Goal: Task Accomplishment & Management: Use online tool/utility

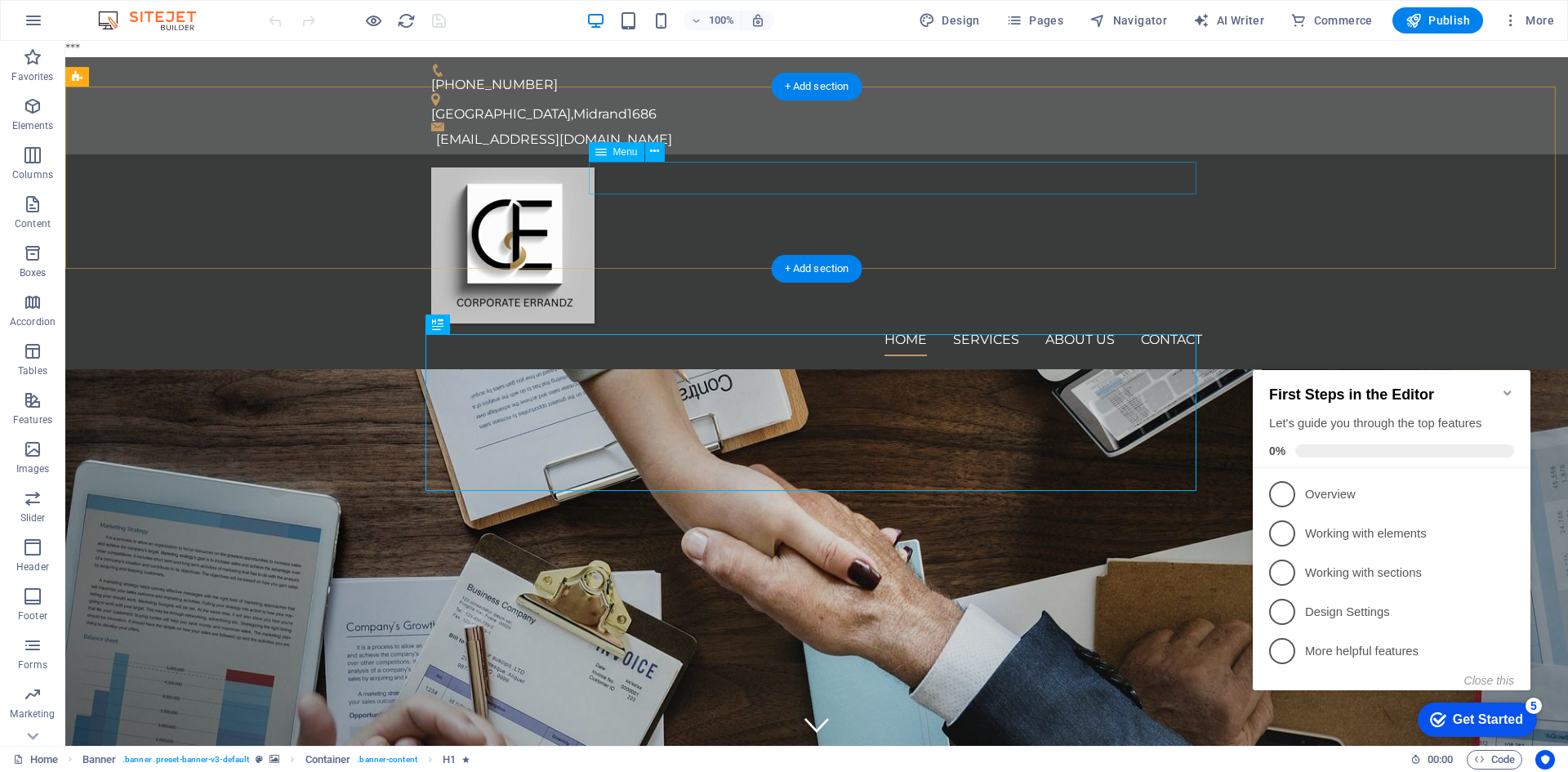
click at [1062, 324] on nav "Home Services About us Contact" at bounding box center [817, 340] width 771 height 32
click at [1078, 324] on nav "Home Services About us Contact" at bounding box center [817, 340] width 771 height 32
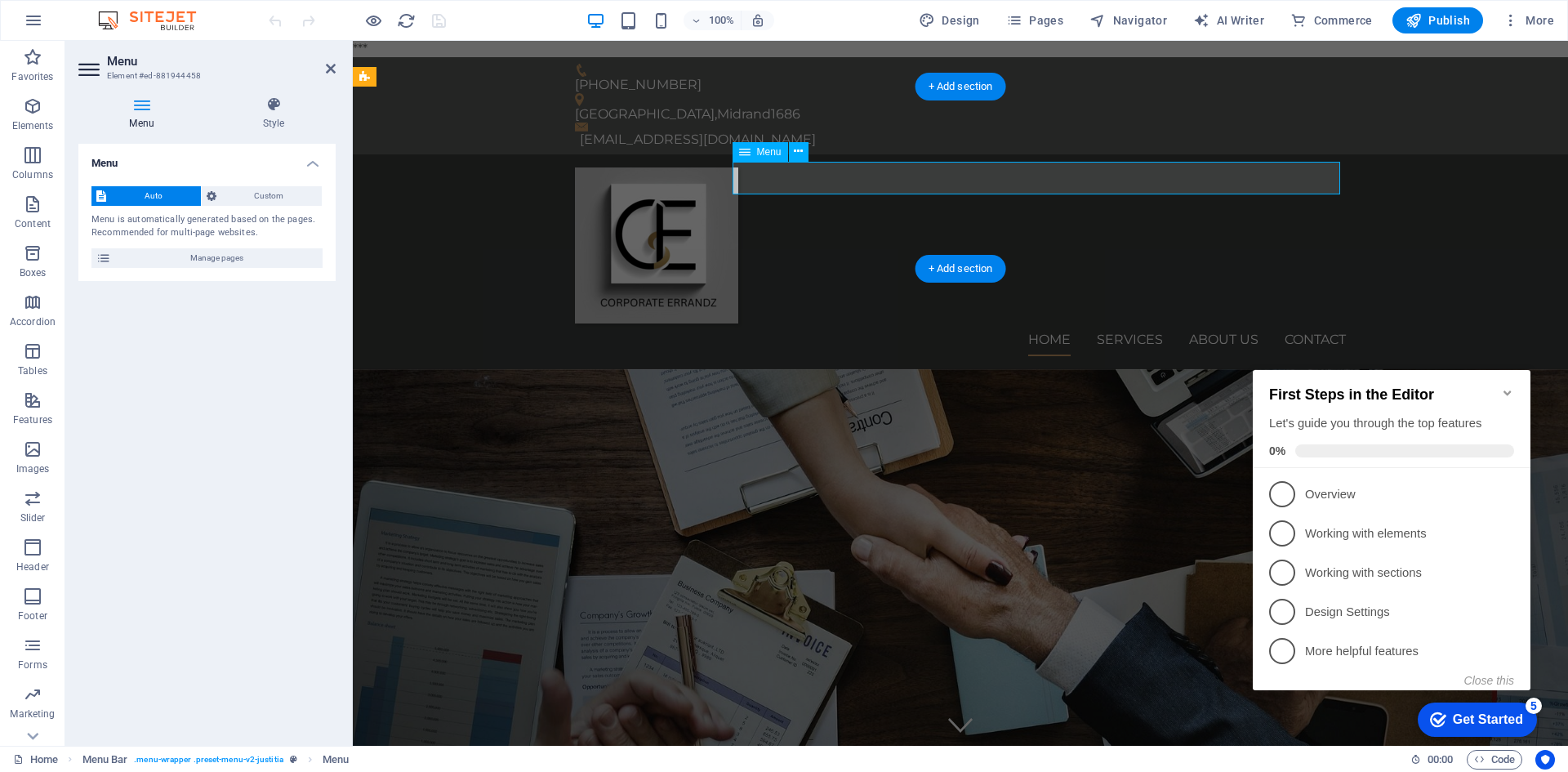
click at [1224, 324] on nav "Home Services About us Contact" at bounding box center [961, 340] width 771 height 32
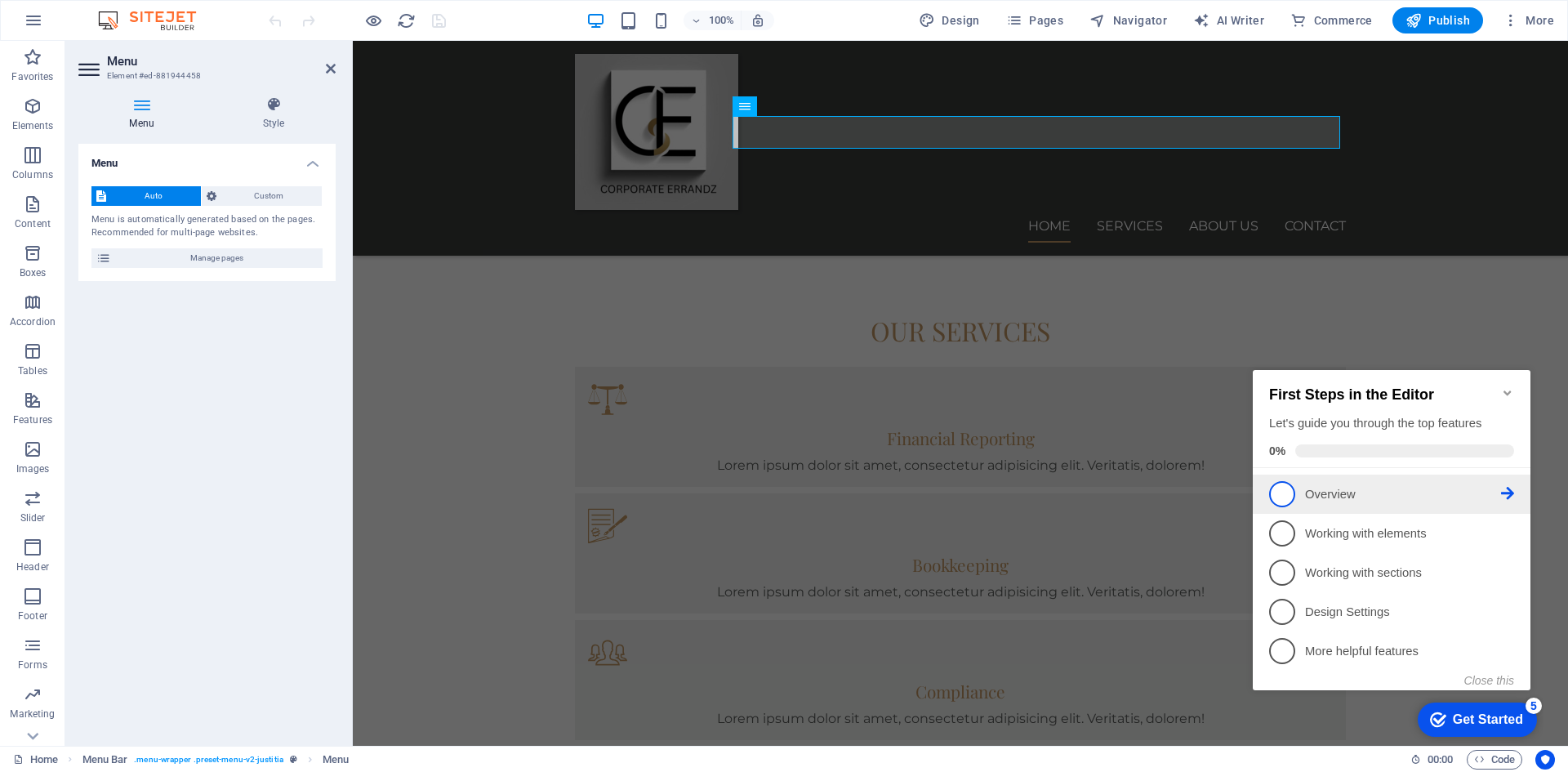
click at [1288, 493] on span "1" at bounding box center [1282, 493] width 26 height 26
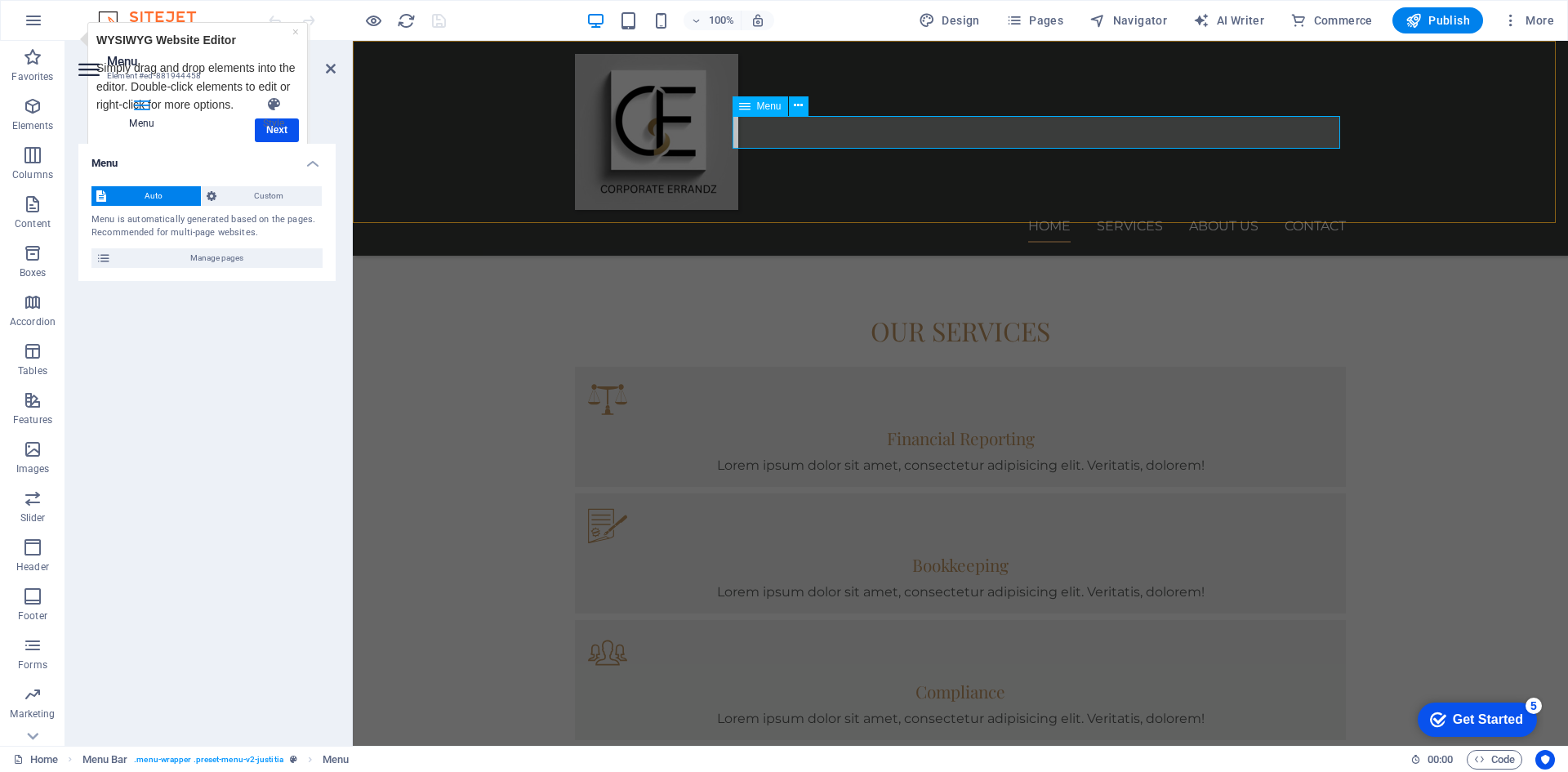
click at [1221, 210] on nav "Home Services About us Contact" at bounding box center [961, 226] width 771 height 32
click at [1407, 173] on div "Home Services About us Contact" at bounding box center [960, 148] width 1215 height 215
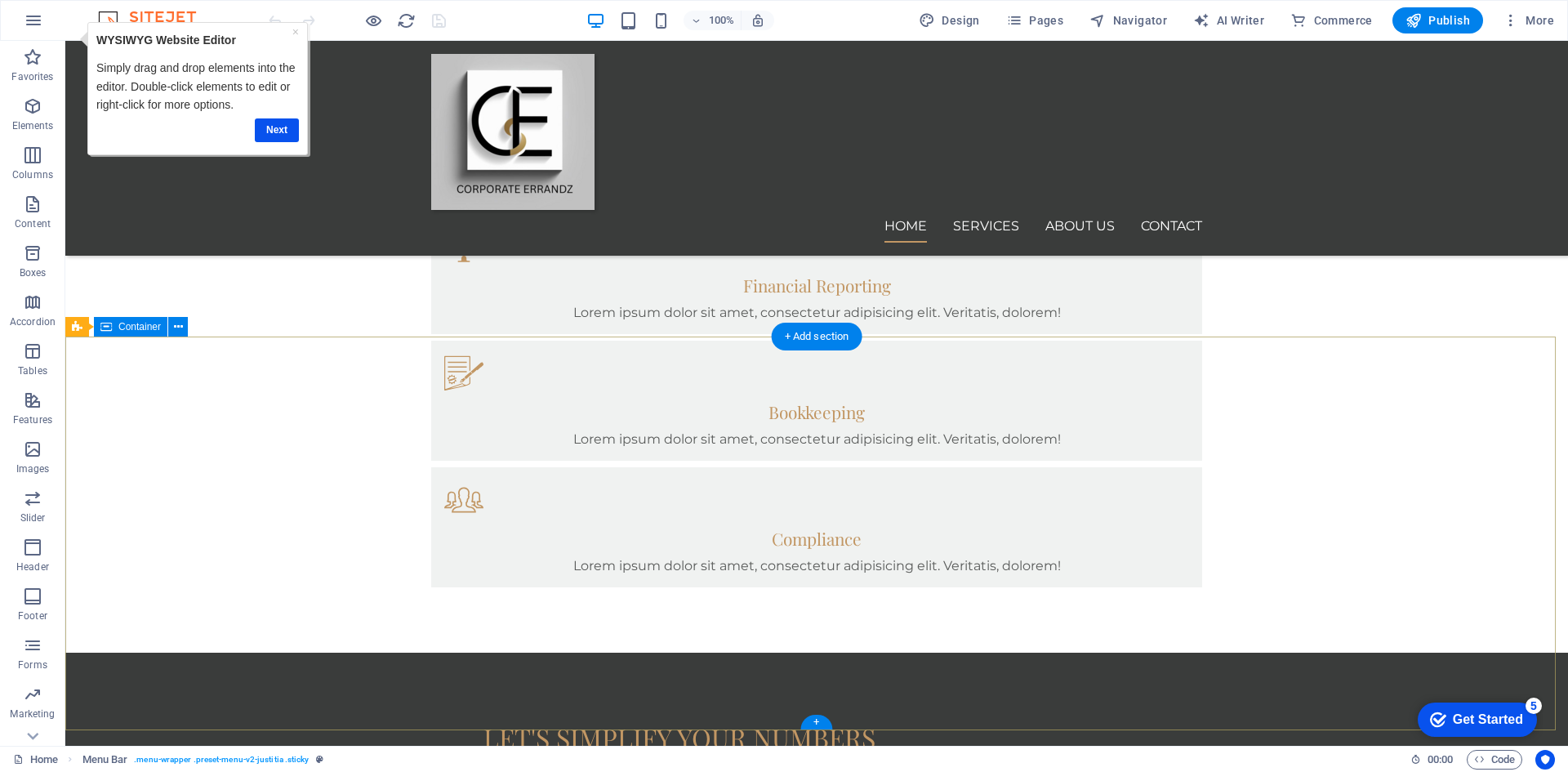
scroll to position [1470, 0]
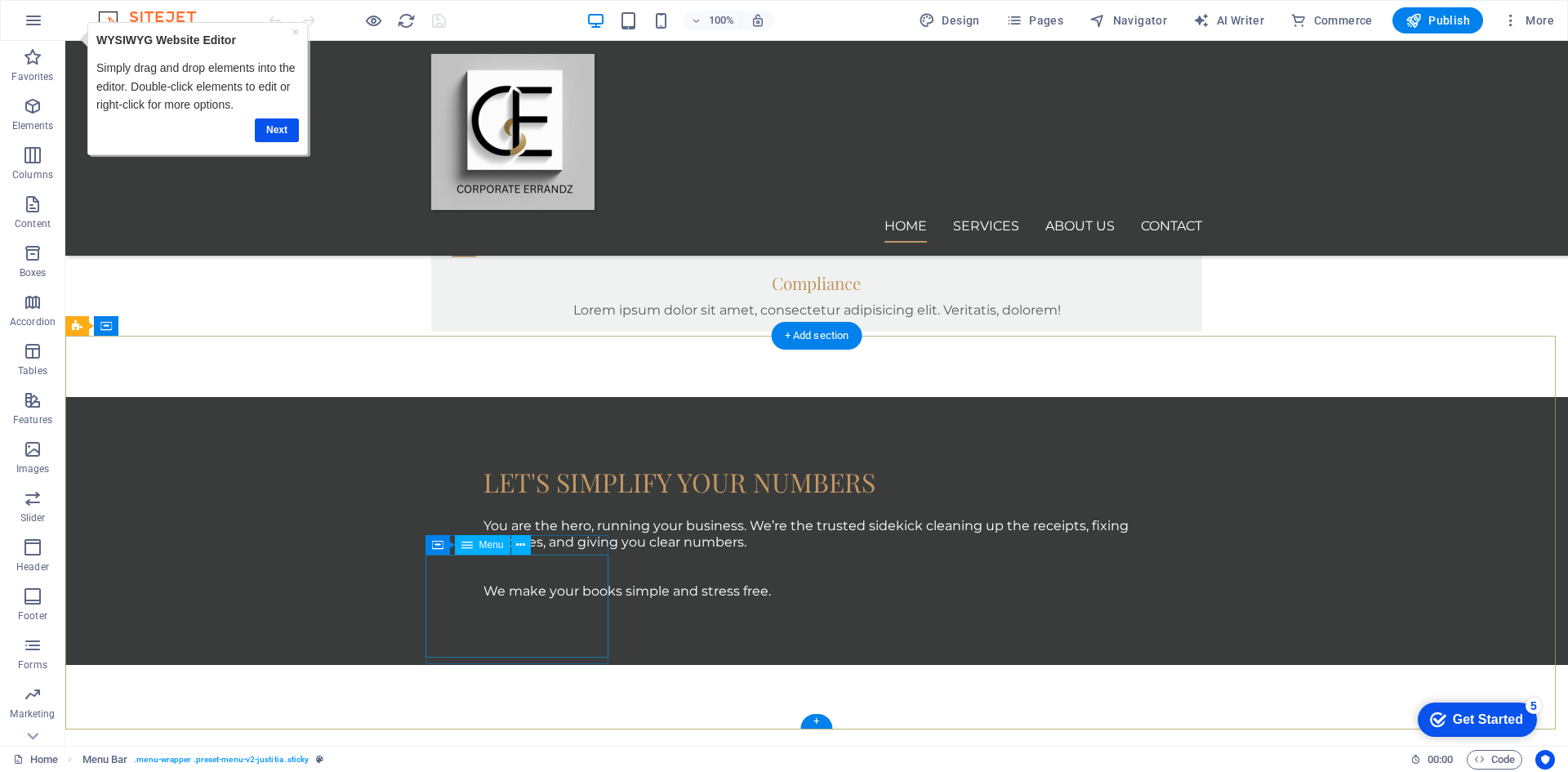
select select
select select "1"
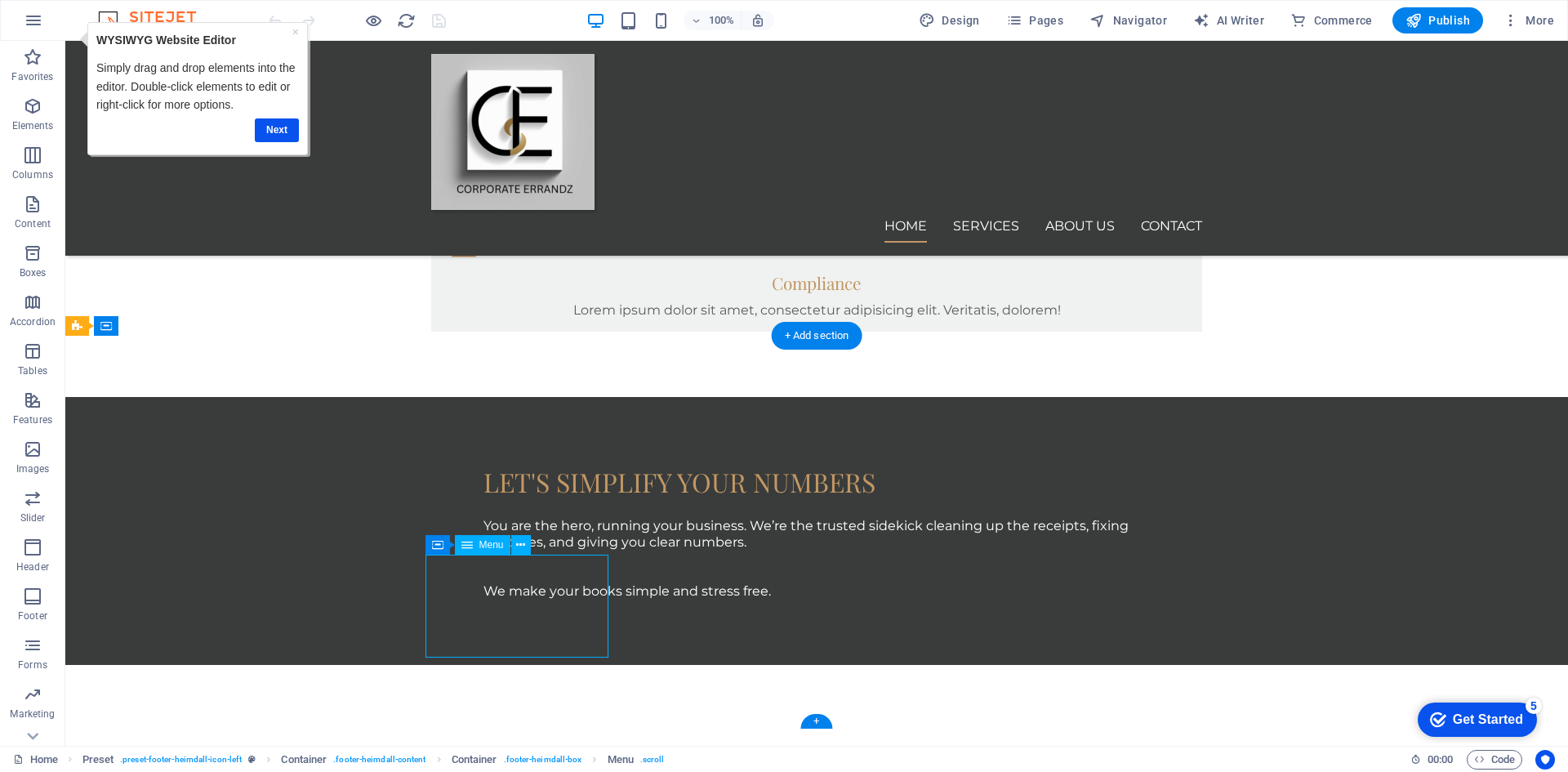
select select
select select "2"
select select
select select "3"
select select
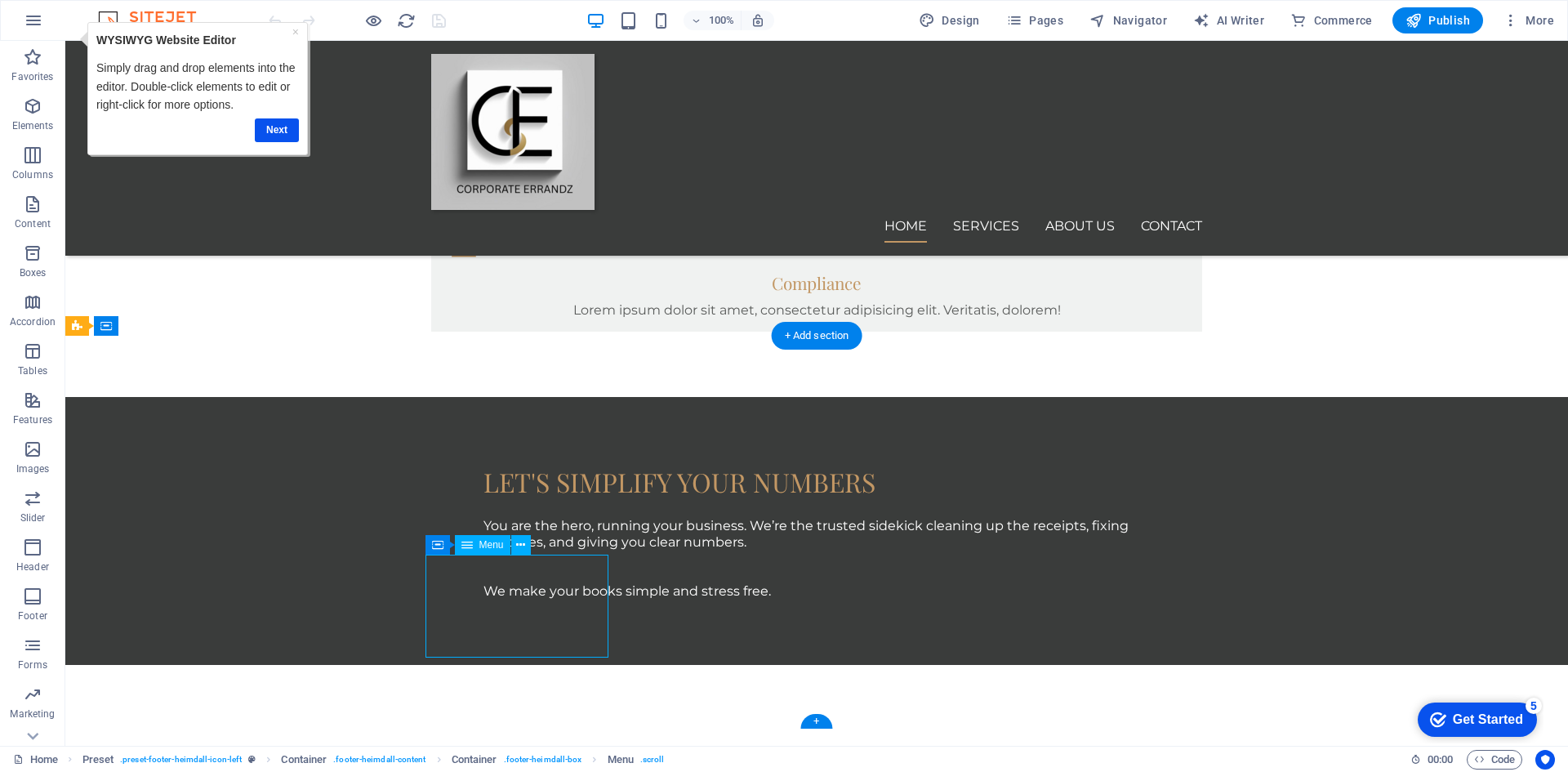
select select "4"
select select
select select "5"
select select
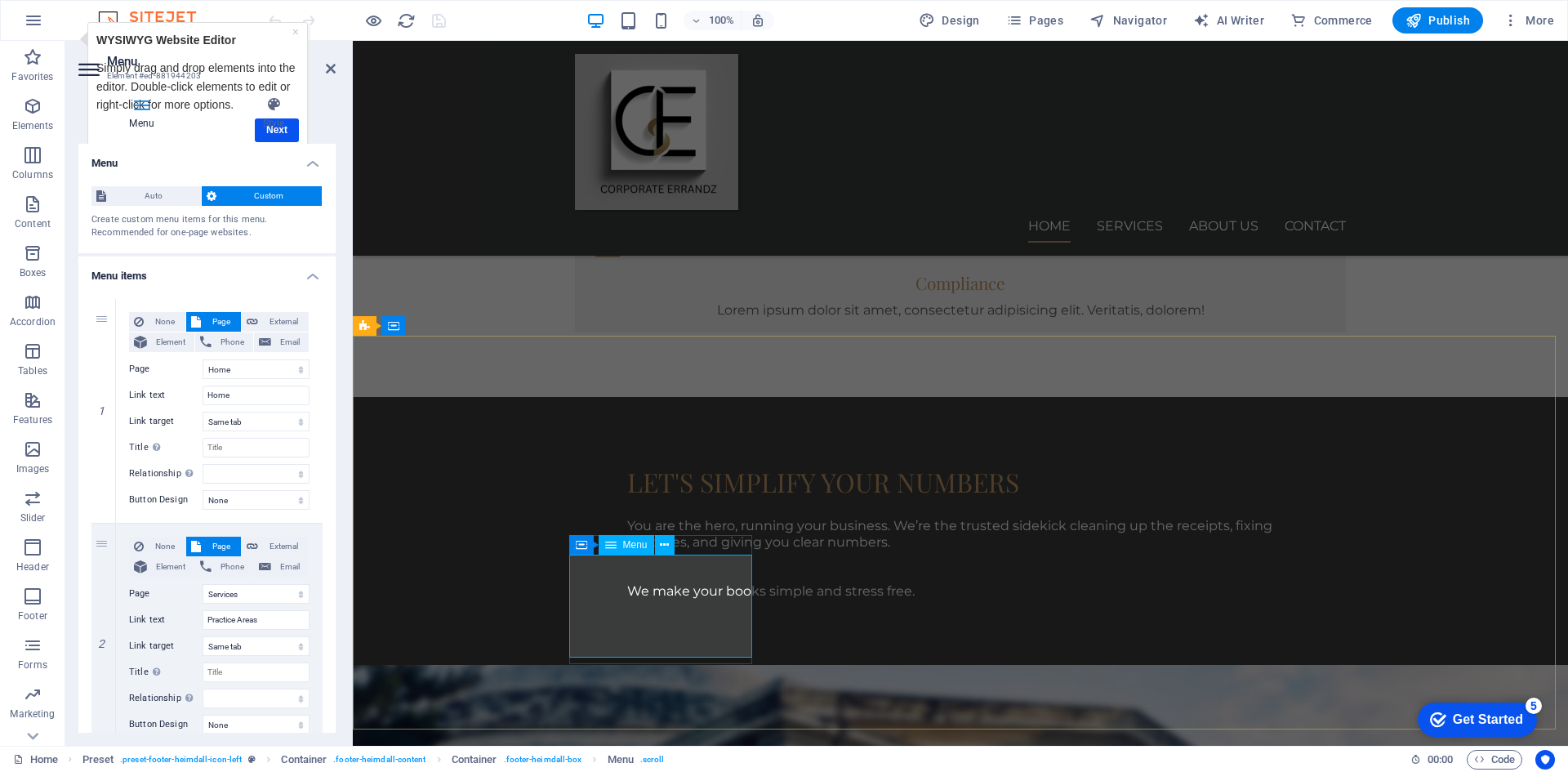
drag, startPoint x: 336, startPoint y: 285, endPoint x: 336, endPoint y: 305, distance: 20.0
click at [336, 305] on div "Menu Style Menu Auto Custom Create custom menu items for this menu. Recommended…" at bounding box center [207, 414] width 284 height 662
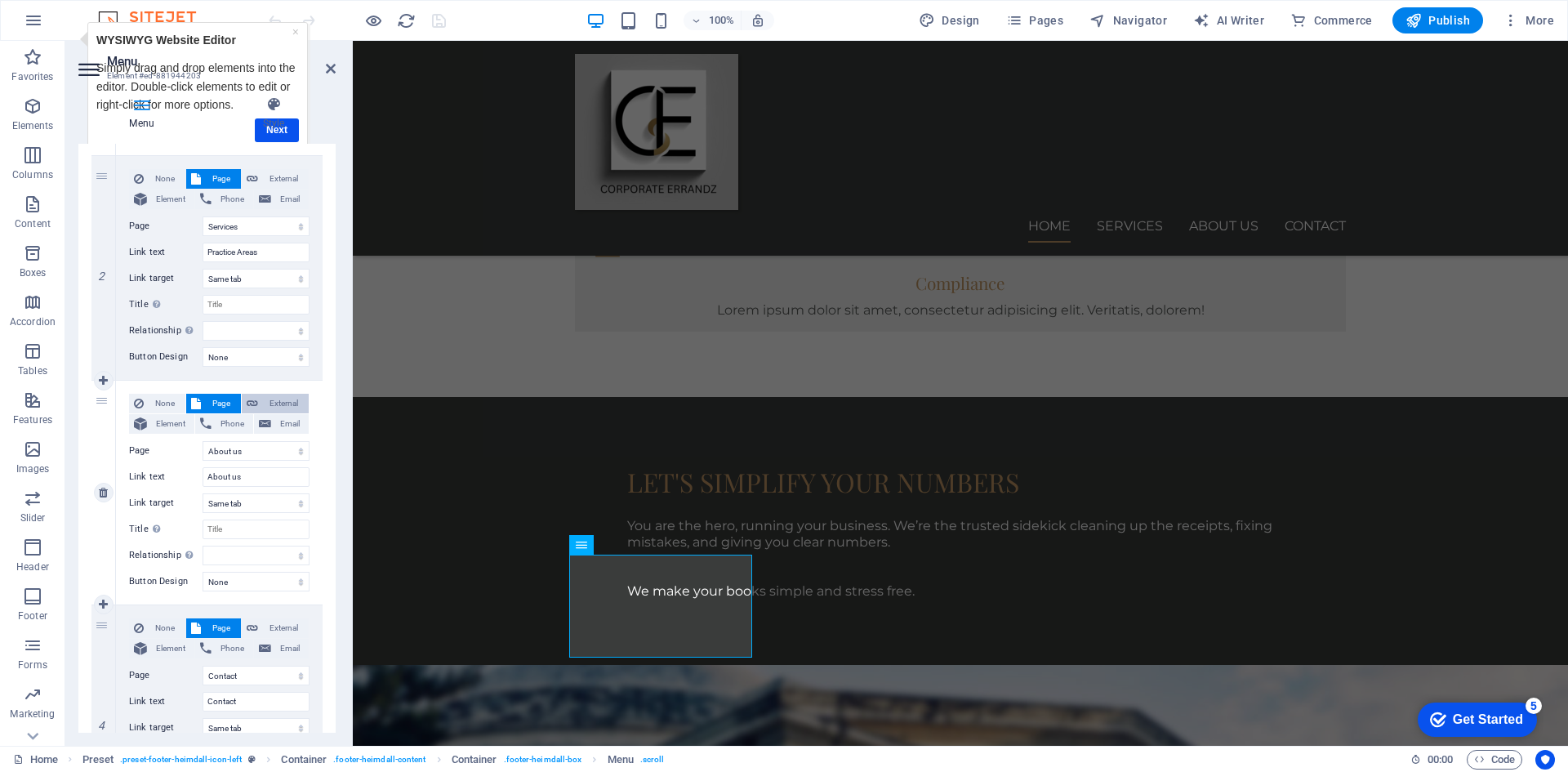
scroll to position [409, 0]
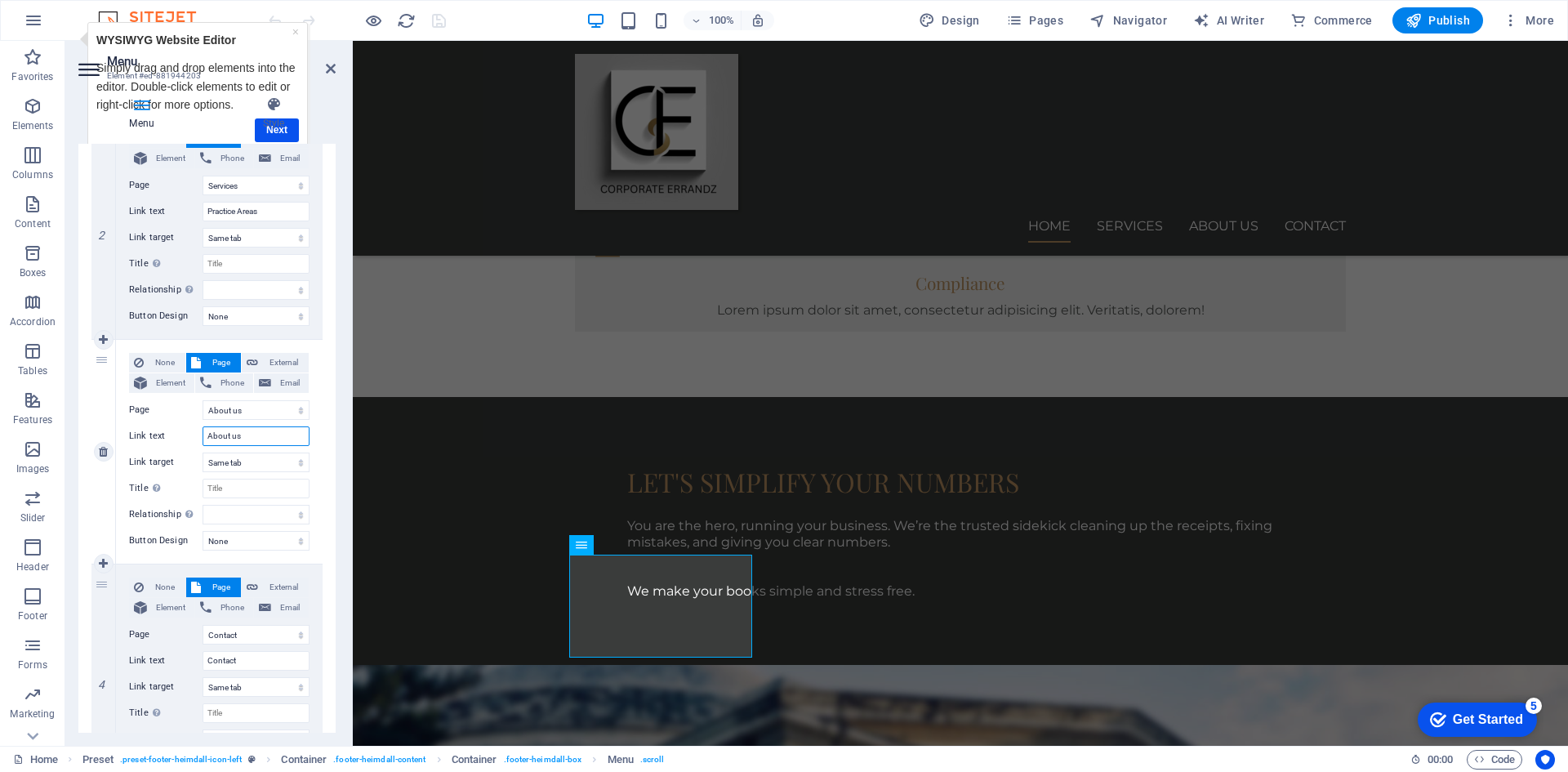
click at [214, 437] on input "About us" at bounding box center [256, 436] width 107 height 20
click at [295, 33] on link "×" at bounding box center [296, 31] width 7 height 13
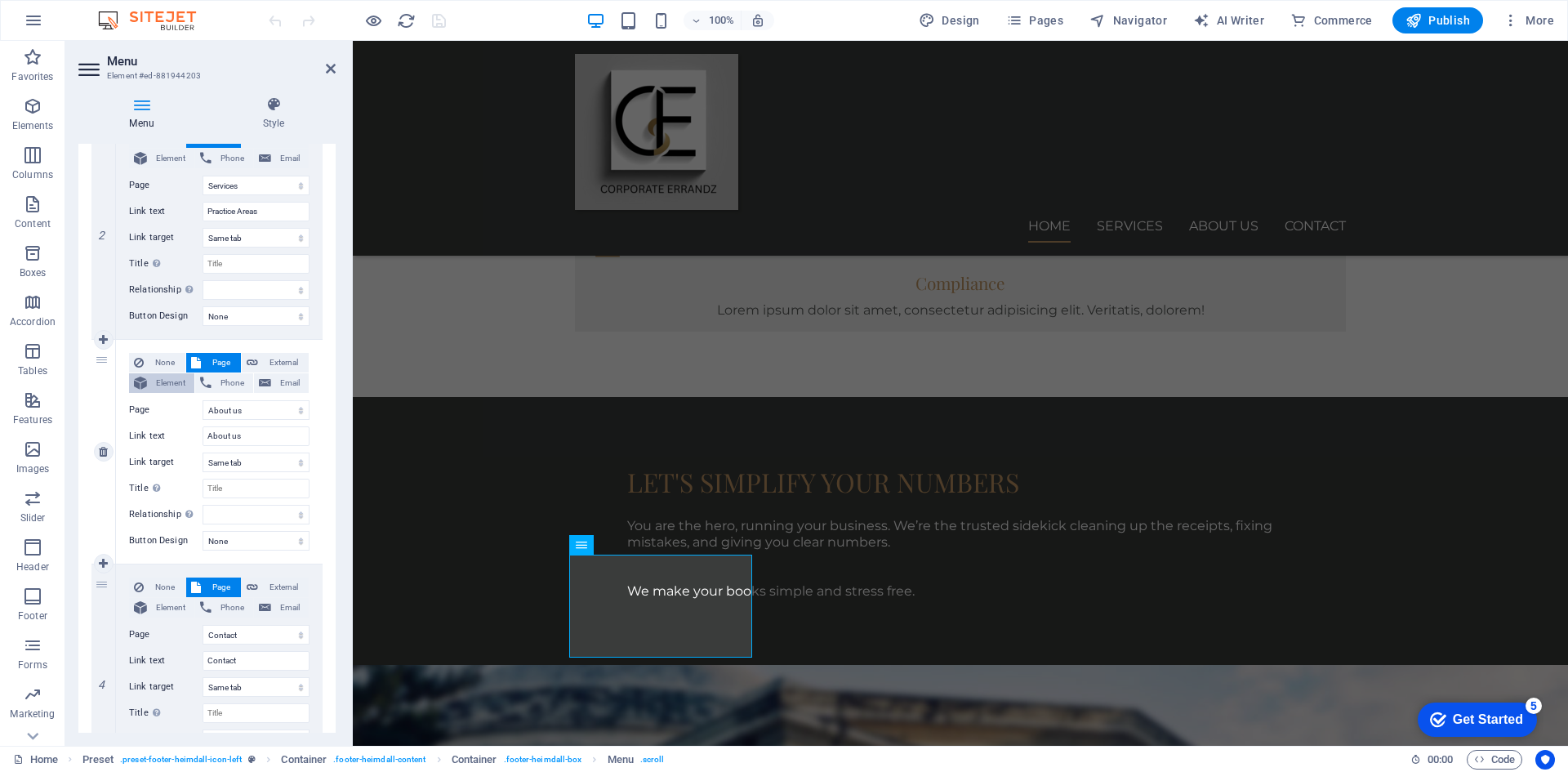
click at [168, 383] on span "Element" at bounding box center [171, 382] width 37 height 20
select select
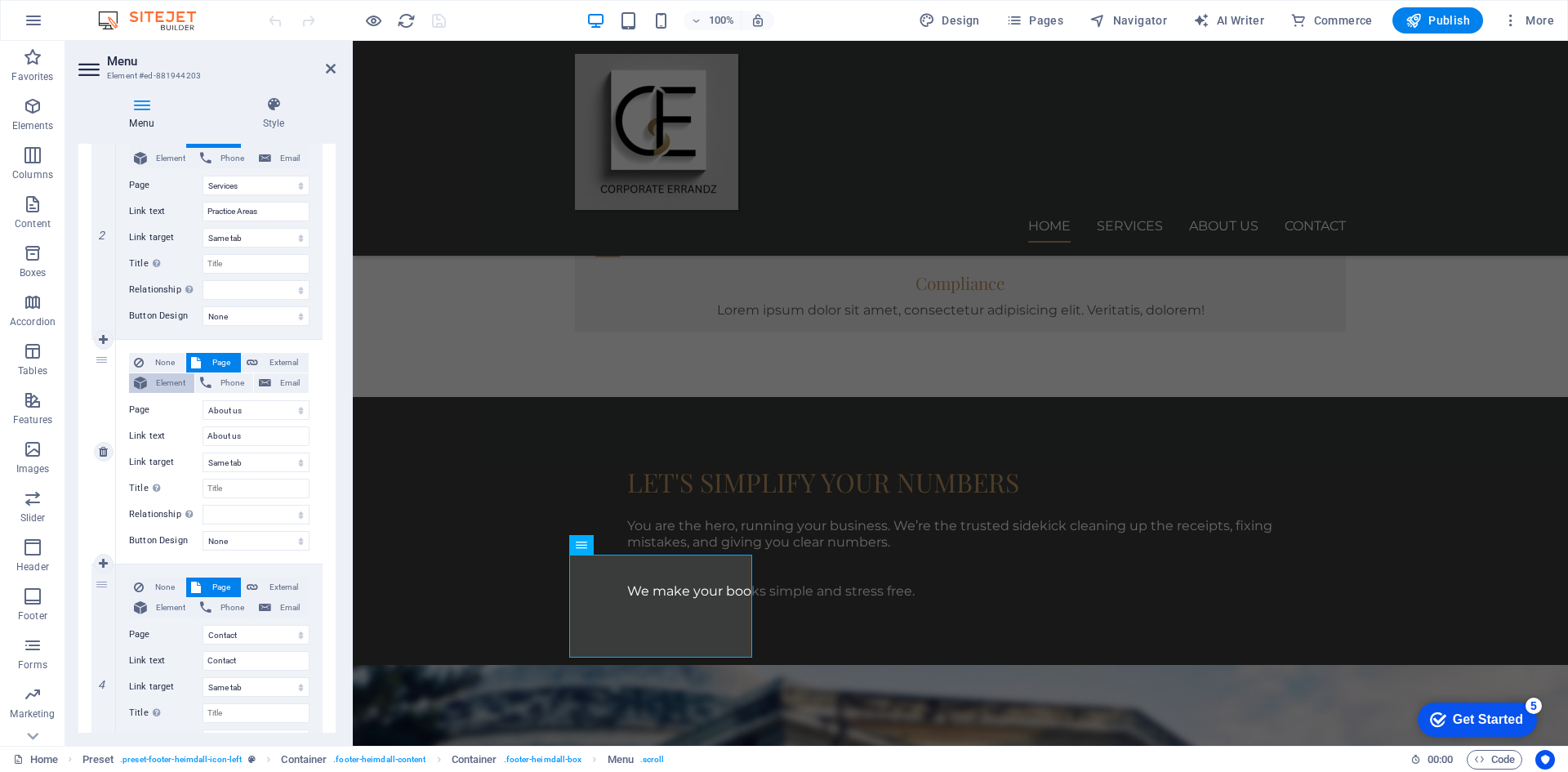
select select
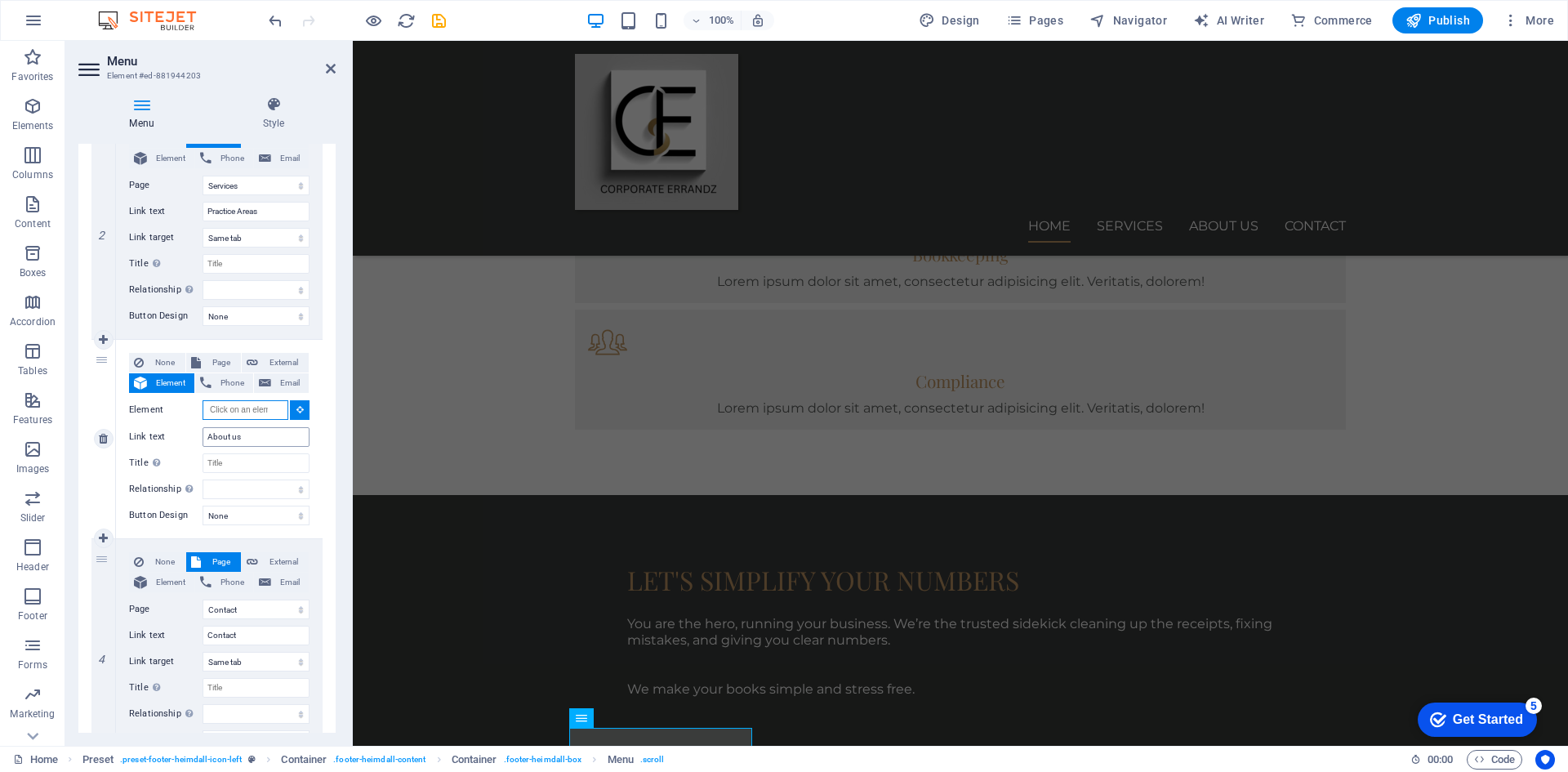
scroll to position [1288, 0]
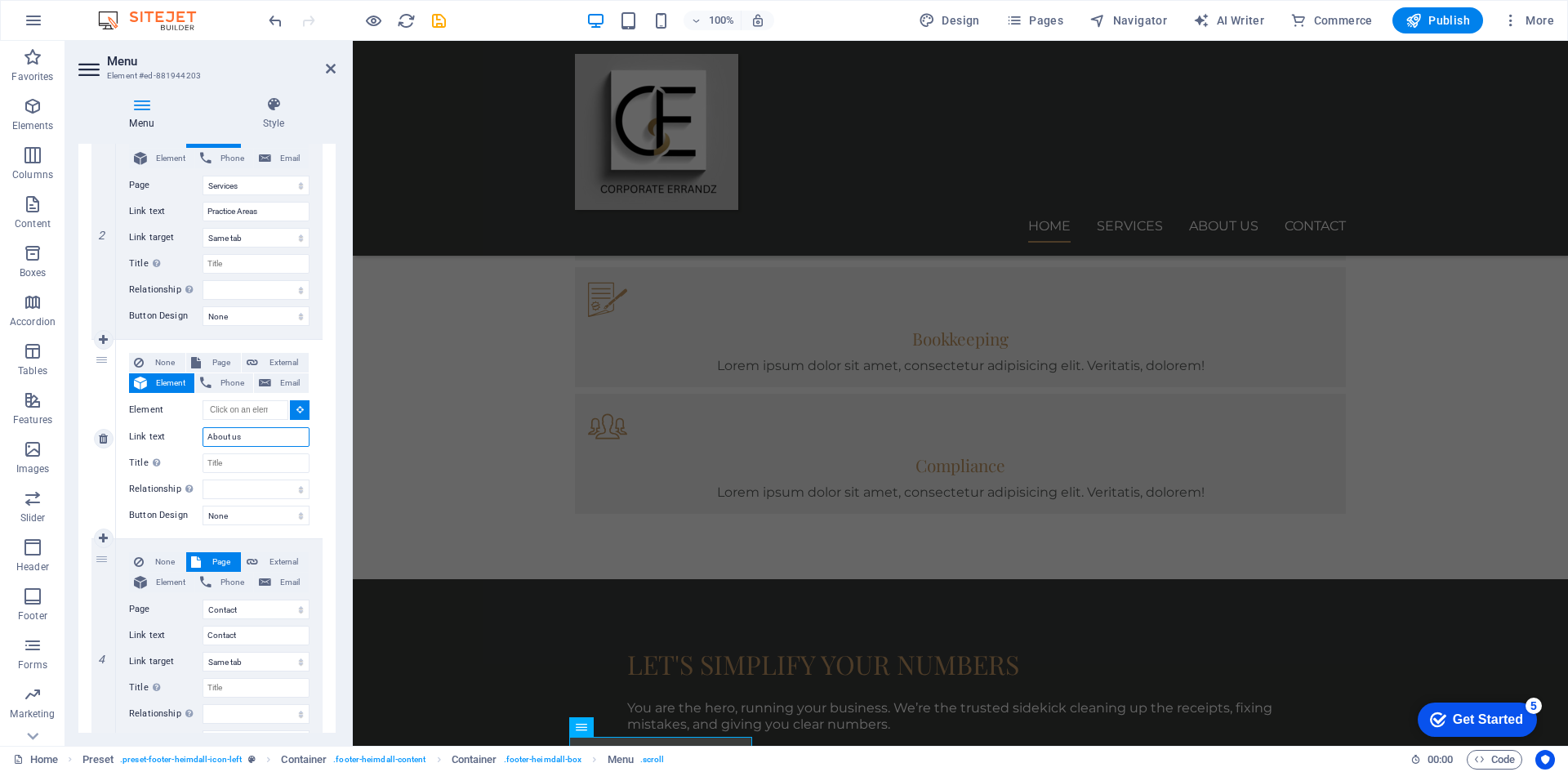
click at [261, 434] on input "About us" at bounding box center [256, 437] width 107 height 20
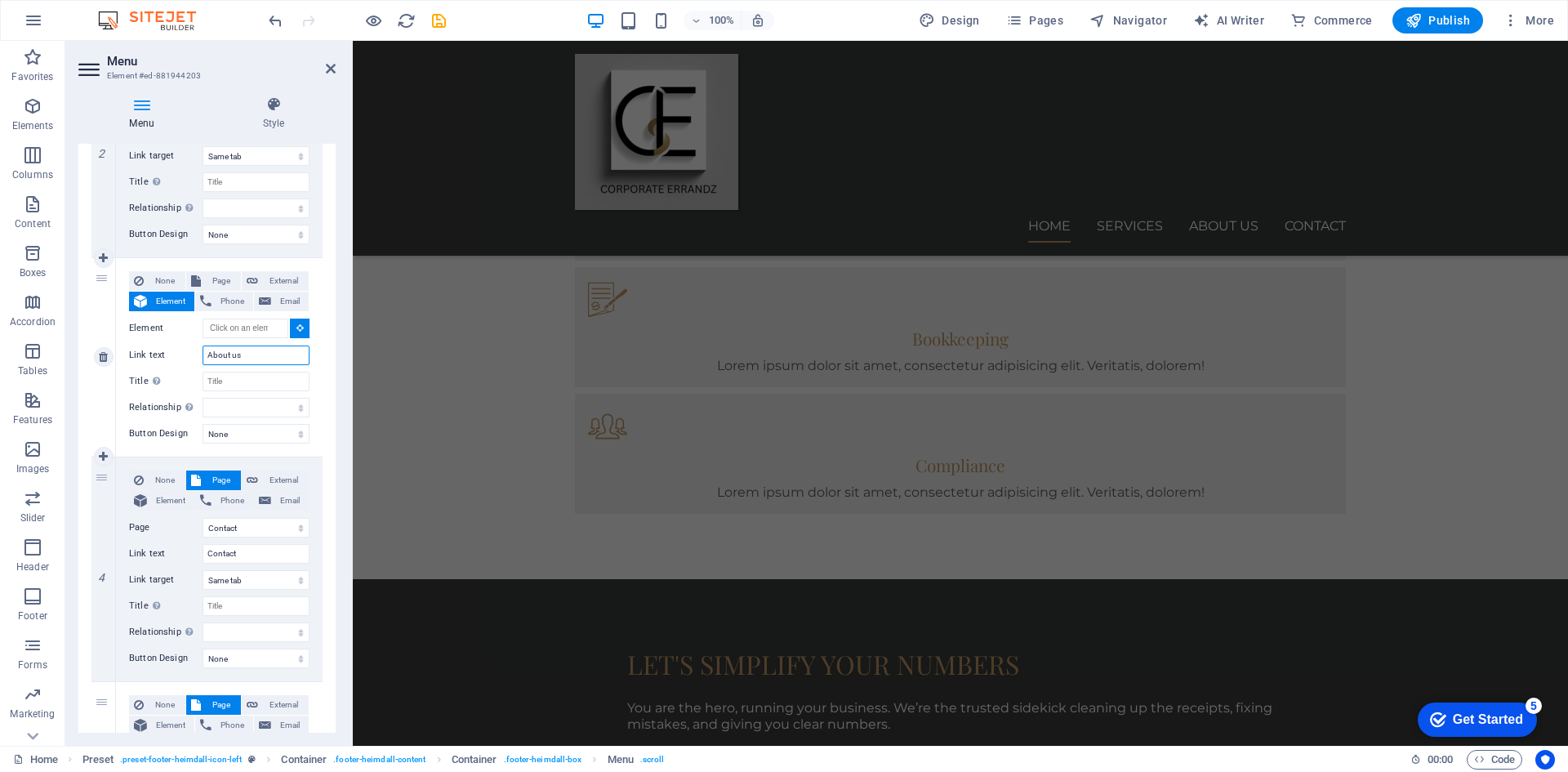
scroll to position [1106, 0]
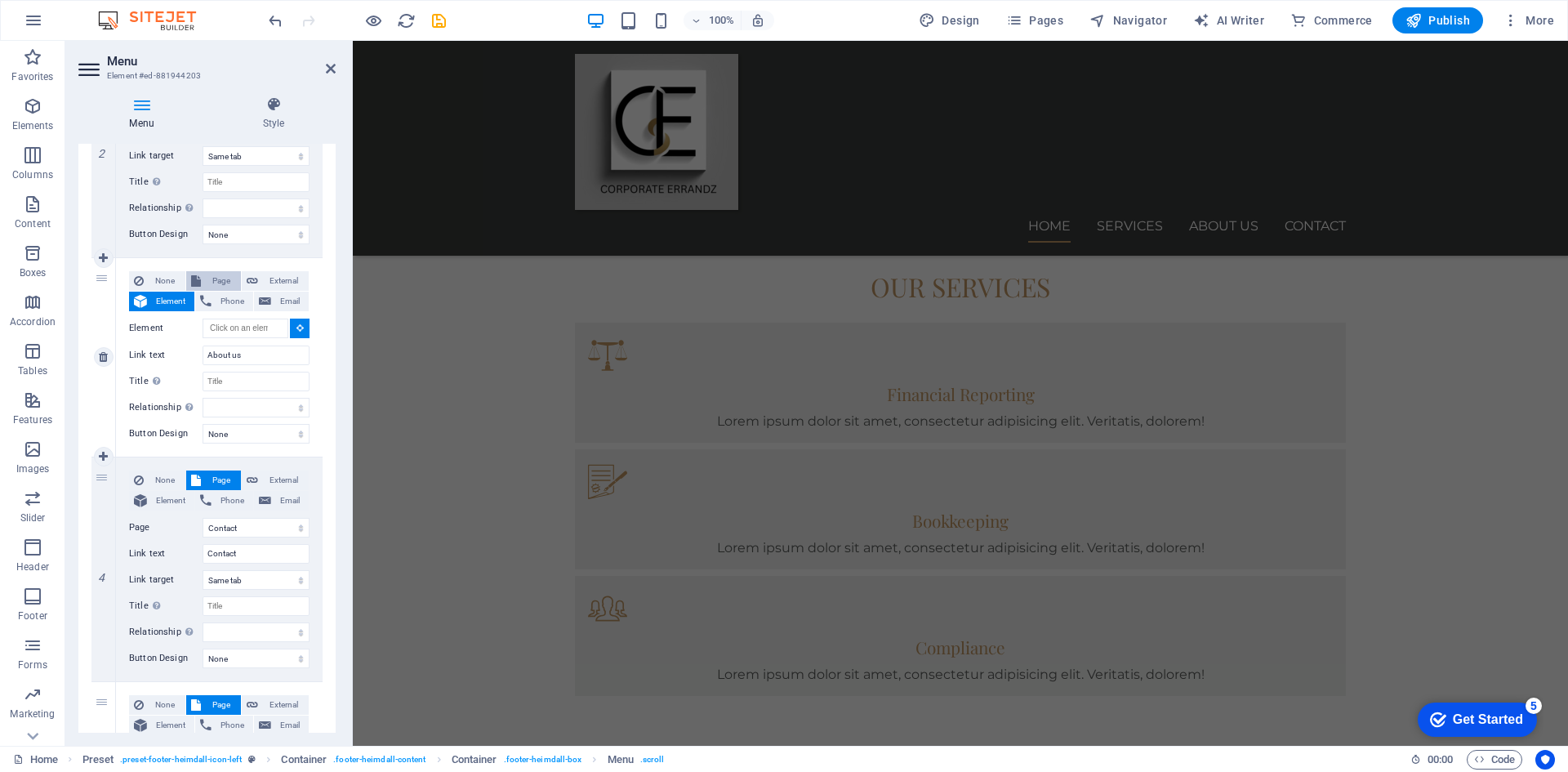
click at [214, 276] on span "Page" at bounding box center [221, 280] width 31 height 20
select select
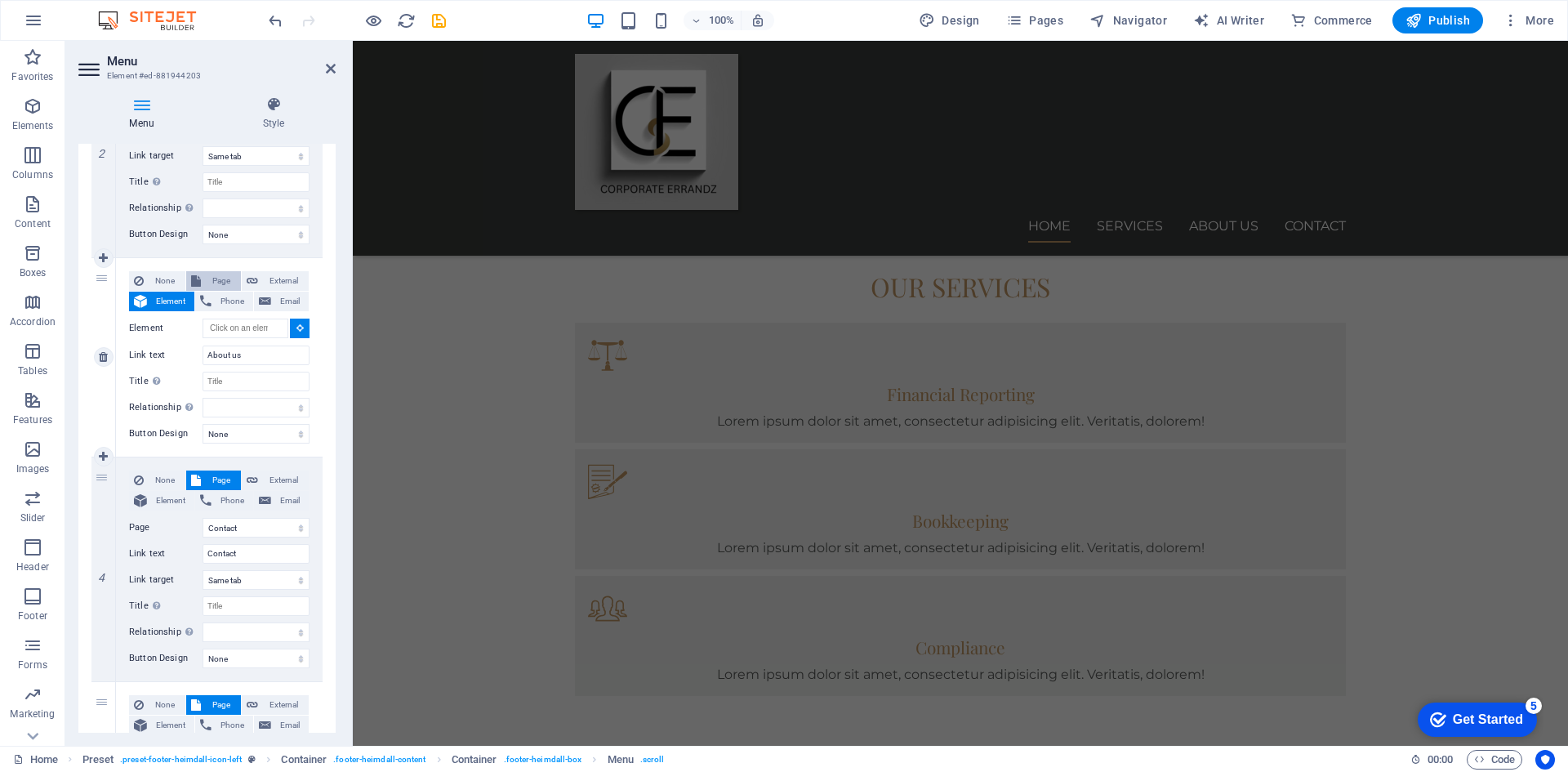
select select
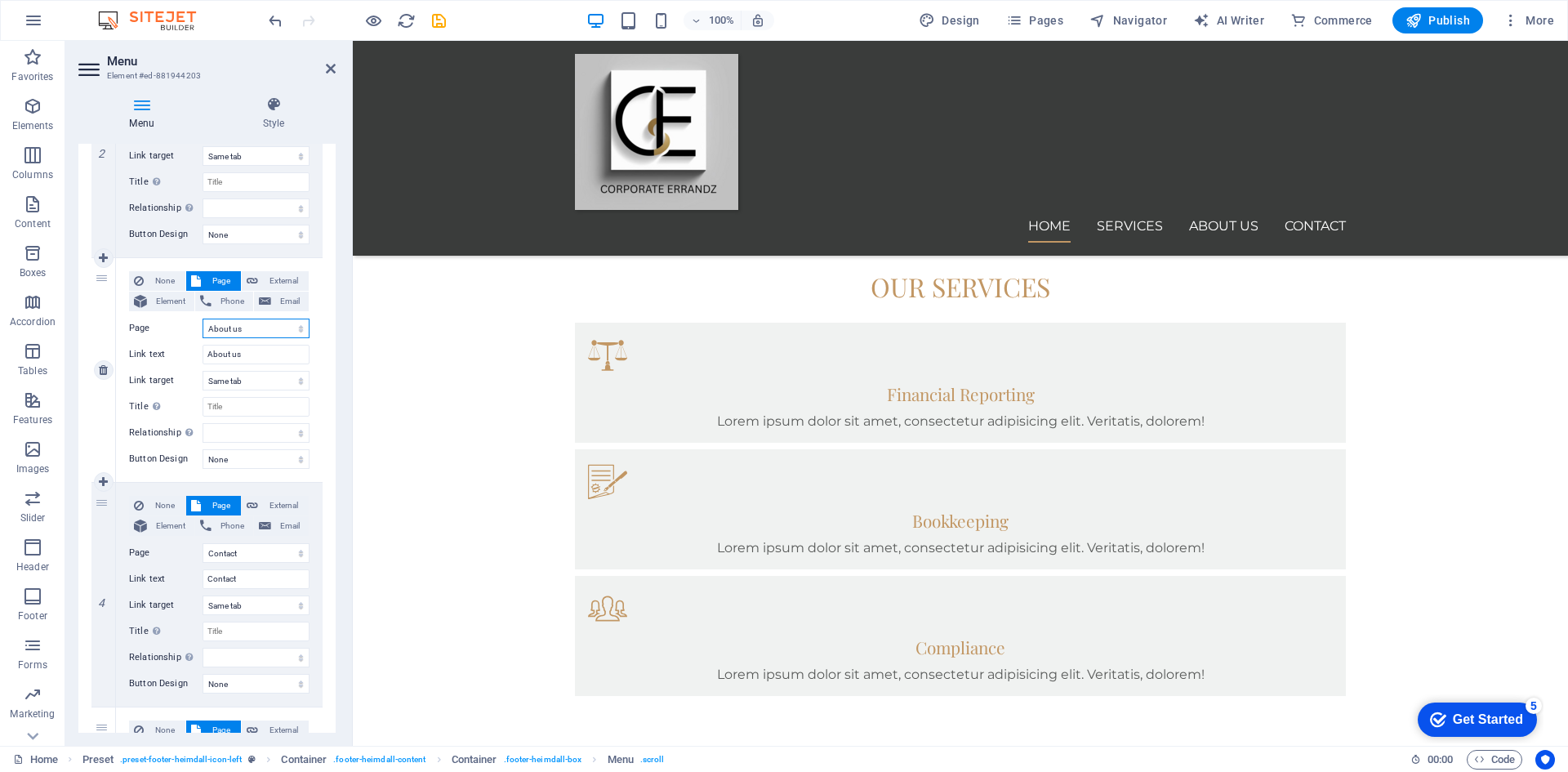
scroll to position [1470, 0]
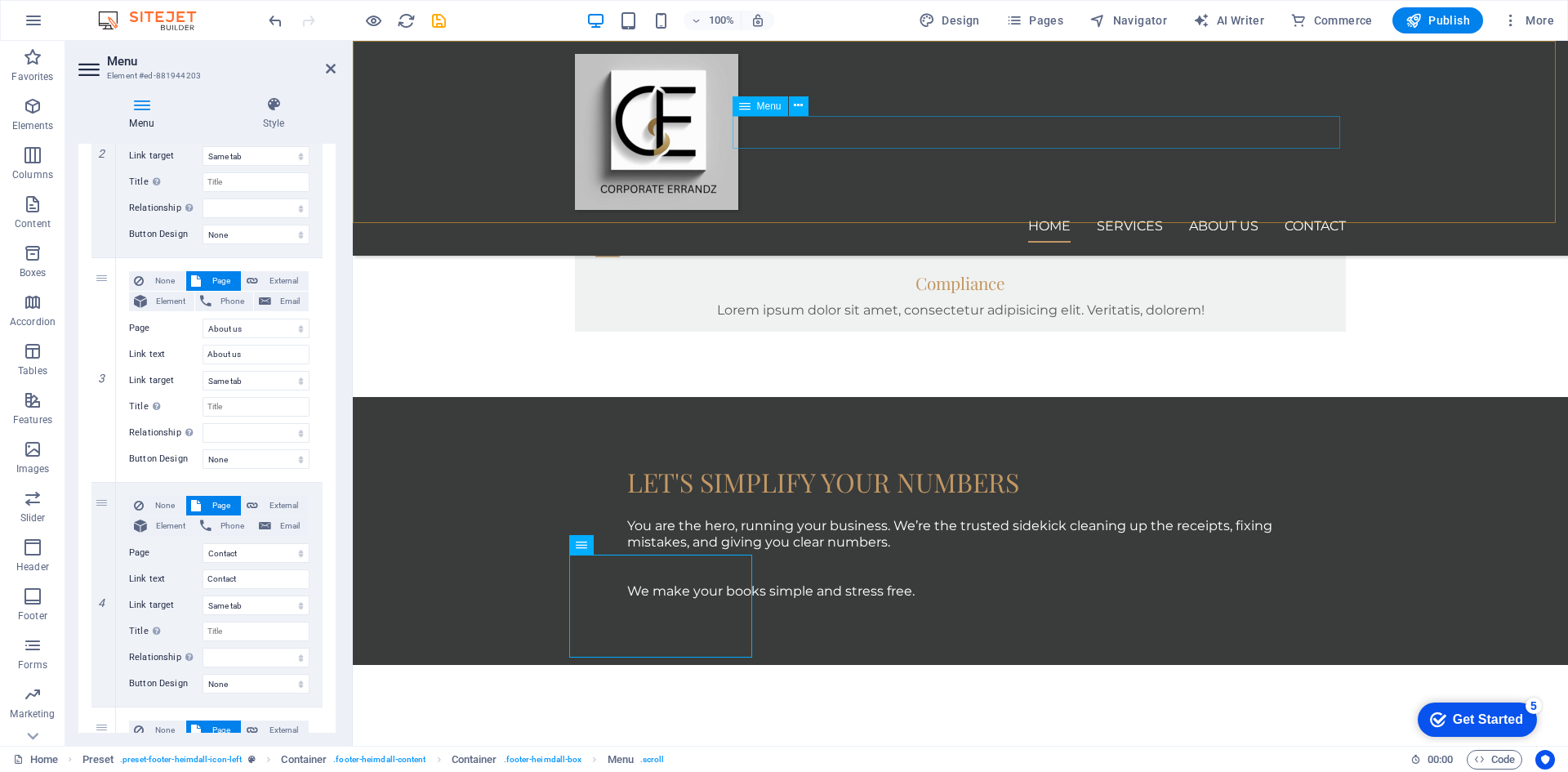
click at [1238, 210] on nav "Home Services About us Contact" at bounding box center [961, 226] width 771 height 32
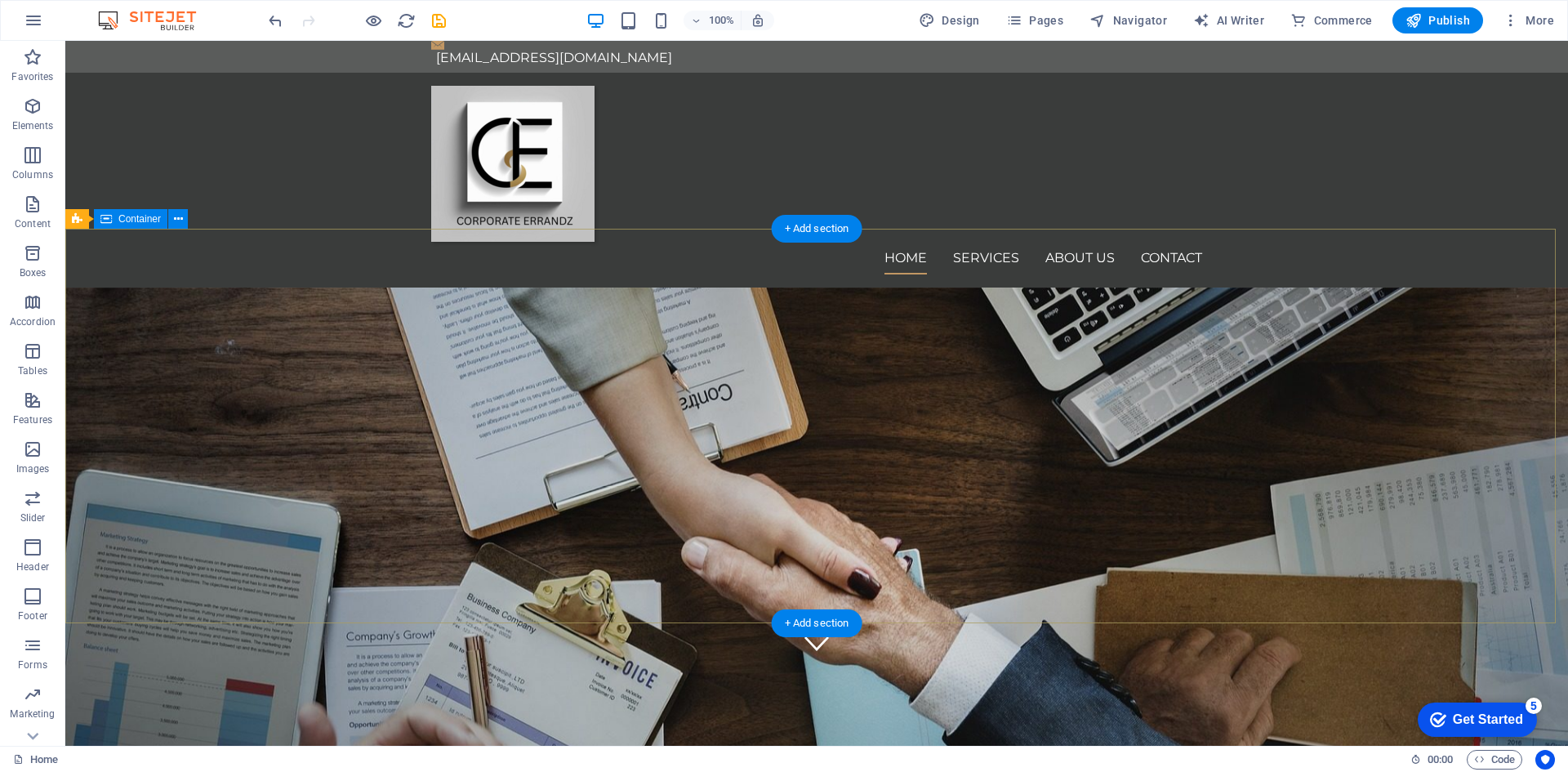
scroll to position [0, 0]
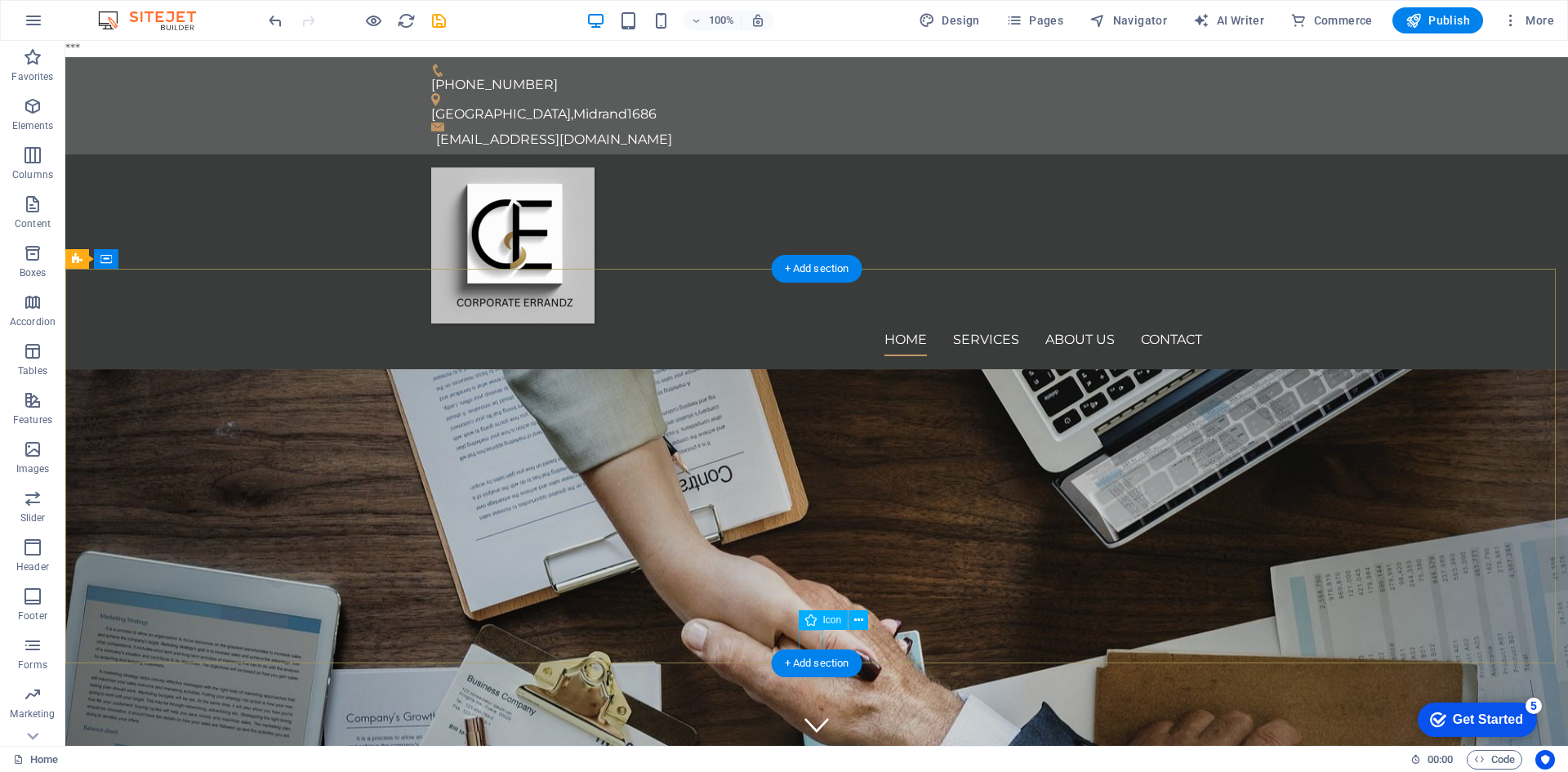
click at [819, 713] on figure at bounding box center [816, 724] width 25 height 25
drag, startPoint x: 814, startPoint y: 585, endPoint x: 526, endPoint y: 585, distance: 288.0
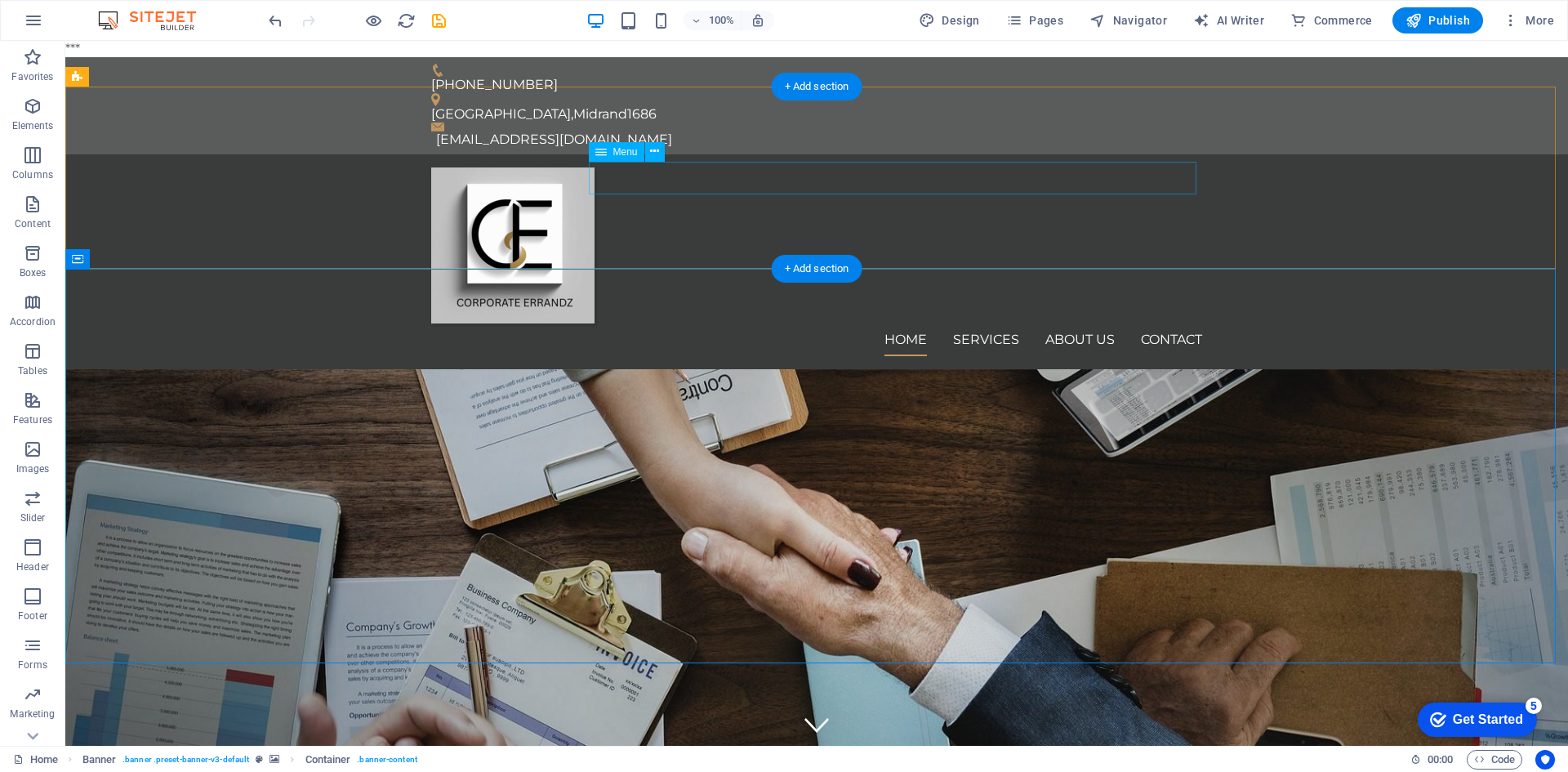
click at [1097, 324] on nav "Home Services About us Contact" at bounding box center [817, 340] width 771 height 32
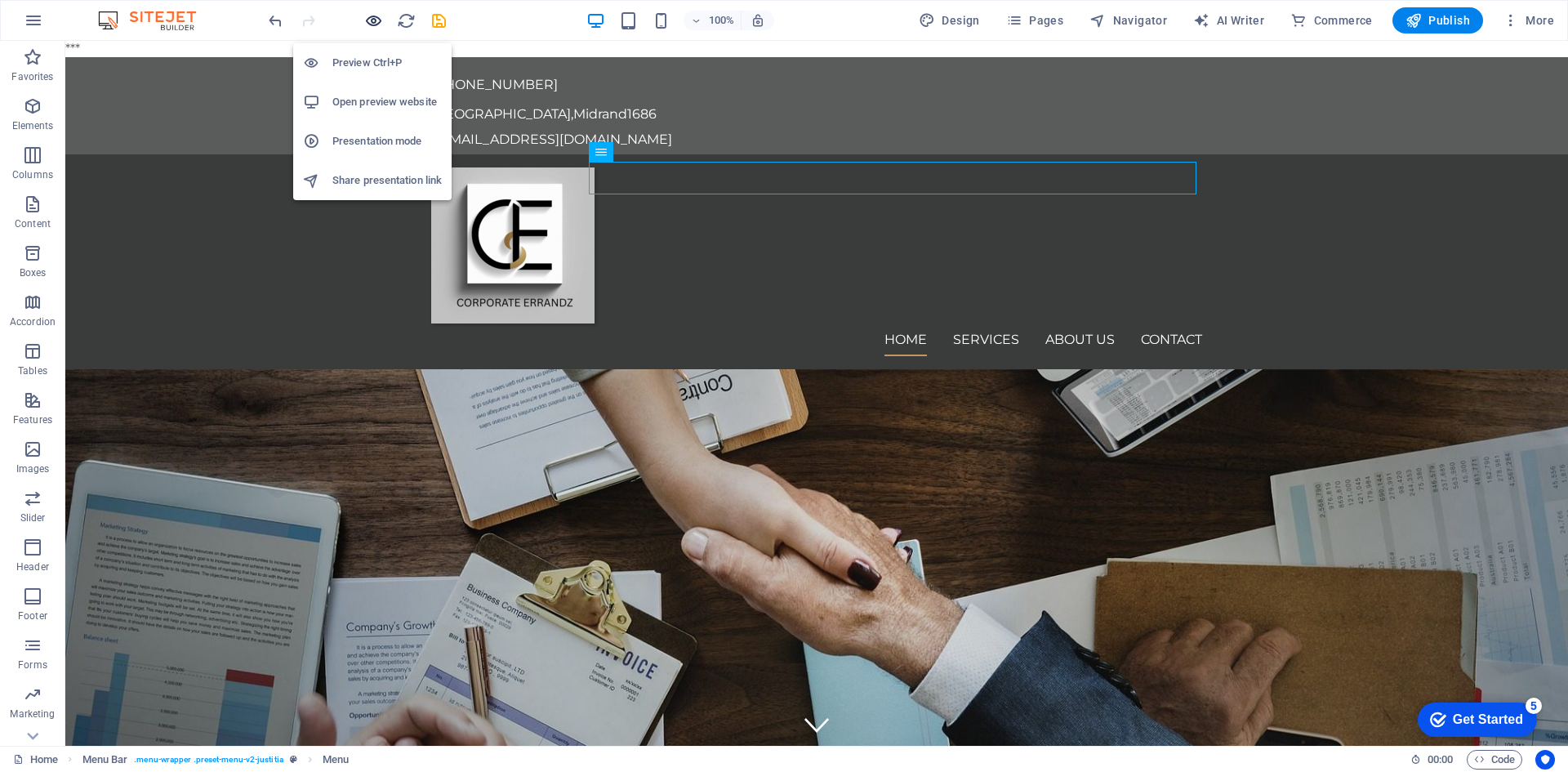
click at [378, 20] on icon "button" at bounding box center [374, 20] width 19 height 19
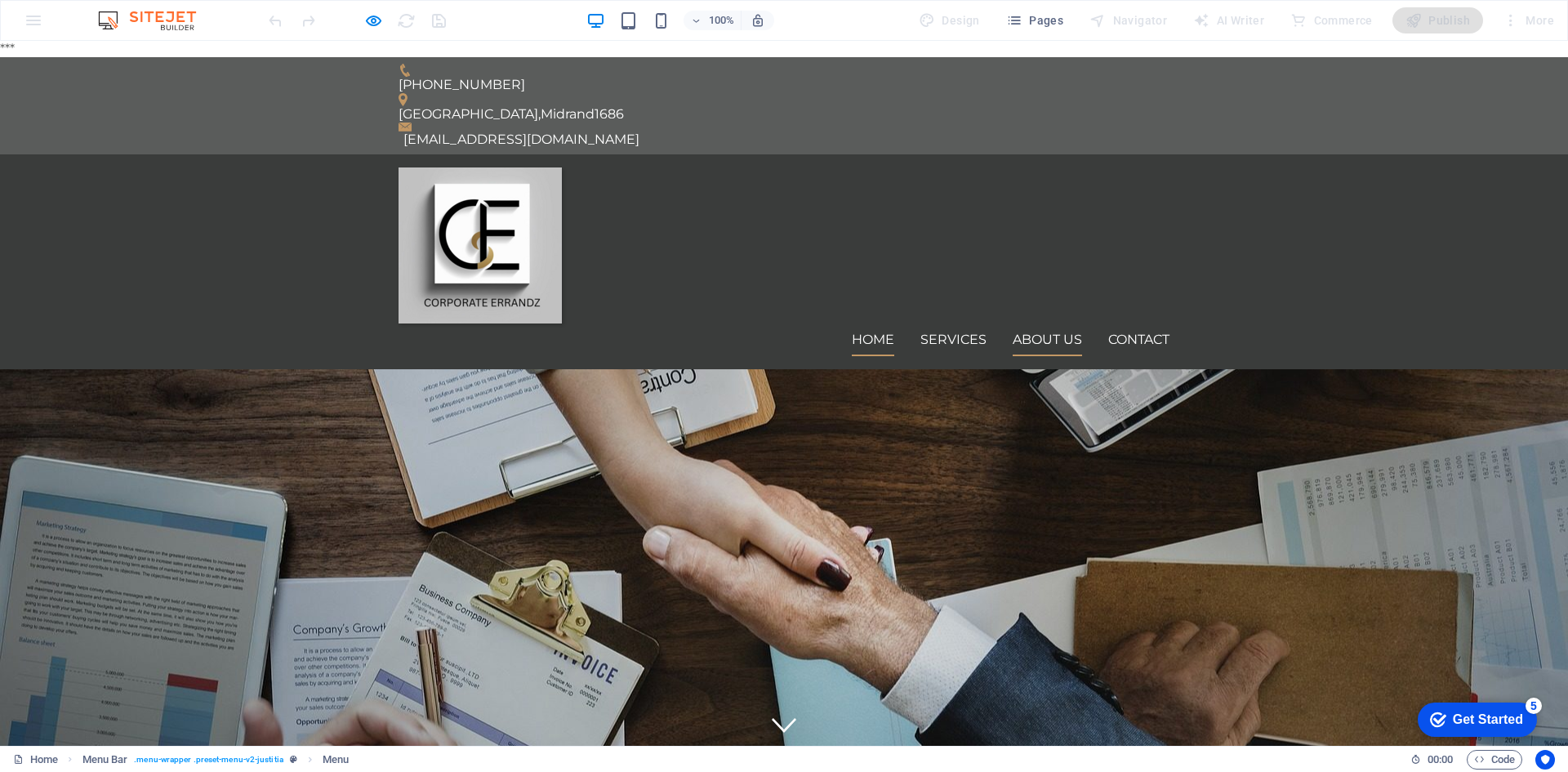
click at [1053, 324] on link "About us" at bounding box center [1047, 340] width 70 height 32
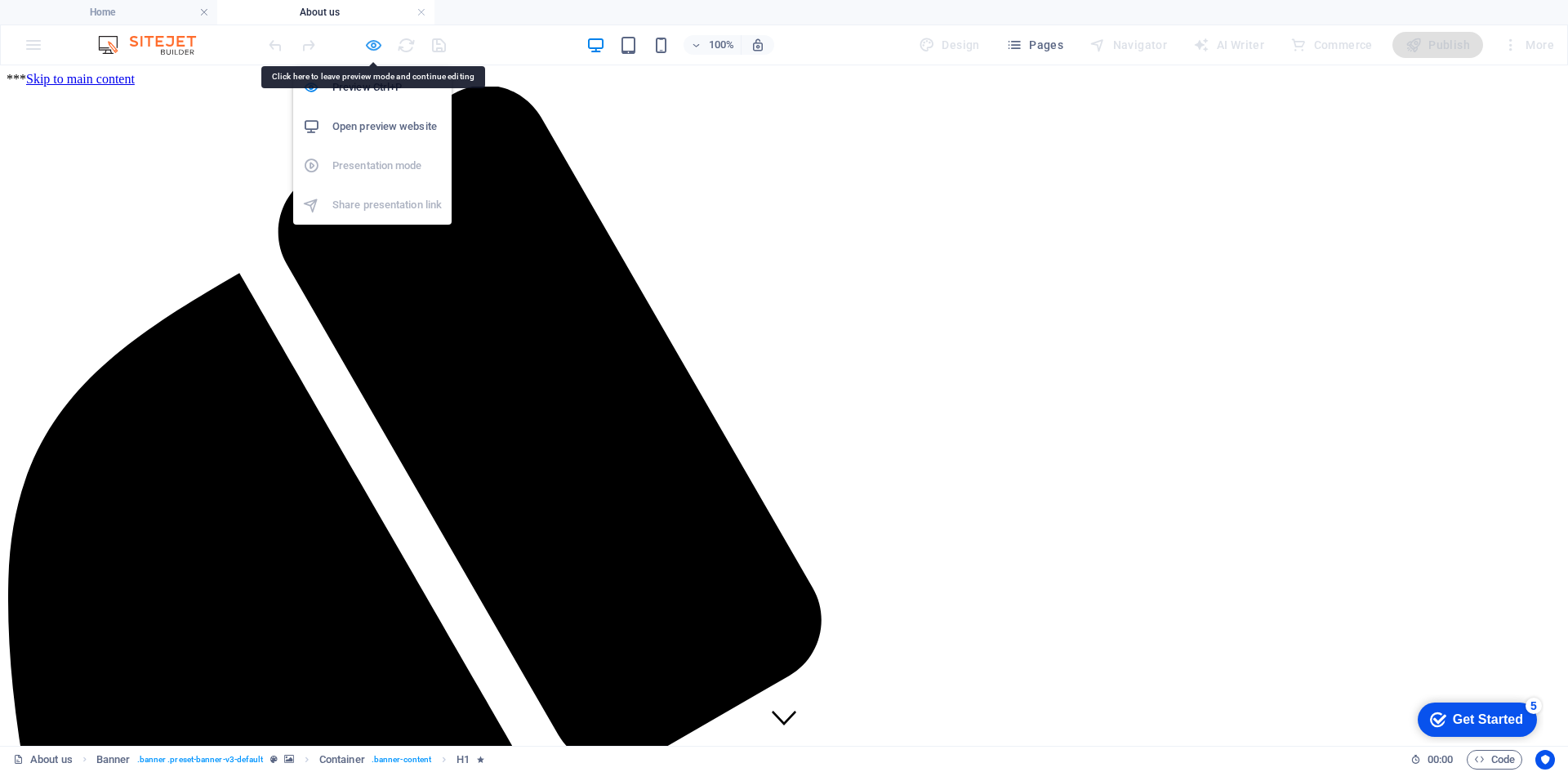
click at [375, 48] on icon "button" at bounding box center [374, 45] width 19 height 19
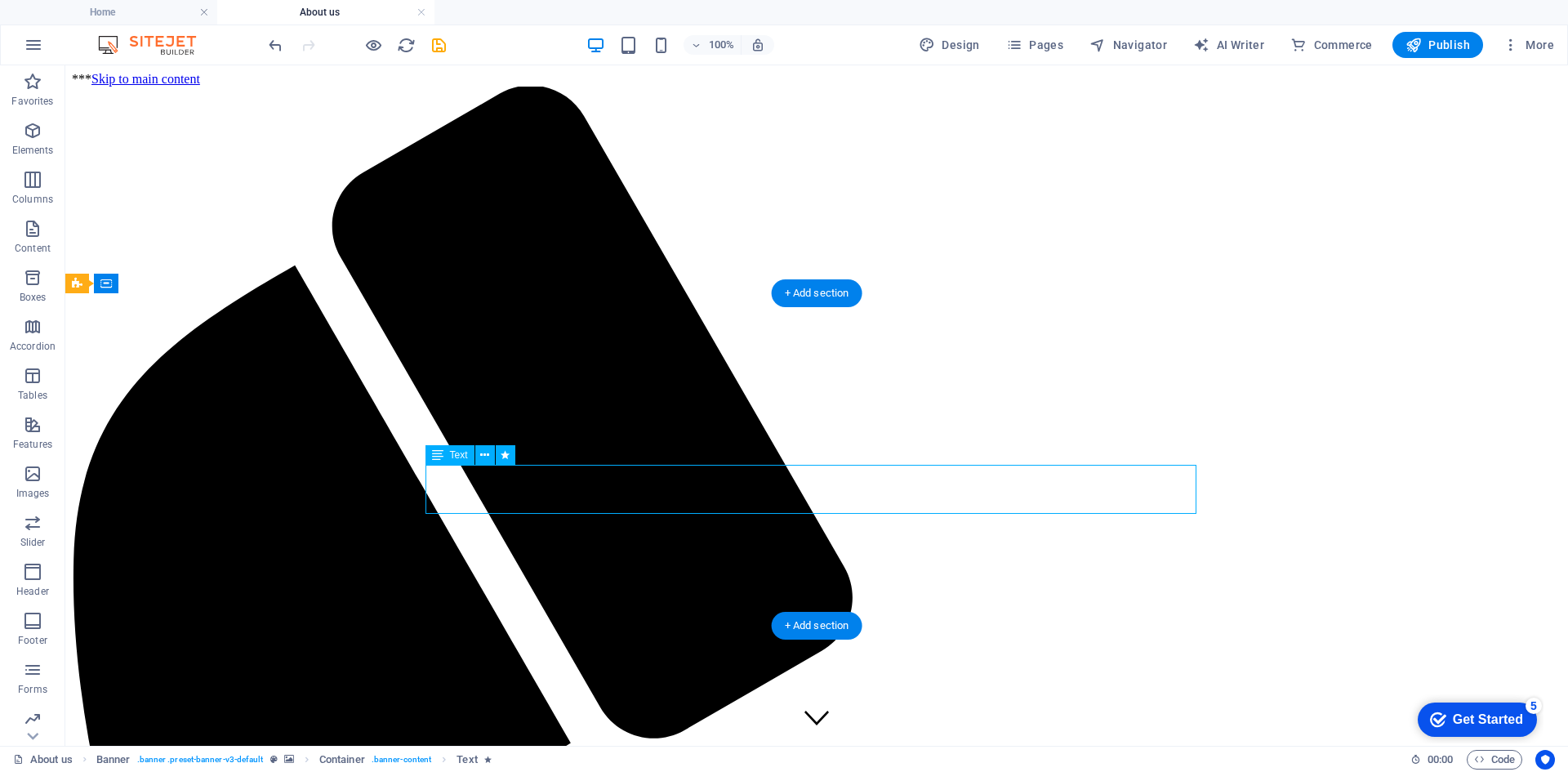
drag, startPoint x: 516, startPoint y: 478, endPoint x: 228, endPoint y: 477, distance: 288.0
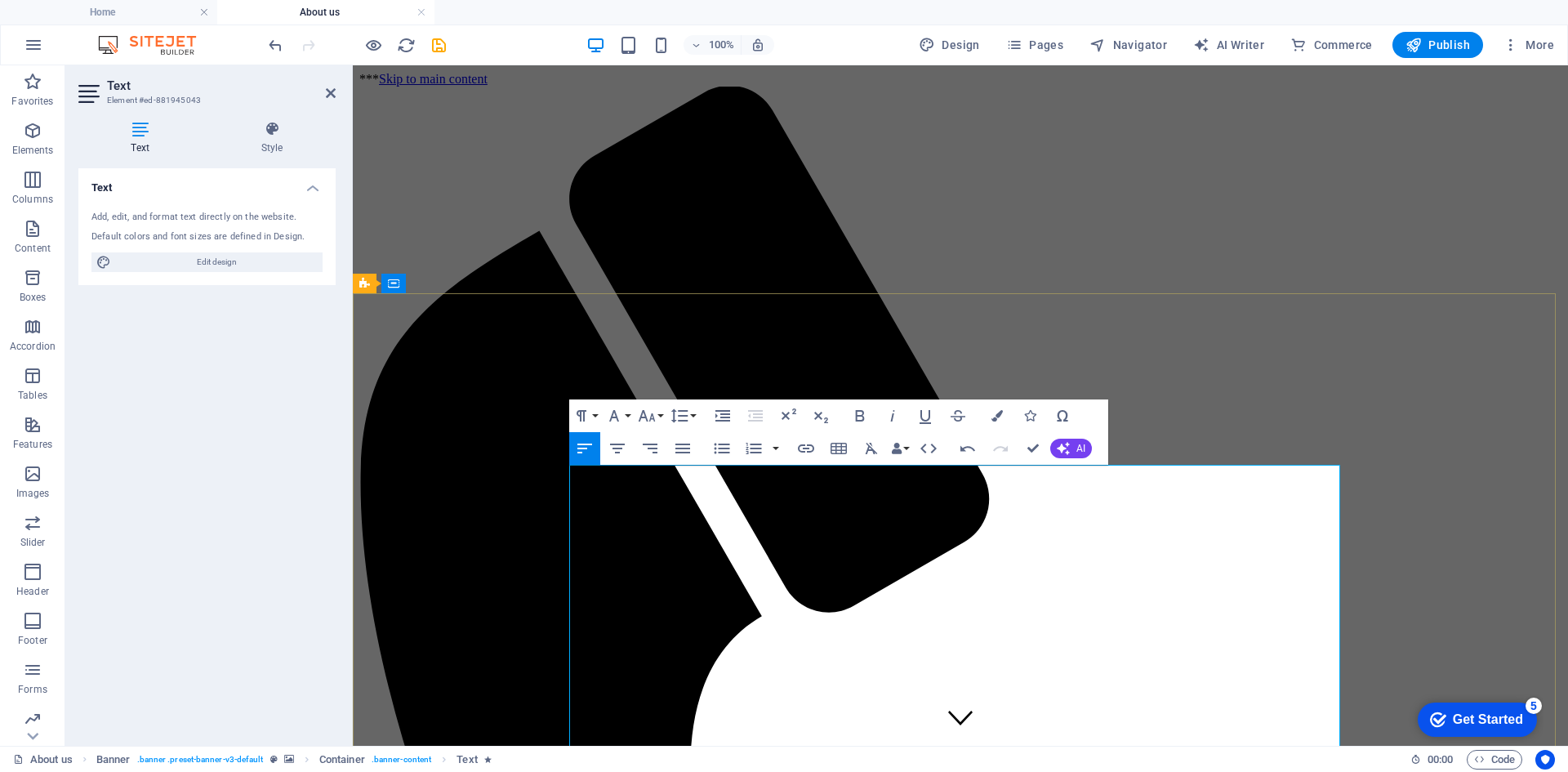
drag, startPoint x: 635, startPoint y: 550, endPoint x: 714, endPoint y: 549, distance: 79.0
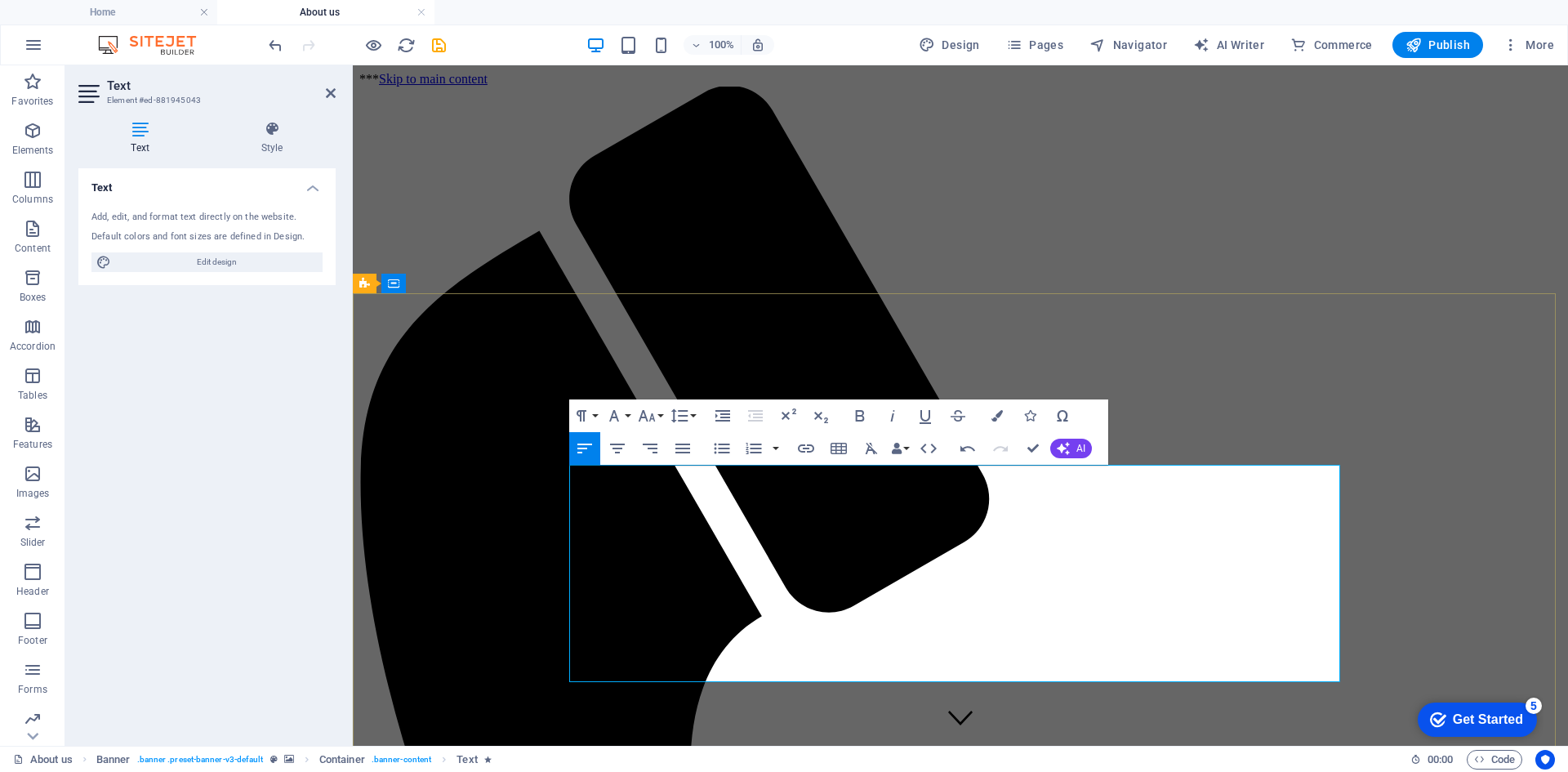
copy span "we believe bookkeeping should make your life easier—not add stress. We help bus…"
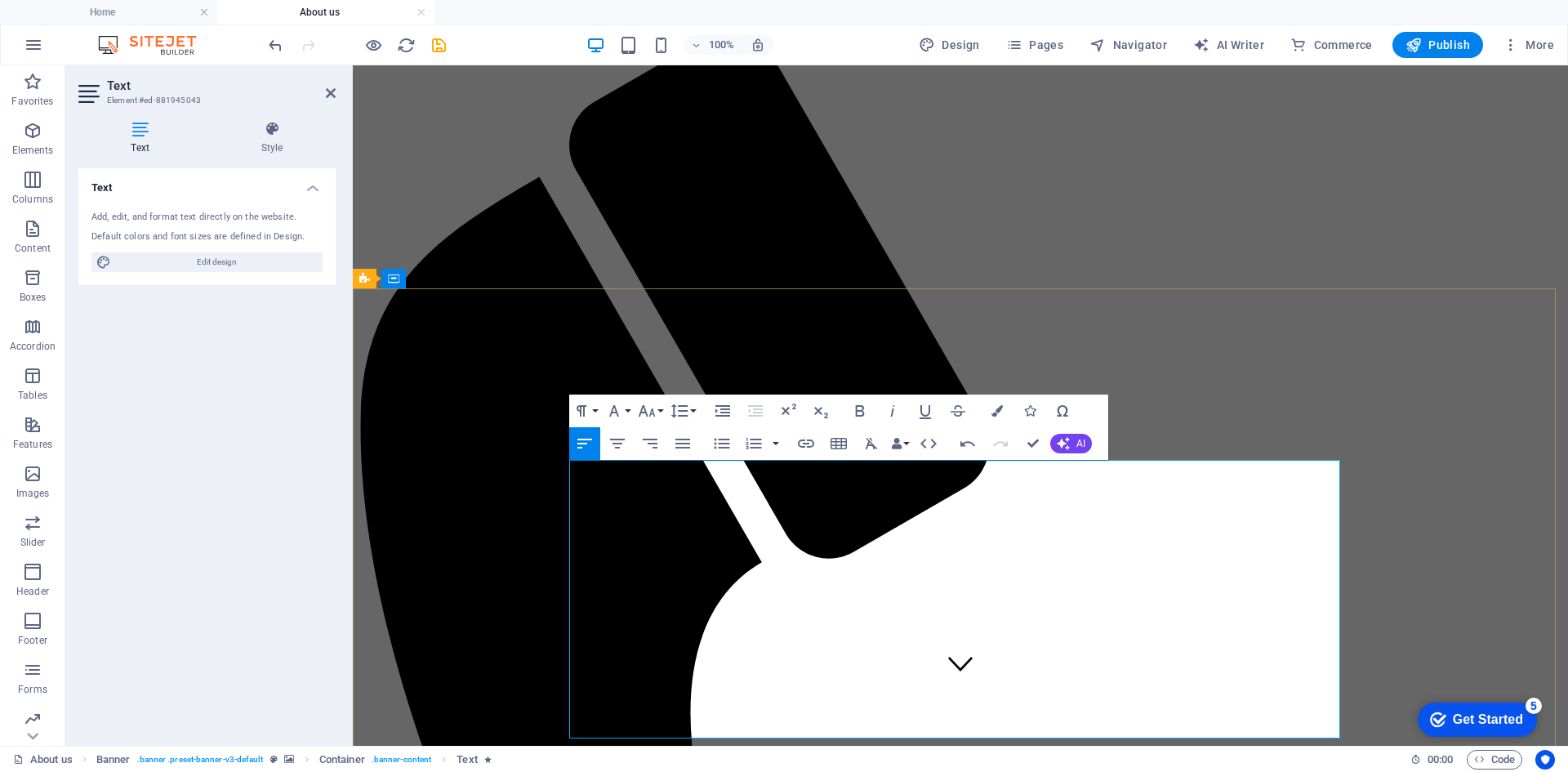
scroll to position [82, 0]
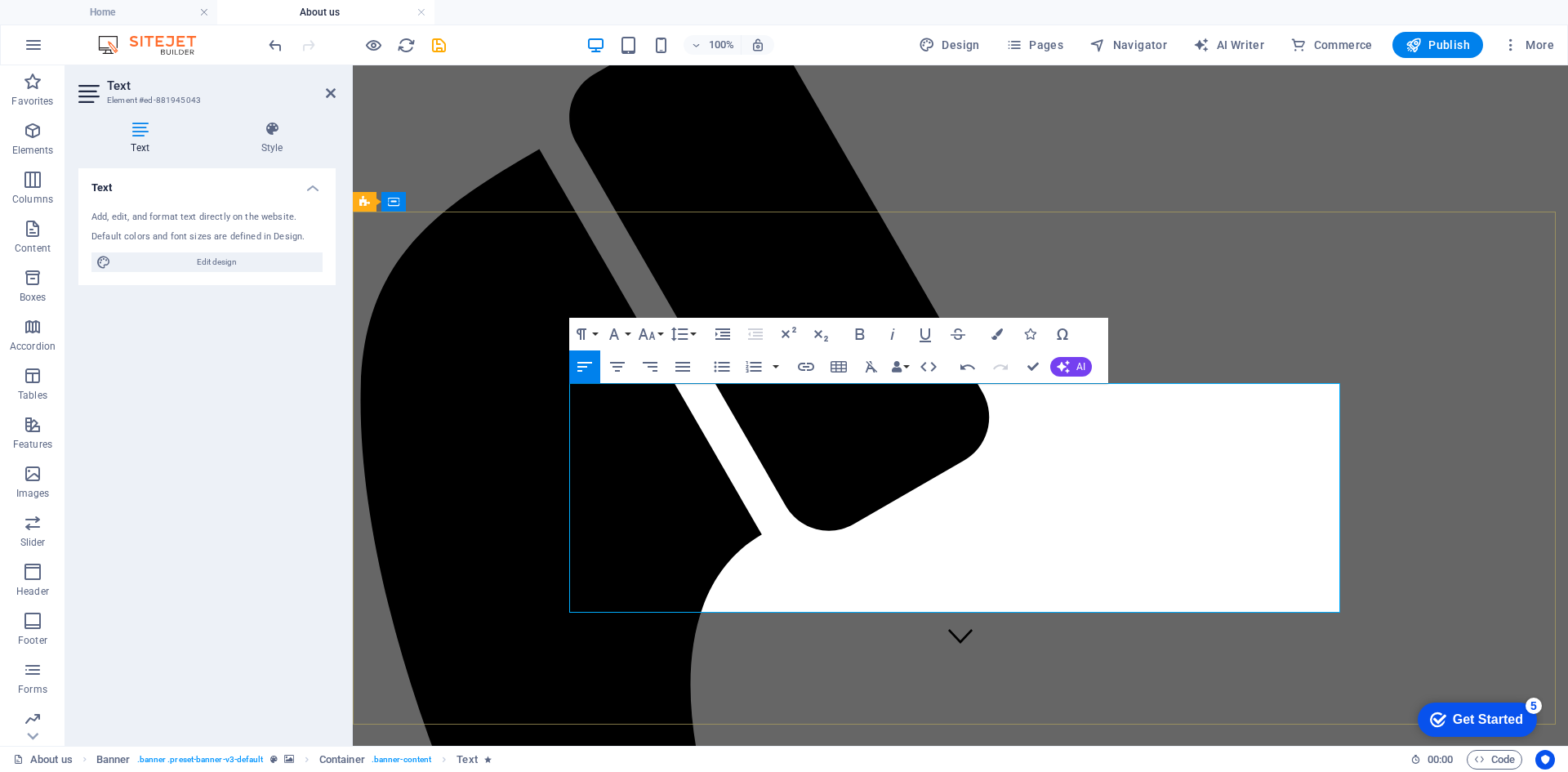
click at [997, 334] on icon "button" at bounding box center [996, 334] width 11 height 11
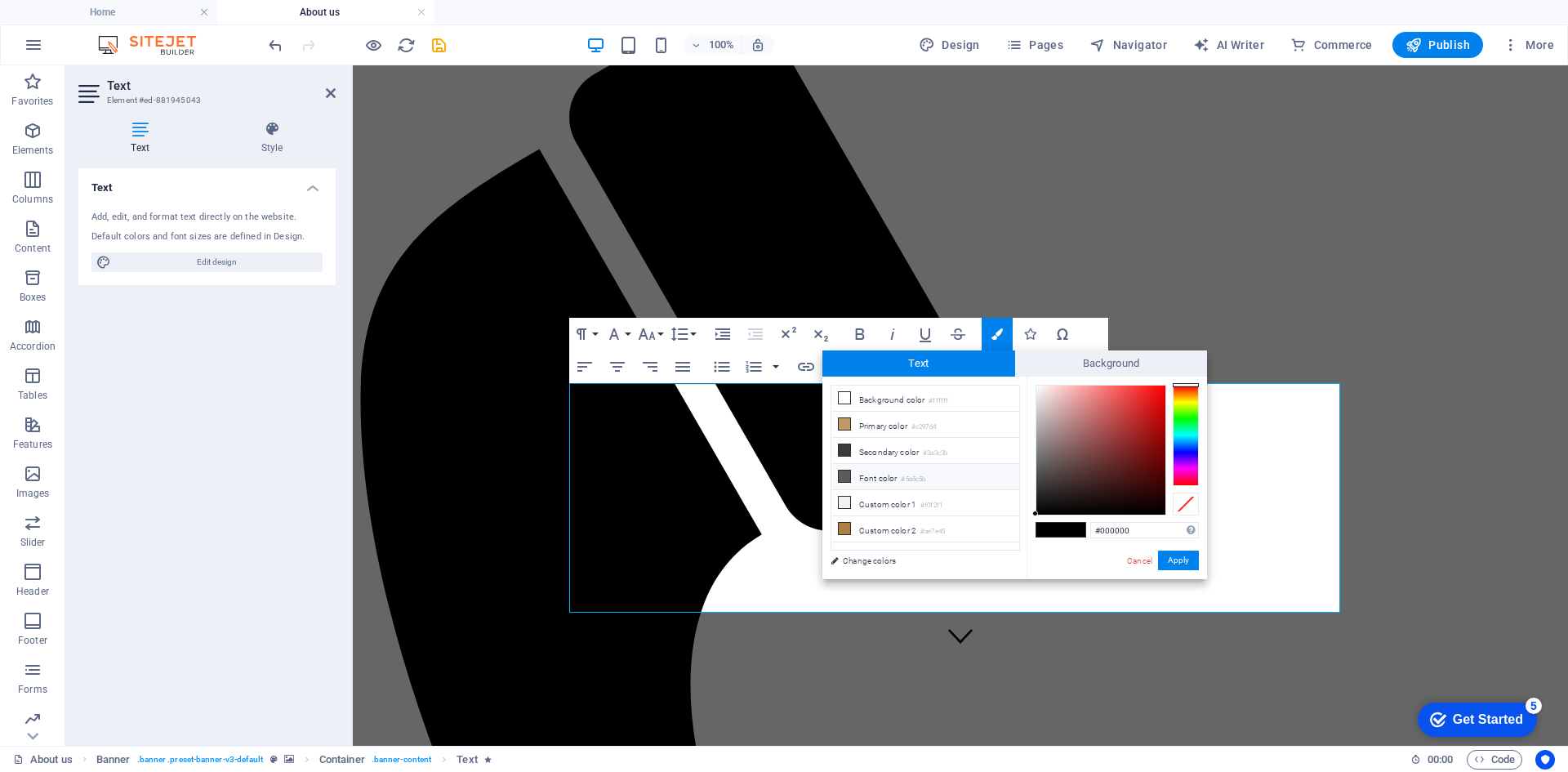
drag, startPoint x: 848, startPoint y: 447, endPoint x: 919, endPoint y: 468, distance: 74.0
click at [850, 448] on span at bounding box center [844, 449] width 13 height 13
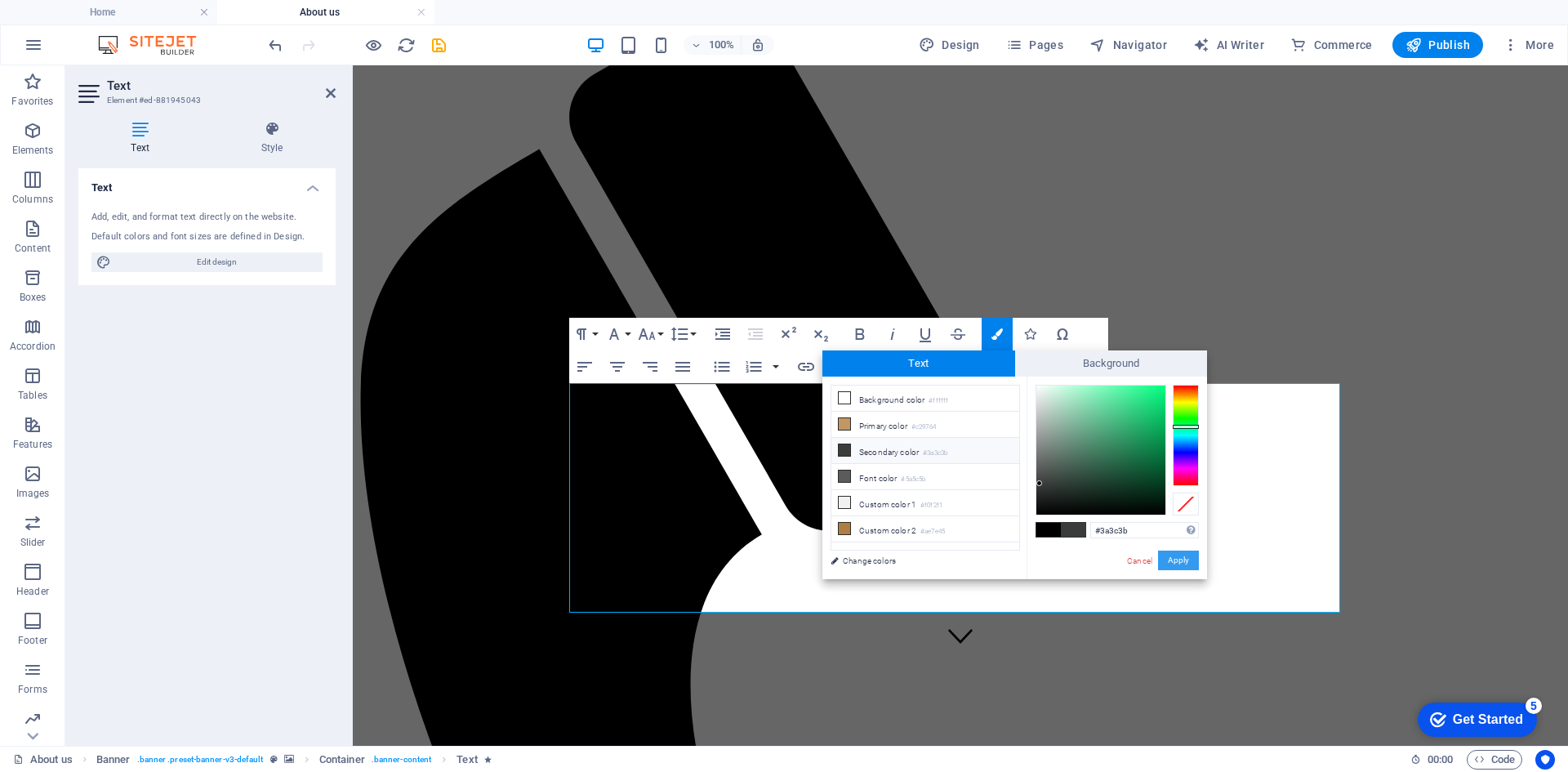
click at [1171, 561] on button "Apply" at bounding box center [1179, 560] width 41 height 20
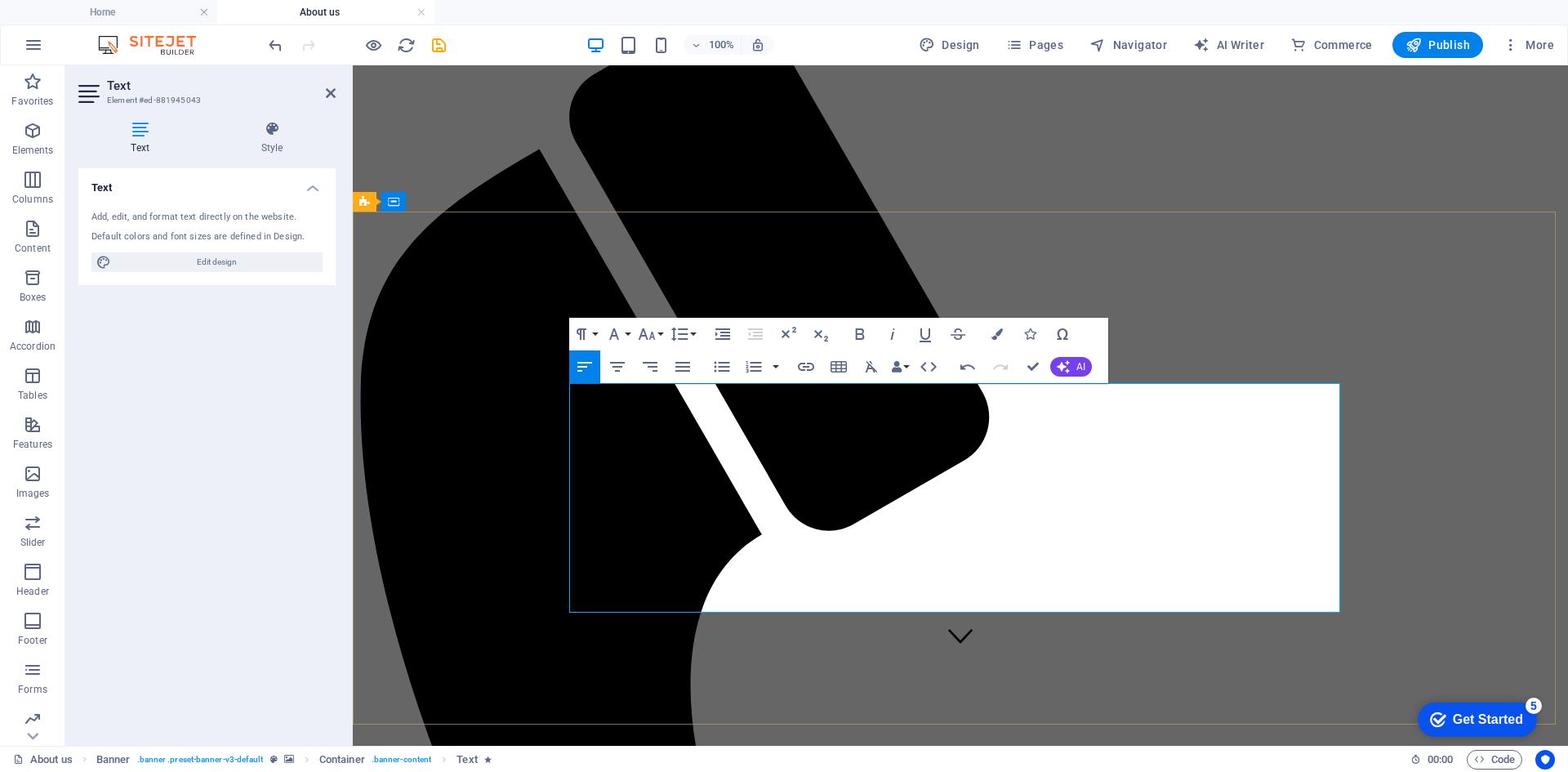
click at [997, 338] on icon "button" at bounding box center [996, 334] width 11 height 11
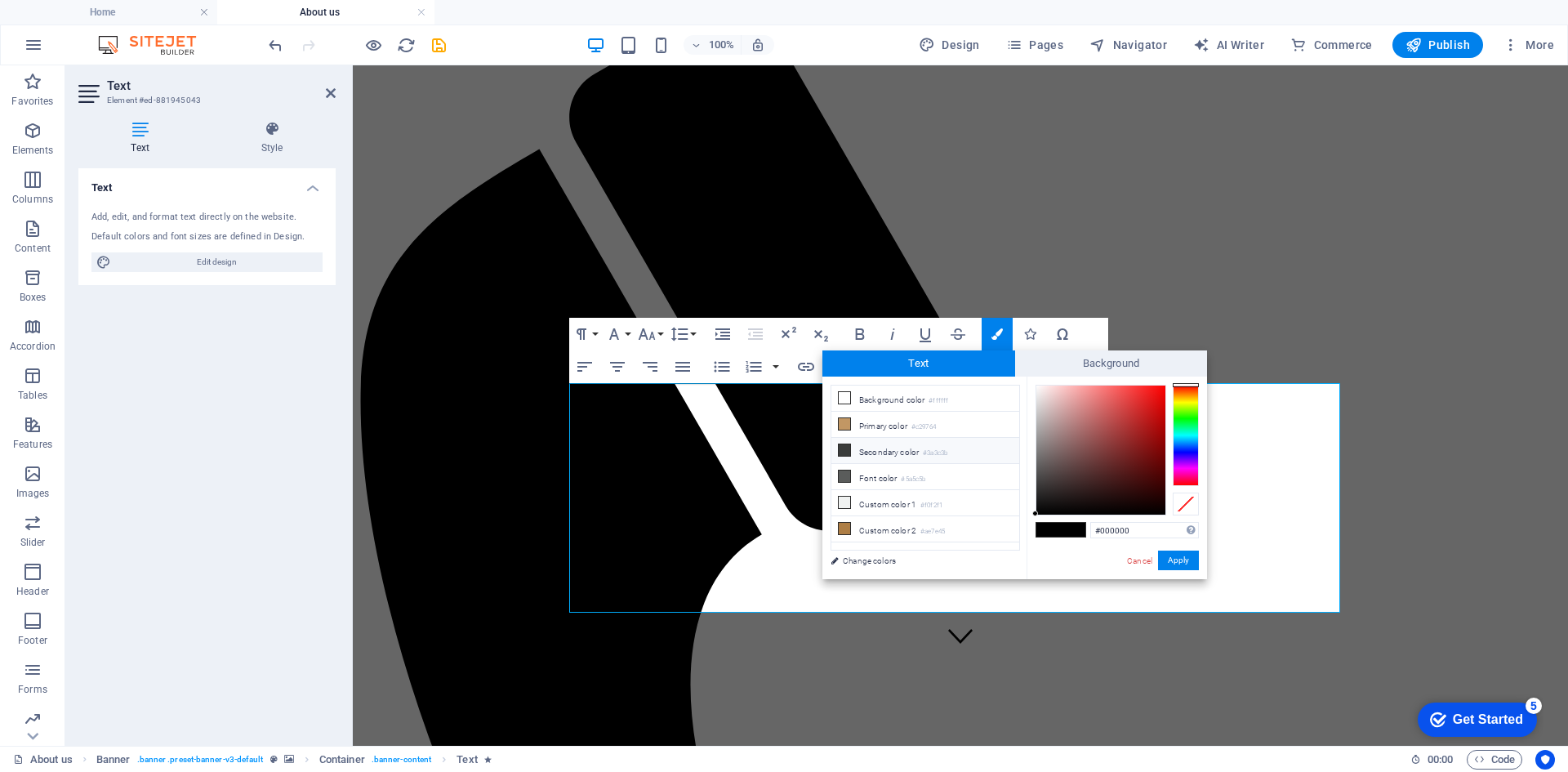
click at [845, 448] on icon at bounding box center [844, 449] width 11 height 11
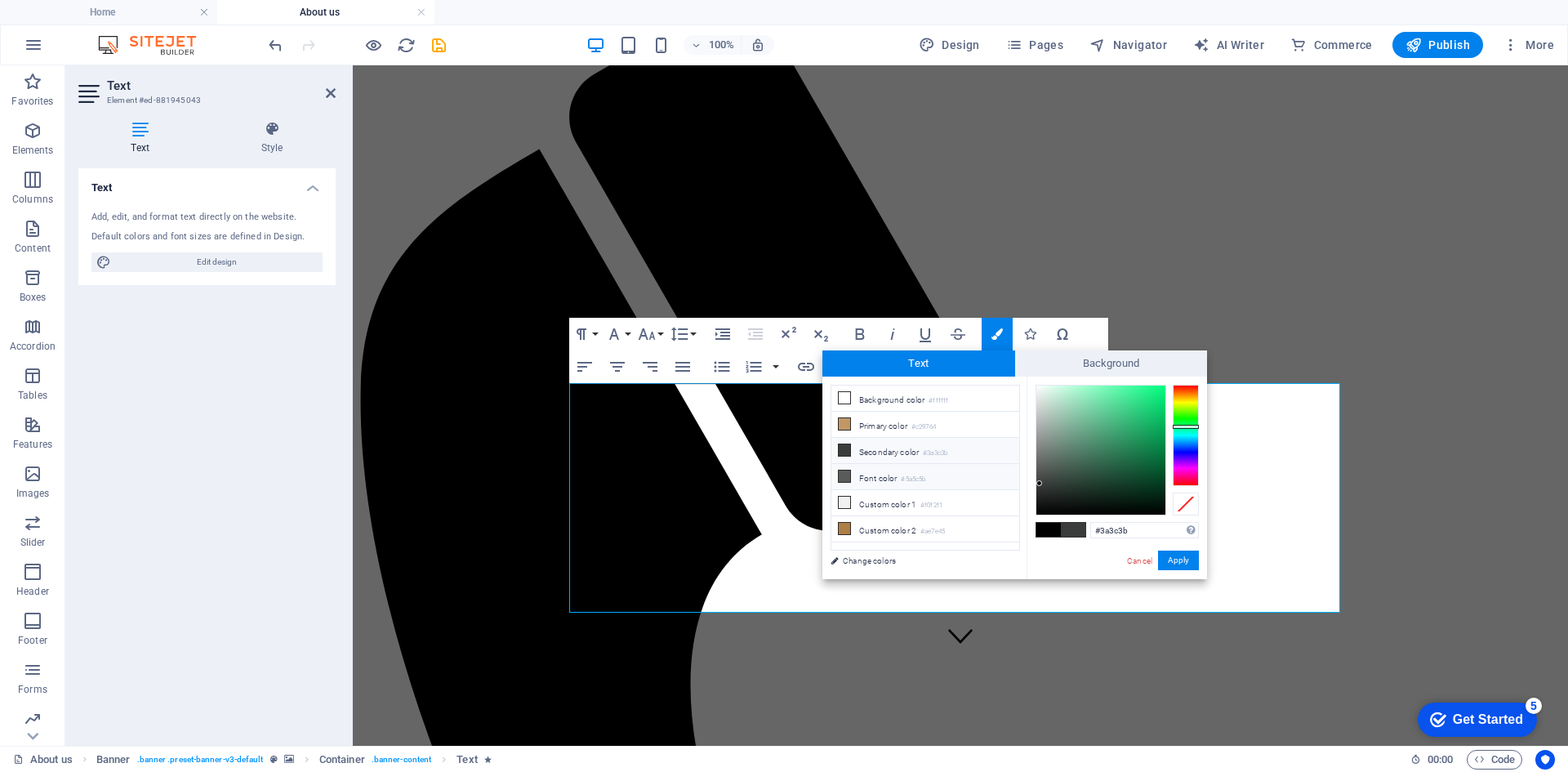
click at [880, 477] on li "Font color #5a5c5b" at bounding box center [925, 476] width 188 height 26
type input "#5a5c5b"
click at [857, 558] on link "Change colors" at bounding box center [917, 561] width 189 height 20
select select "px"
select select "400"
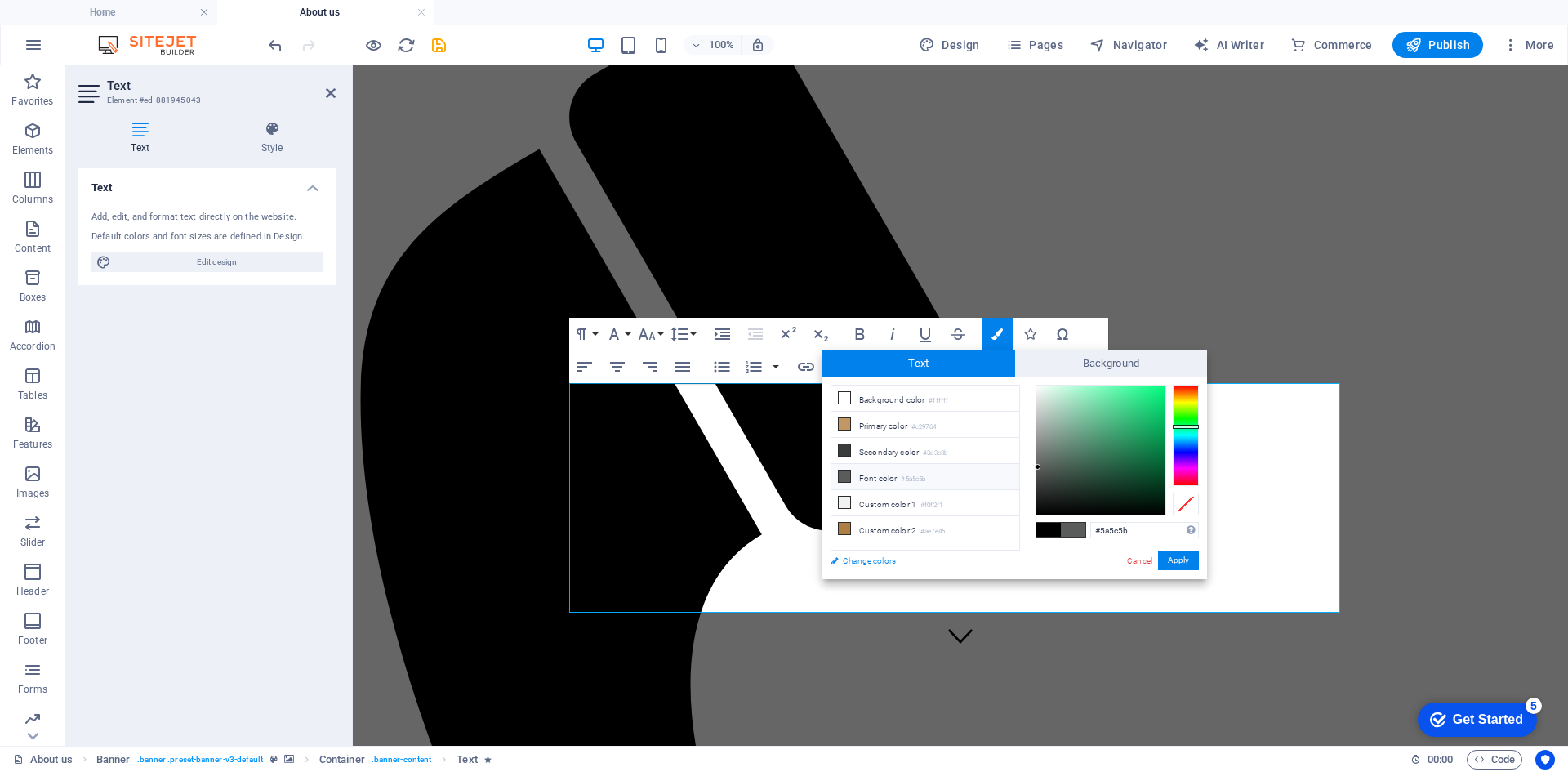
select select "px"
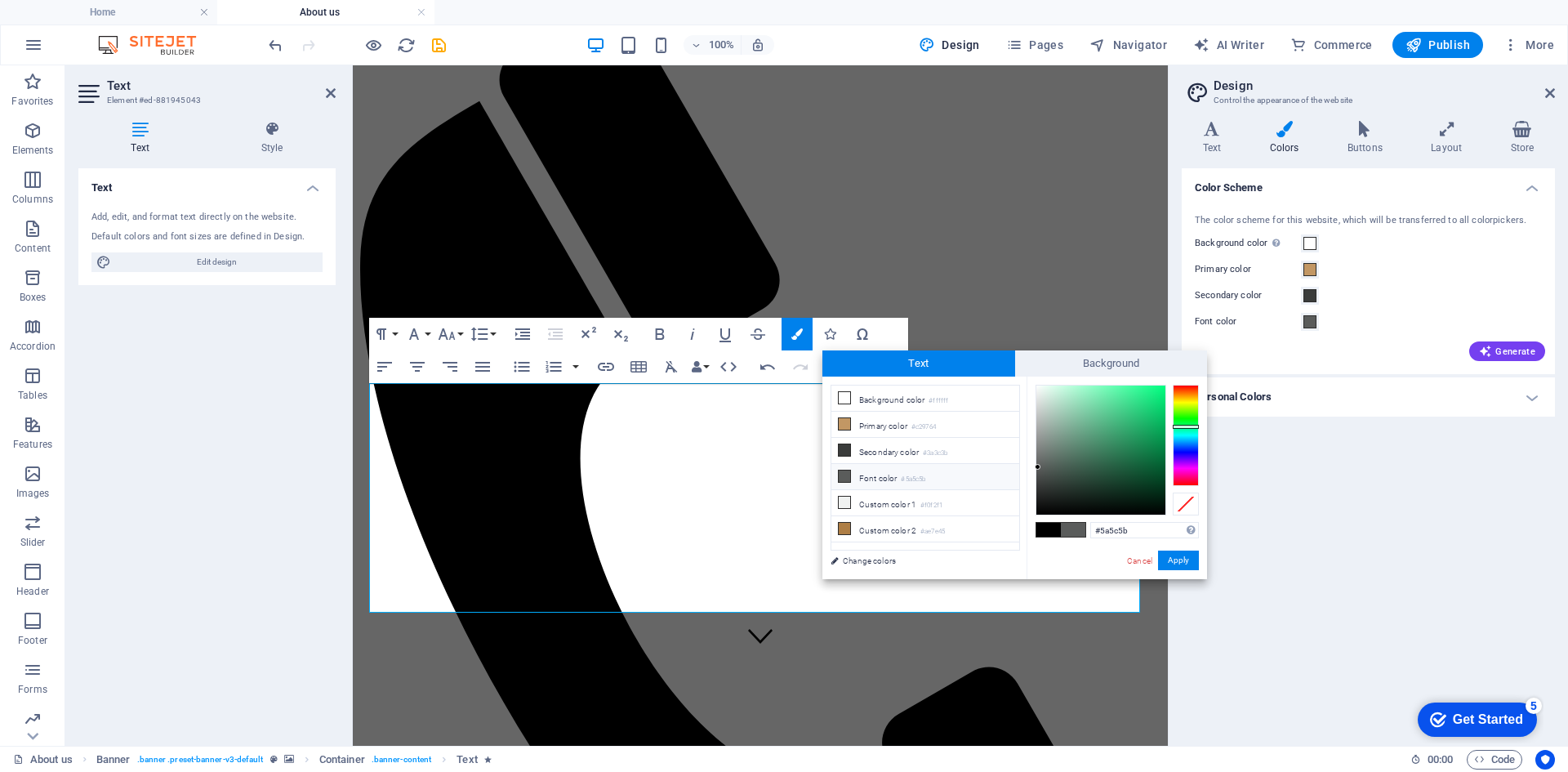
click at [877, 473] on li "Font color #5a5c5b" at bounding box center [925, 476] width 188 height 26
click at [950, 401] on li "Background color #ffffff" at bounding box center [925, 398] width 188 height 26
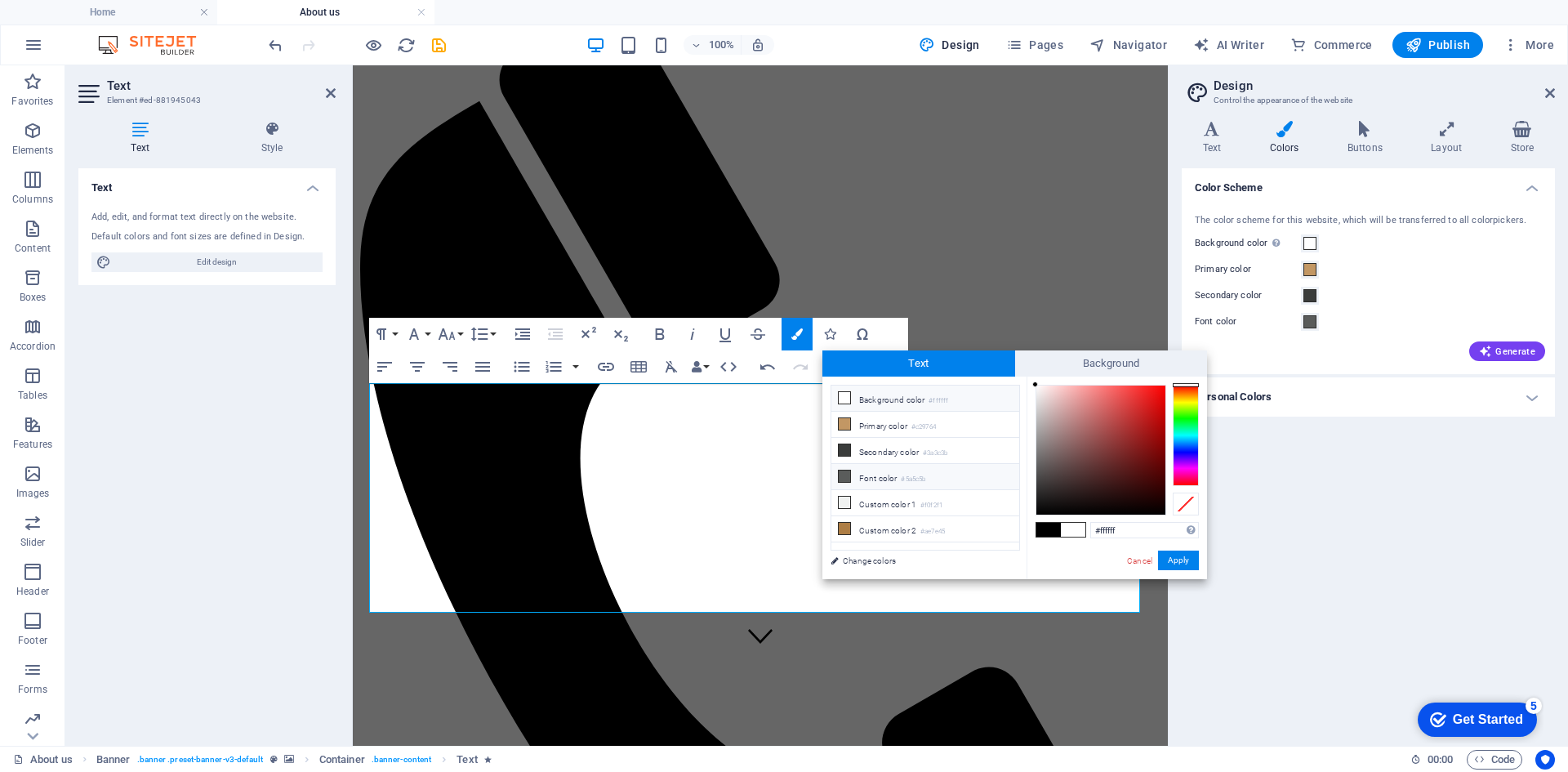
click at [856, 479] on li "Font color #5a5c5b" at bounding box center [925, 476] width 188 height 26
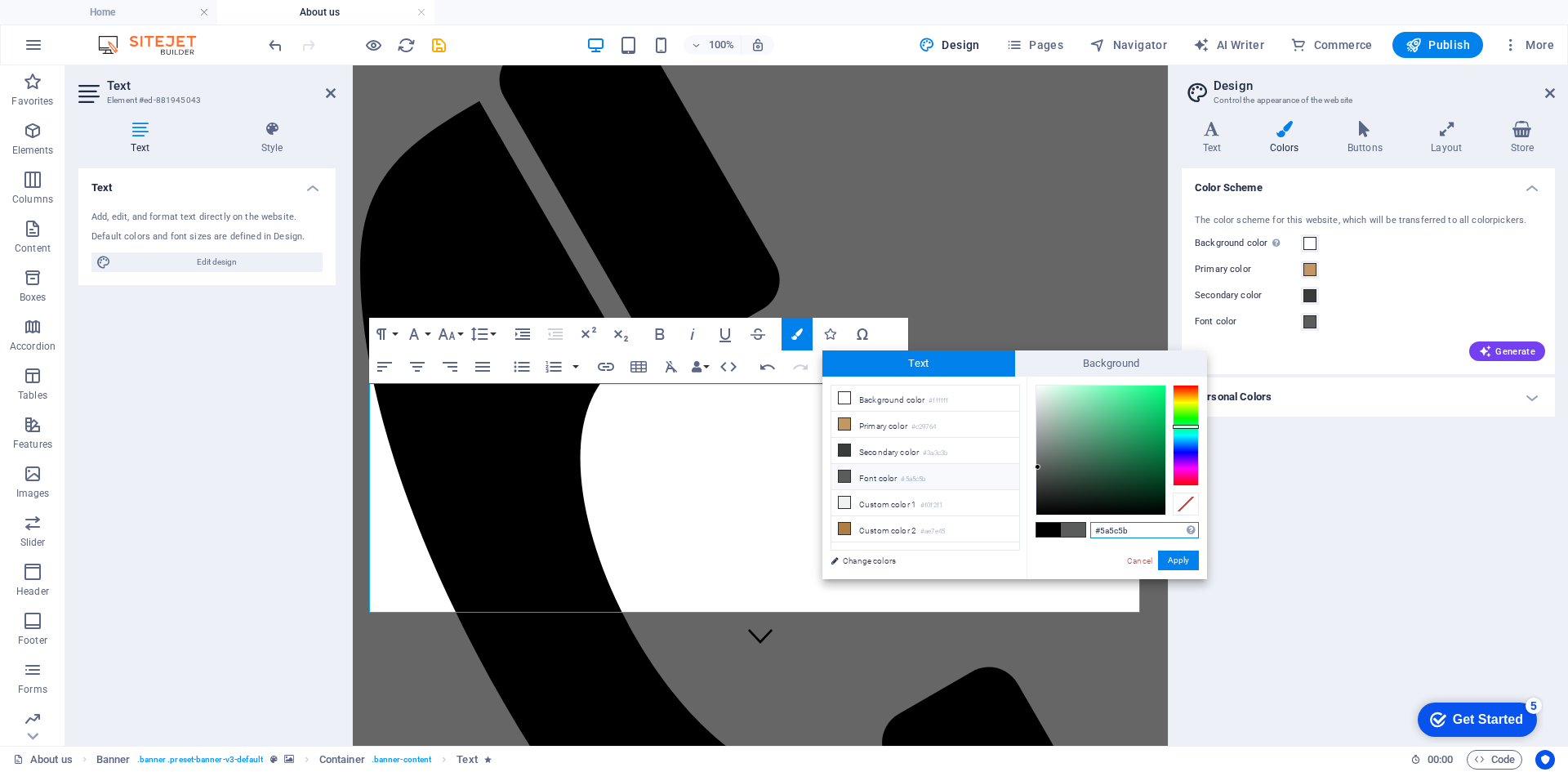
click at [1131, 532] on input "#5a5c5b" at bounding box center [1145, 529] width 109 height 16
click at [1183, 564] on button "Apply" at bounding box center [1179, 560] width 41 height 20
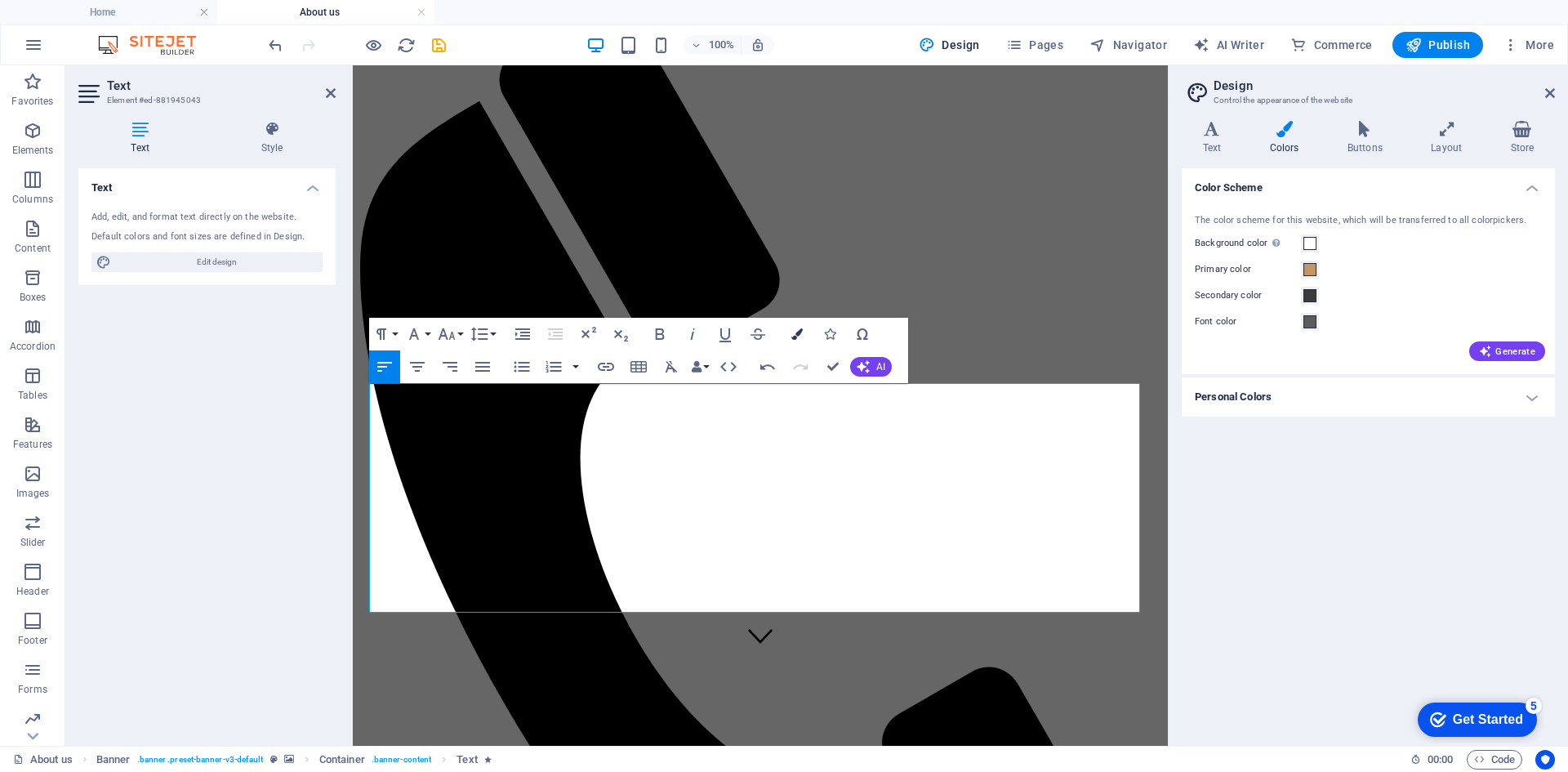
click at [795, 330] on icon "button" at bounding box center [797, 334] width 11 height 11
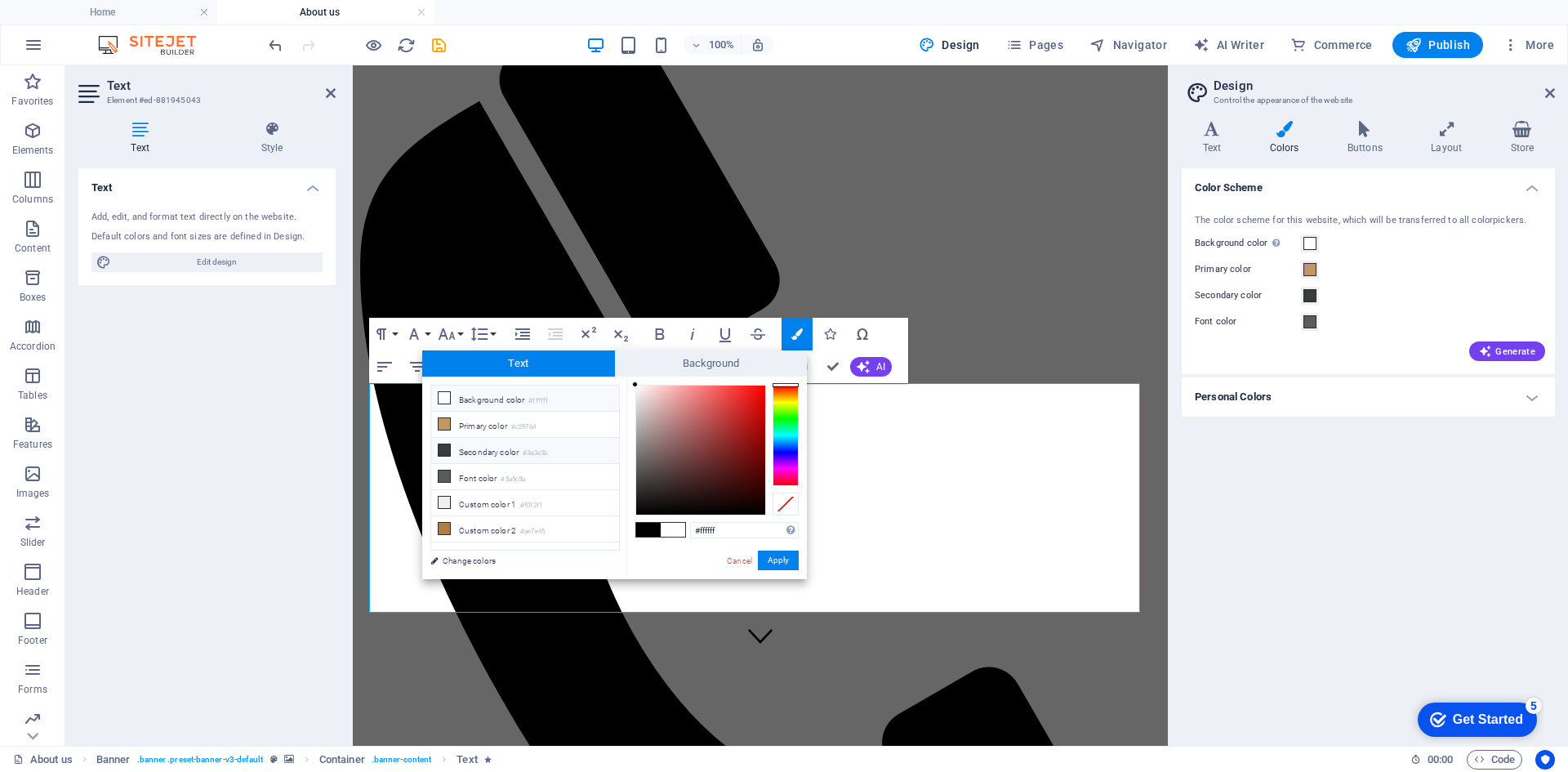
drag, startPoint x: 560, startPoint y: 453, endPoint x: 549, endPoint y: 454, distance: 11.0
click at [549, 454] on li "Secondary color #3a3c3b" at bounding box center [525, 450] width 188 height 26
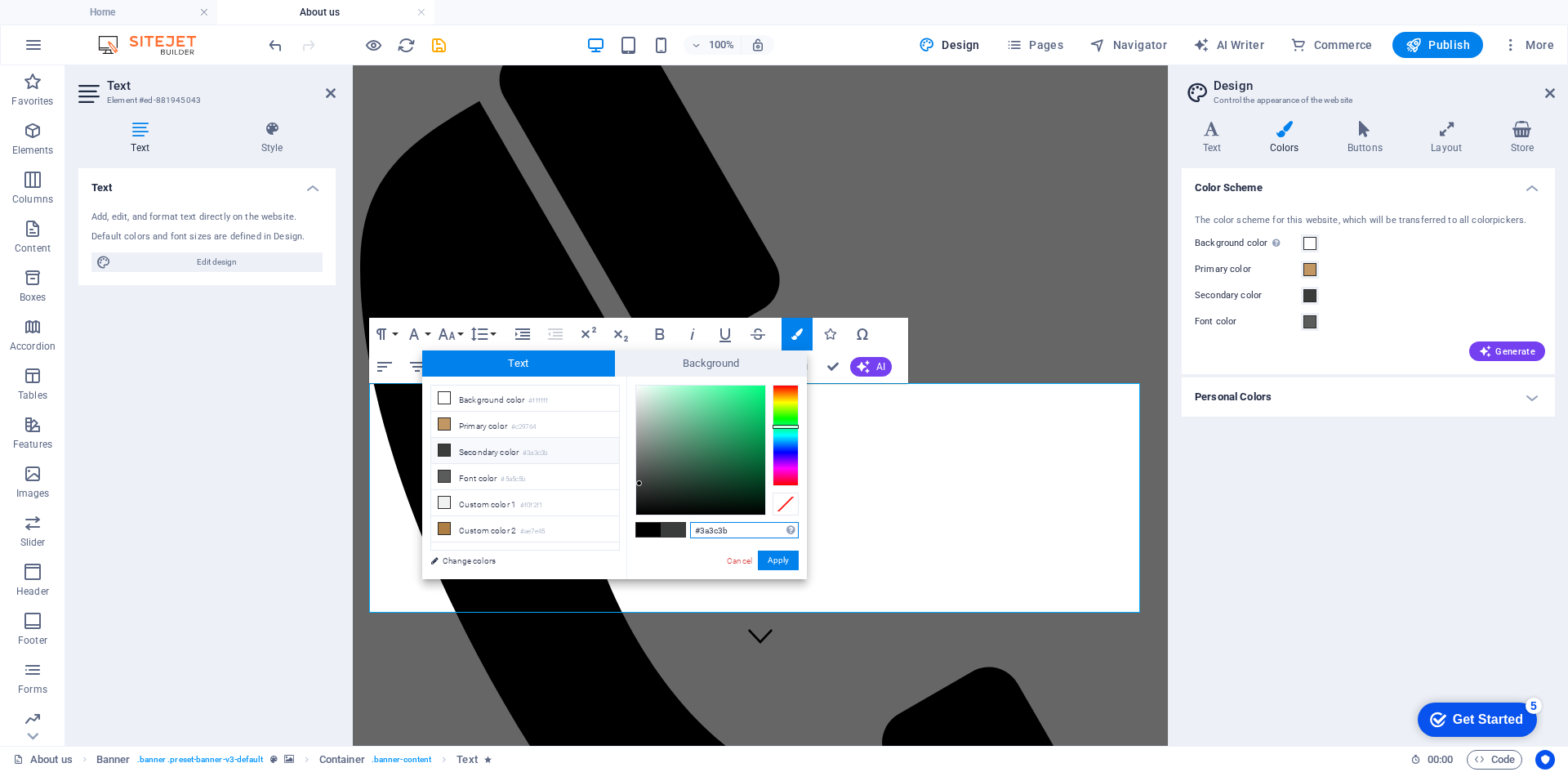
drag, startPoint x: 747, startPoint y: 526, endPoint x: 685, endPoint y: 526, distance: 62.0
click at [684, 527] on div "#3a3c3b Supported formats #0852ed rgb(8, 82, 237) rgba(8, 82, 237, 90%) hsv(221…" at bounding box center [717, 595] width 181 height 439
click at [477, 394] on li "Background color #ffffff" at bounding box center [525, 398] width 188 height 26
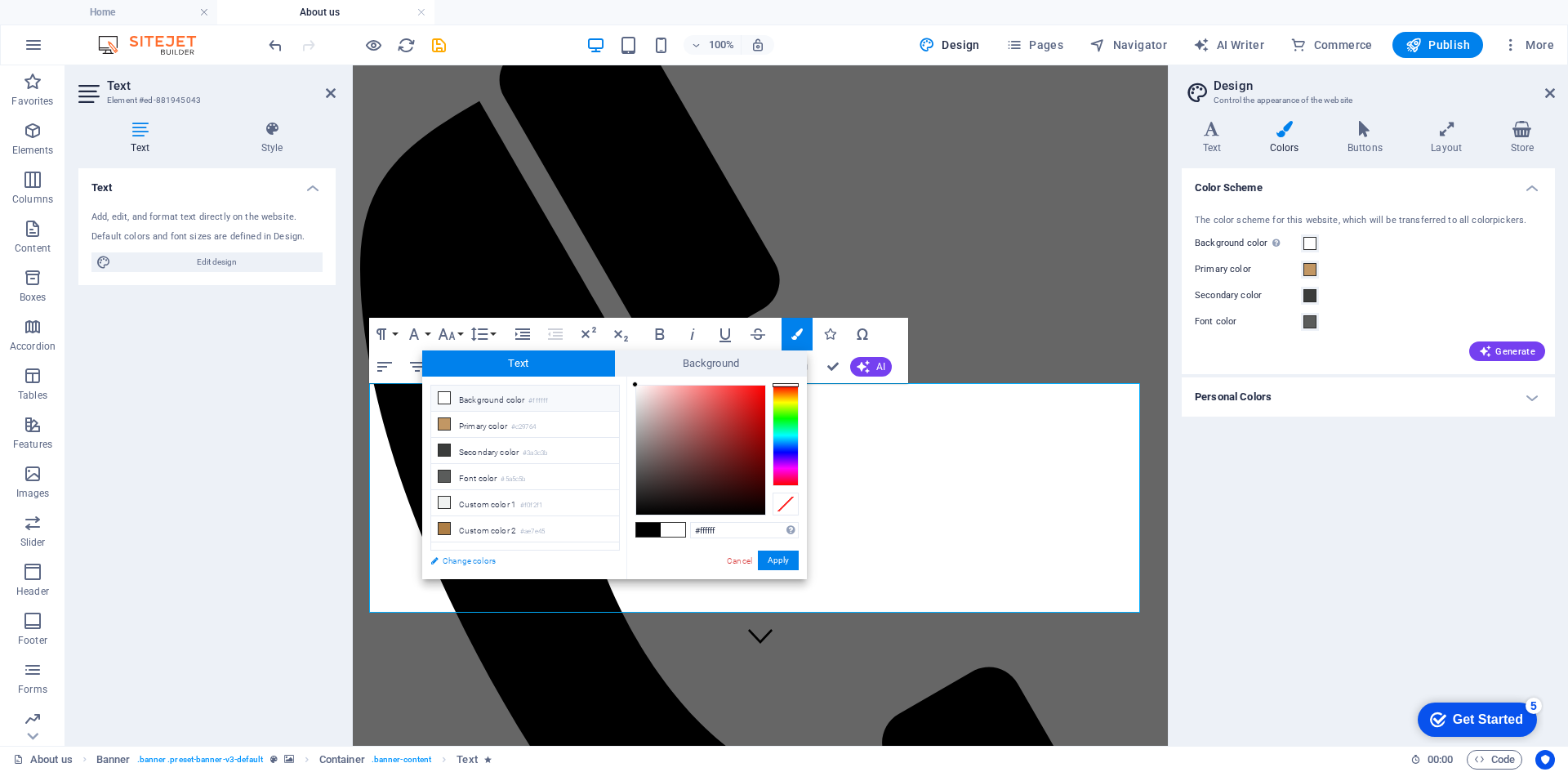
click at [465, 563] on link "Change colors" at bounding box center [516, 561] width 189 height 20
drag, startPoint x: 736, startPoint y: 529, endPoint x: 622, endPoint y: 528, distance: 114.0
click at [622, 528] on div "less Background color #ffffff Primary color #c29764 Secondary color #3a3c3b Fon…" at bounding box center [614, 477] width 385 height 202
paste input "3a3c3b"
type input "#3a3c3b"
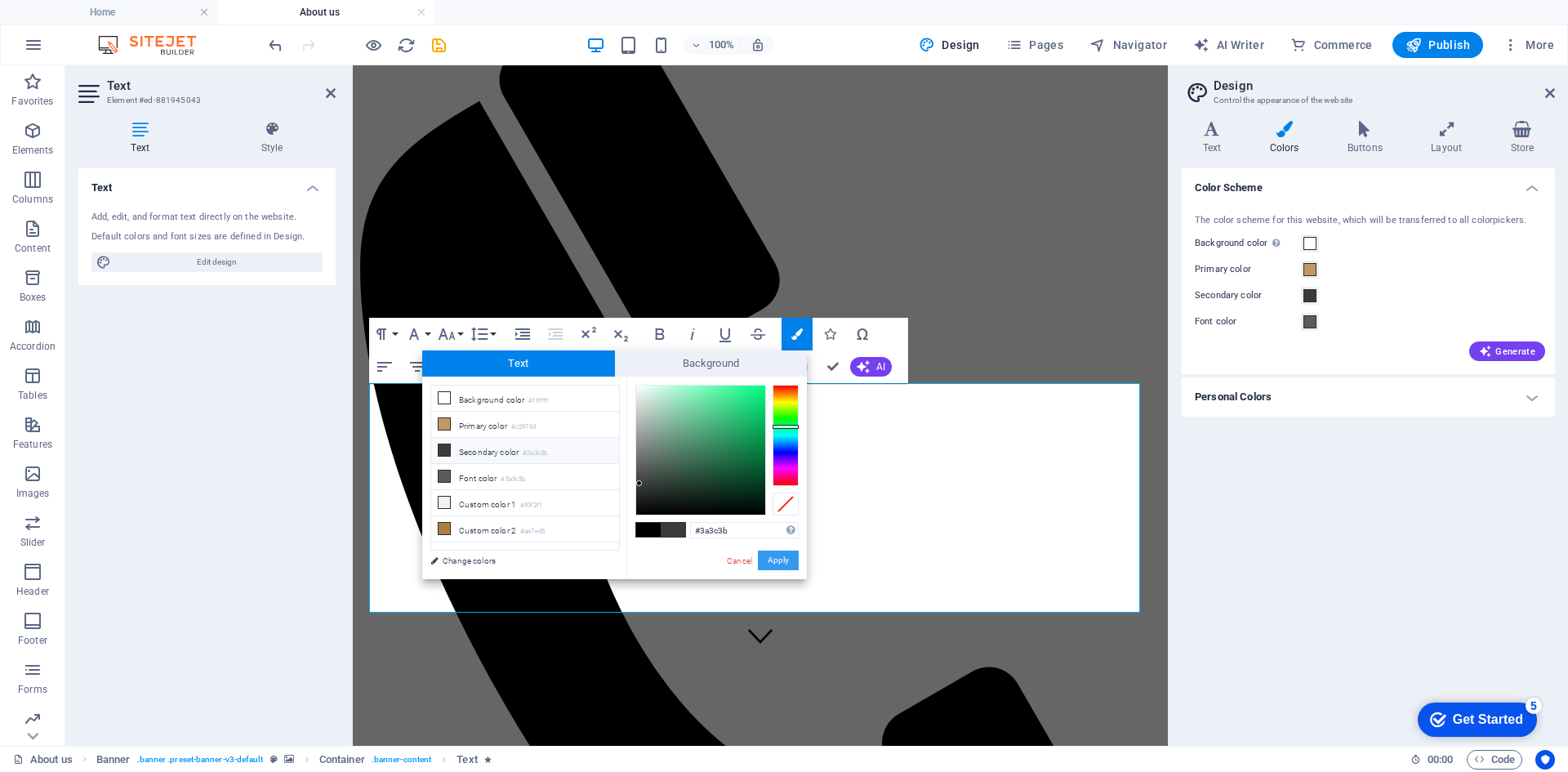
click at [772, 561] on button "Apply" at bounding box center [778, 560] width 41 height 20
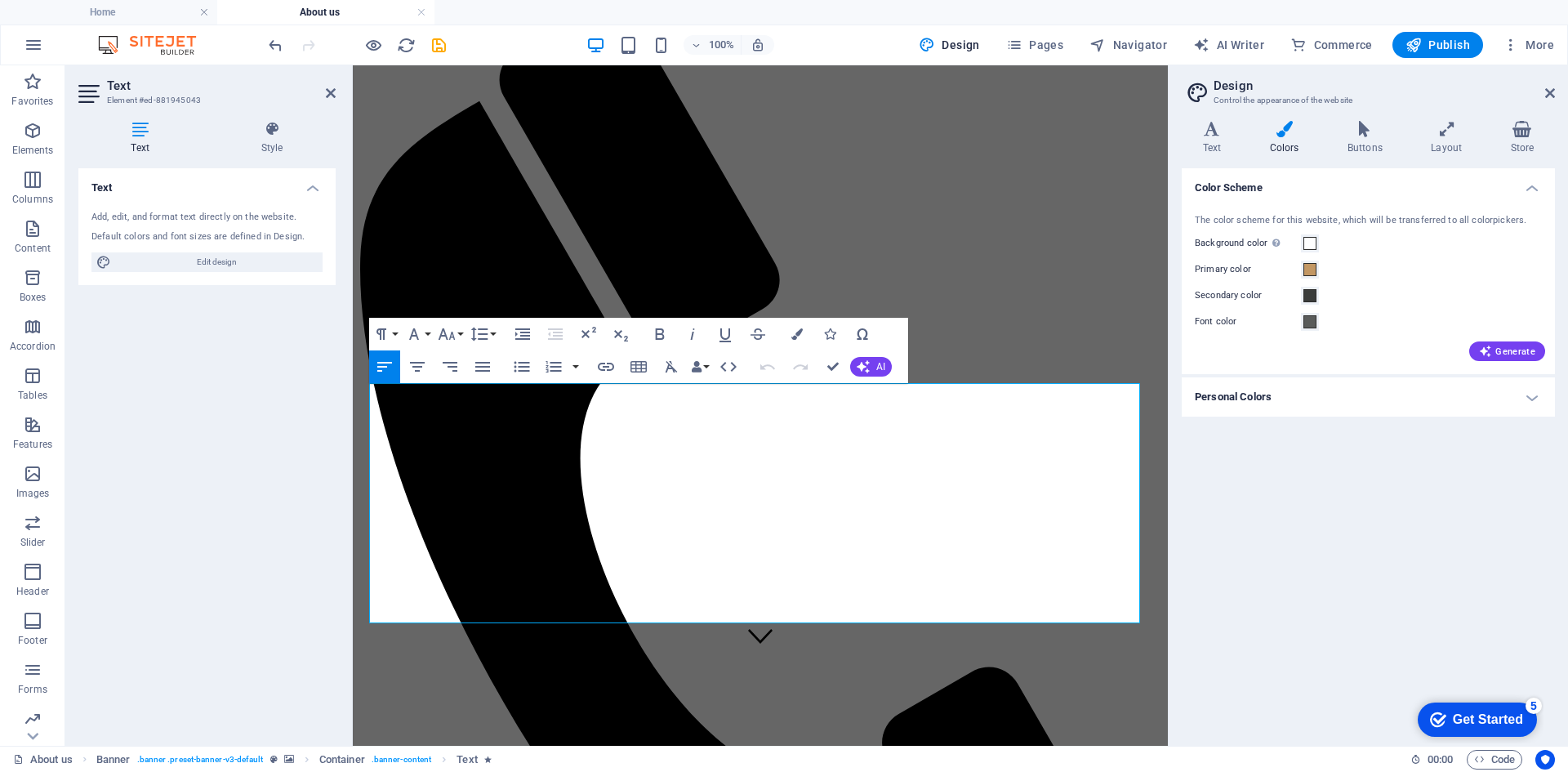
click at [1290, 134] on icon at bounding box center [1284, 128] width 71 height 16
click at [794, 336] on icon "button" at bounding box center [797, 334] width 11 height 11
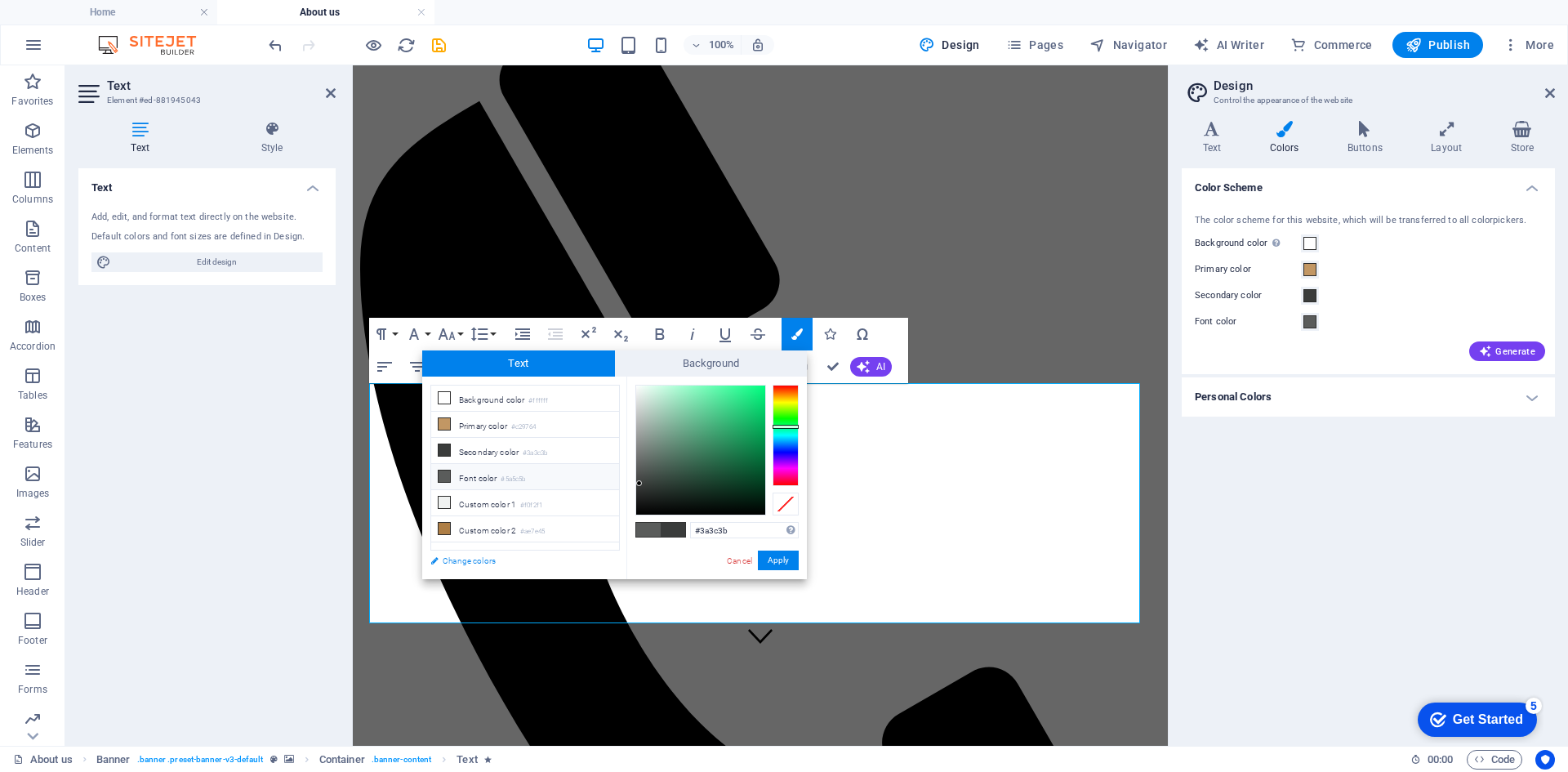
click at [465, 564] on link "Change colors" at bounding box center [516, 561] width 189 height 20
click at [497, 397] on li "Background color #ffffff" at bounding box center [525, 398] width 188 height 26
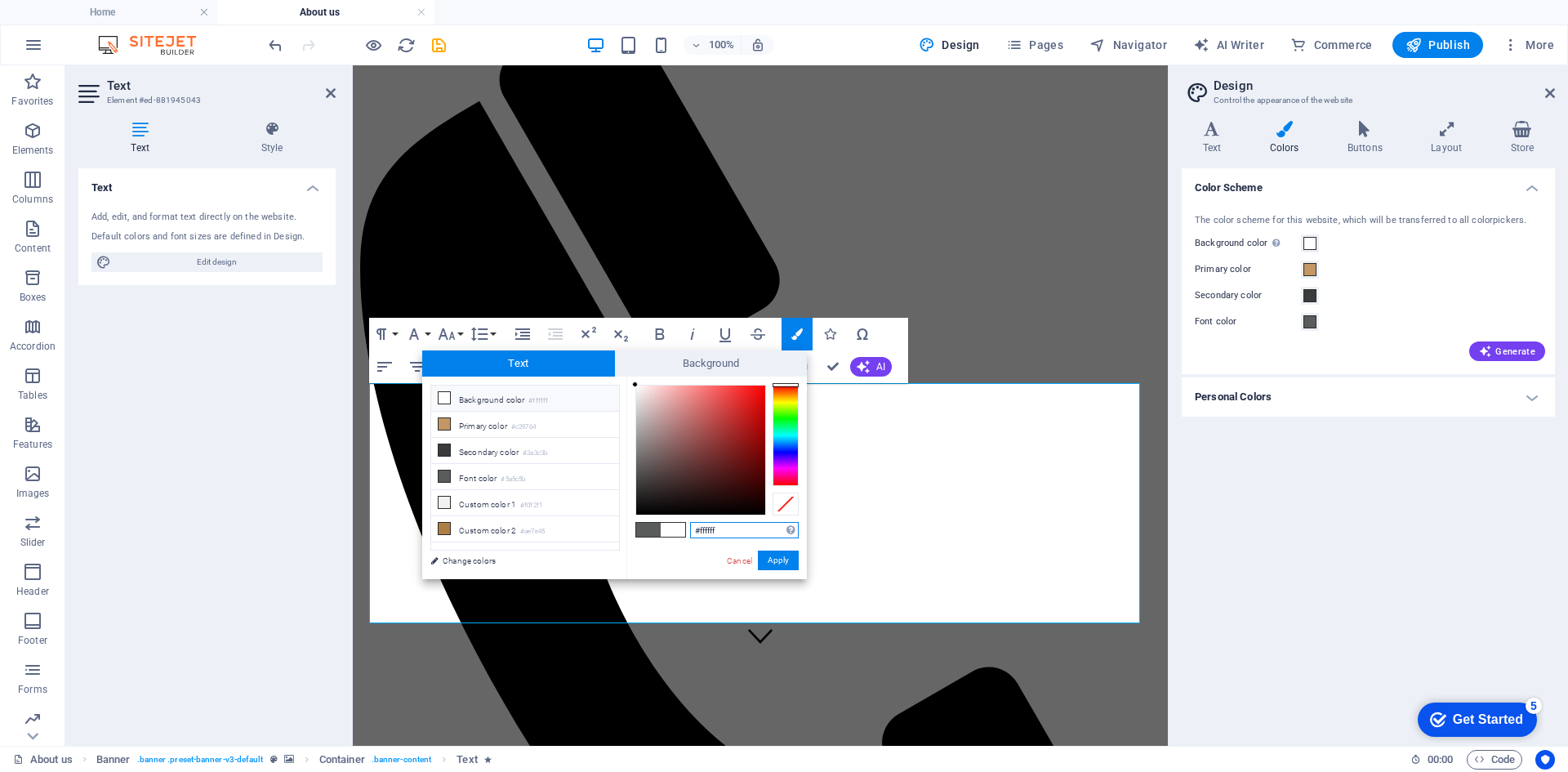
click at [735, 531] on input "#ffffff" at bounding box center [745, 529] width 109 height 16
paste input "3a3c3b"
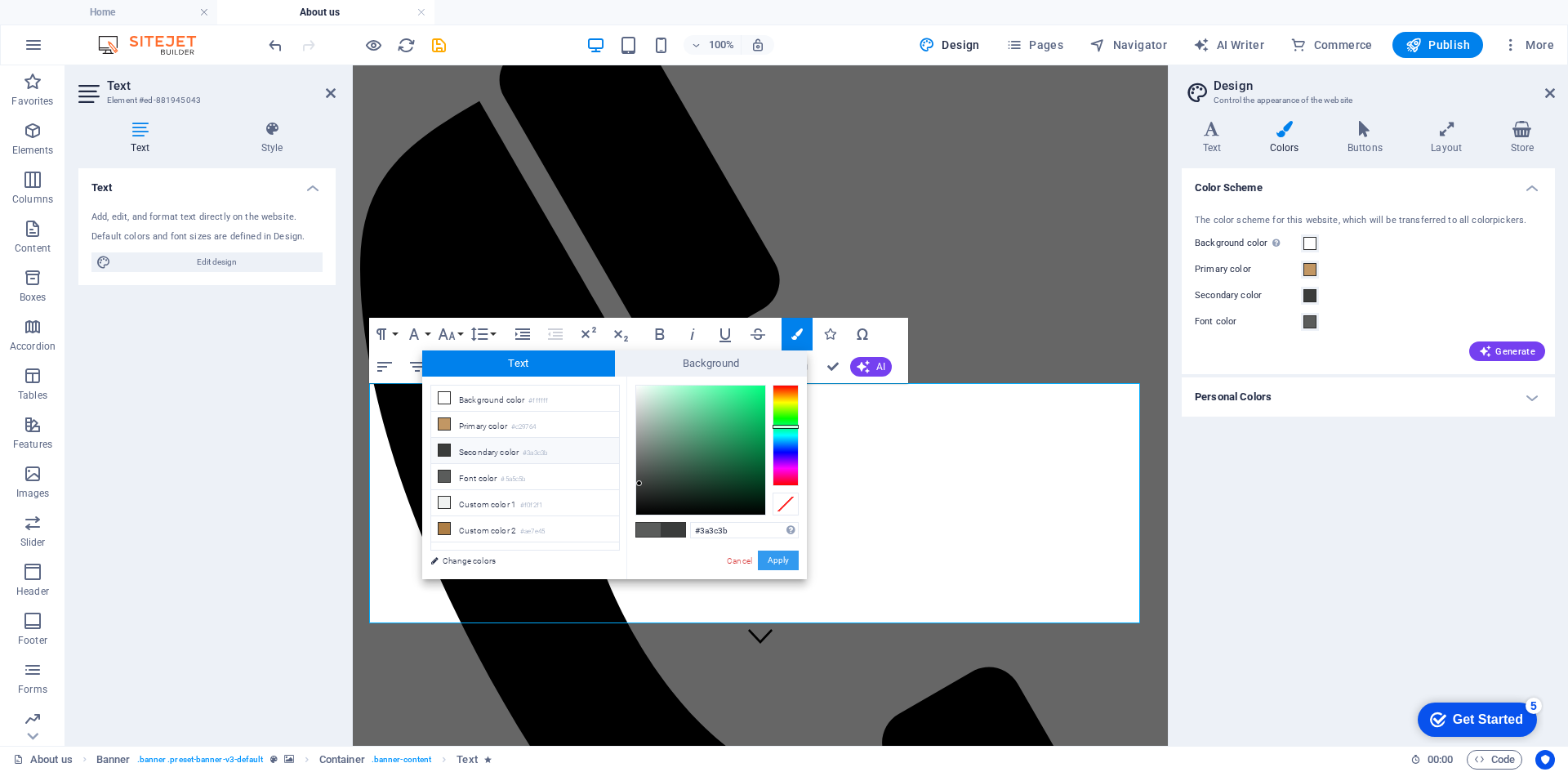
click at [786, 561] on button "Apply" at bounding box center [778, 560] width 41 height 20
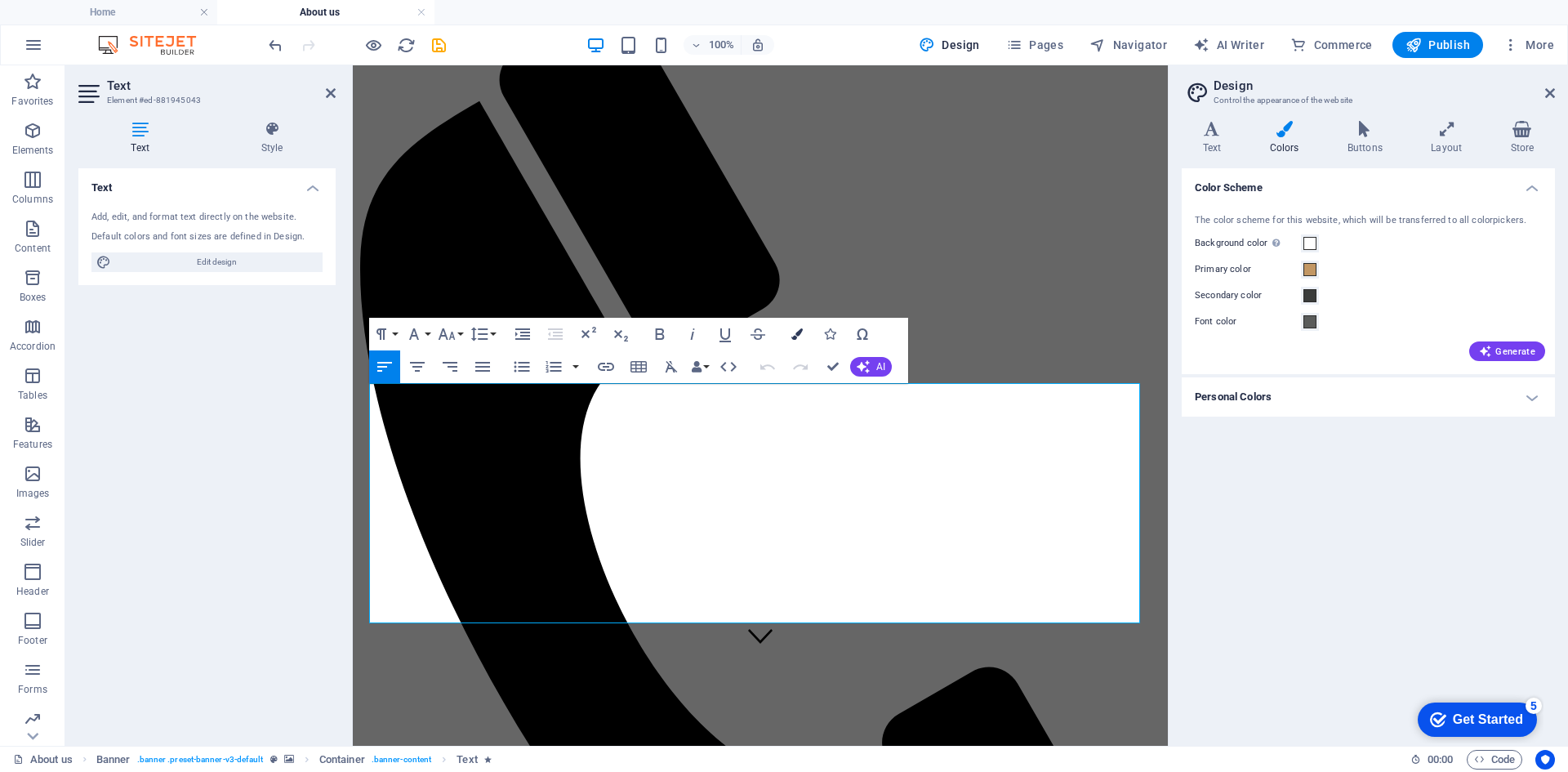
click at [796, 335] on icon "button" at bounding box center [797, 334] width 11 height 11
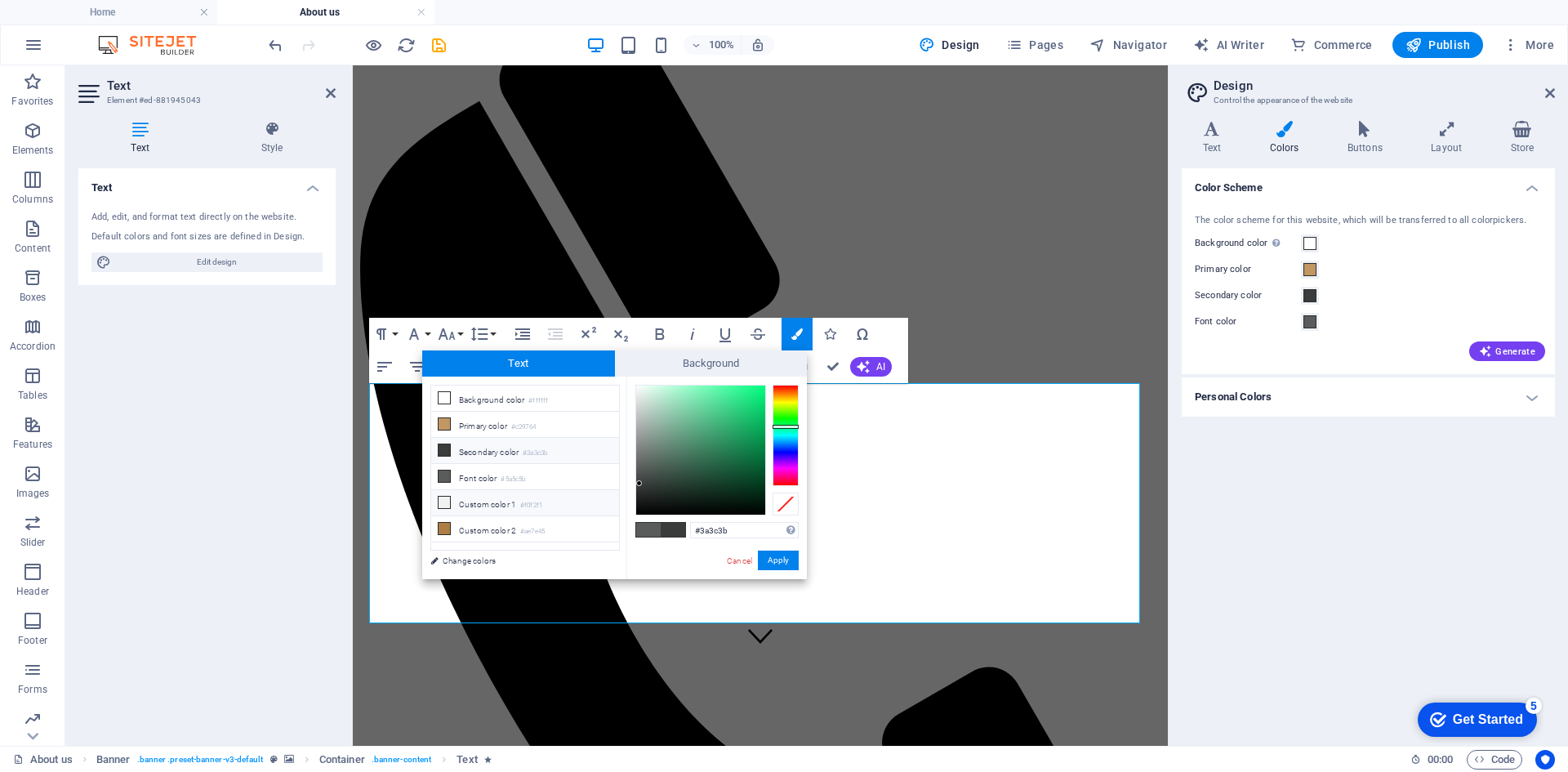
click at [469, 499] on li "Custom color 1 #f0f2f1" at bounding box center [525, 503] width 188 height 26
drag, startPoint x: 729, startPoint y: 533, endPoint x: 686, endPoint y: 529, distance: 43.2
click at [686, 529] on div "#f0f2f1 Supported formats #0852ed rgb(8, 82, 237) rgba(8, 82, 237, 90%) hsv(221…" at bounding box center [717, 595] width 181 height 439
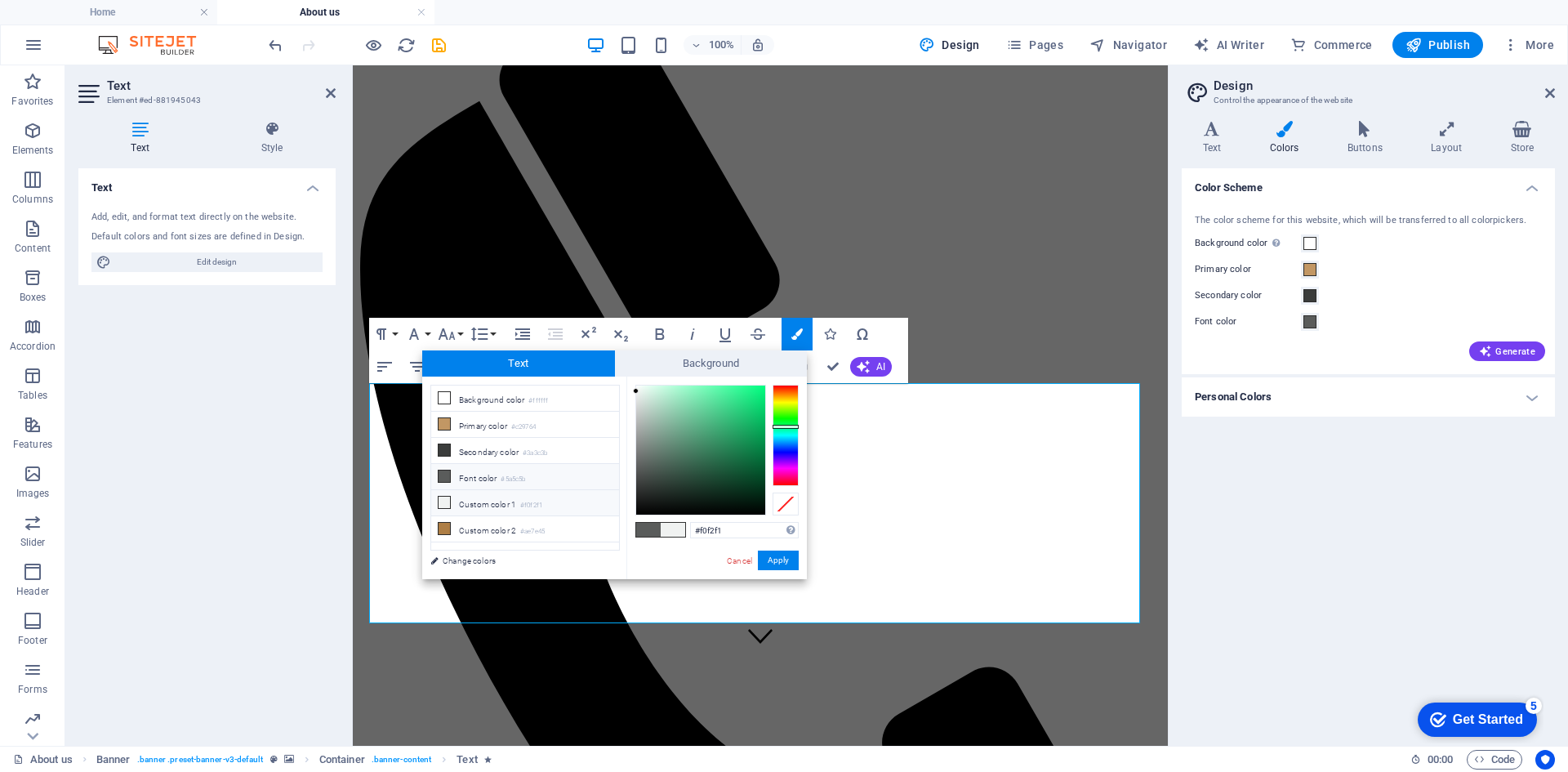
click at [490, 476] on li "Font color #5a5c5b" at bounding box center [525, 476] width 188 height 26
drag, startPoint x: 744, startPoint y: 531, endPoint x: 663, endPoint y: 526, distance: 81.2
click at [663, 526] on div "#5a5c5b Supported formats #0852ed rgb(8, 82, 237) rgba(8, 82, 237, 90%) hsv(221…" at bounding box center [717, 595] width 181 height 439
paste input "3a3c3"
type input "#3a3c3b"
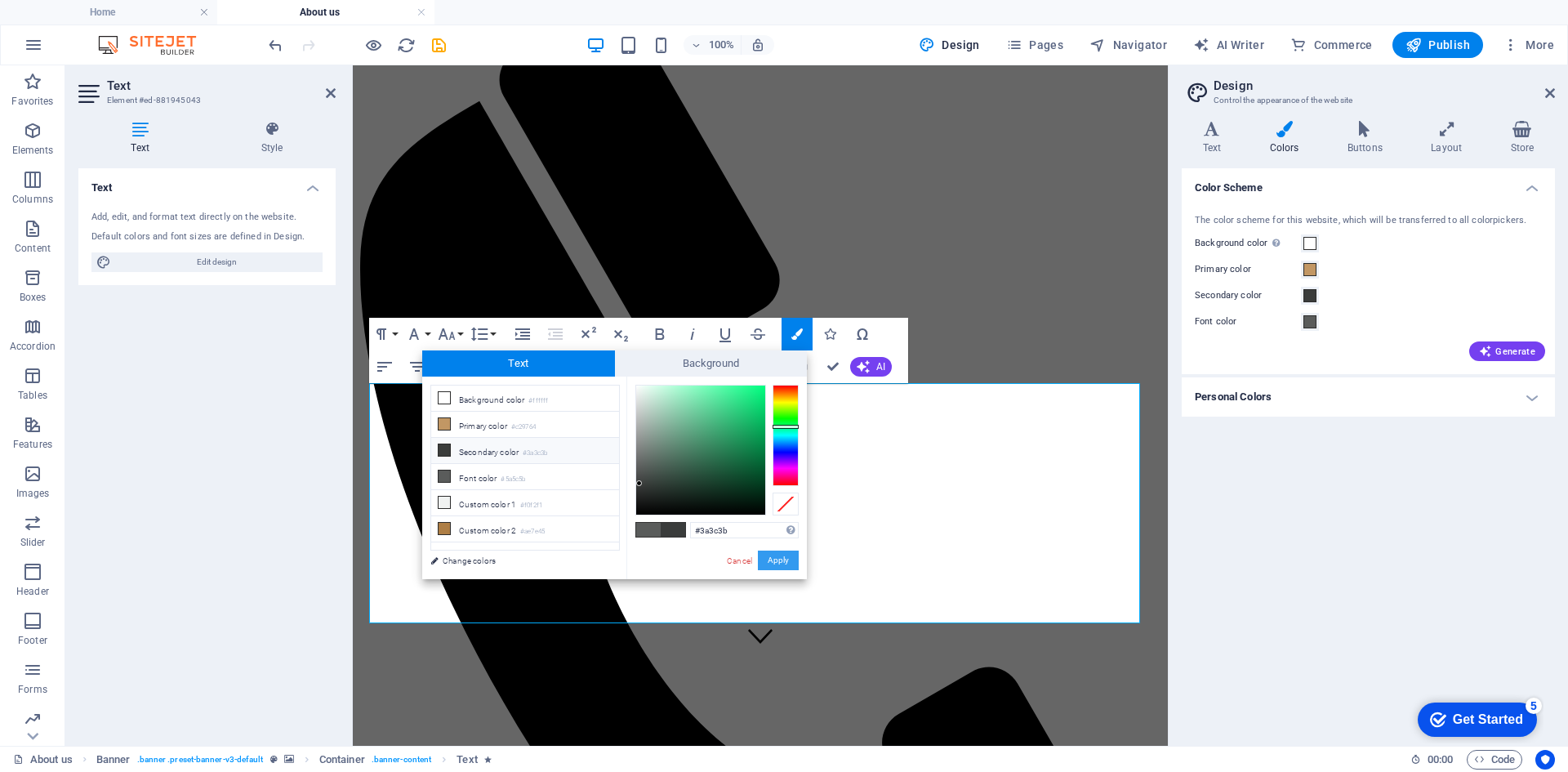
click at [780, 557] on button "Apply" at bounding box center [778, 560] width 41 height 20
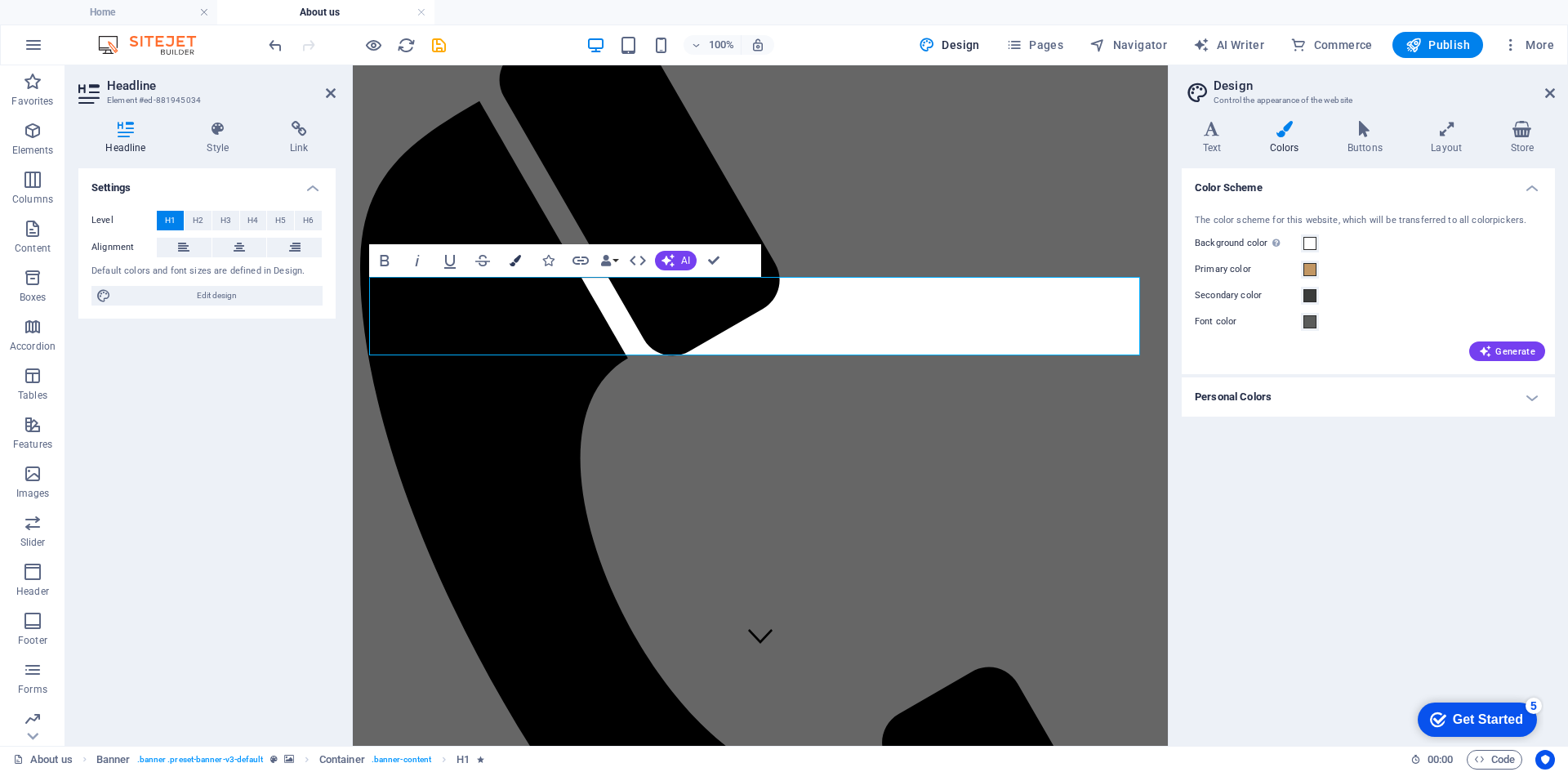
click at [522, 260] on button "Colors" at bounding box center [516, 261] width 31 height 32
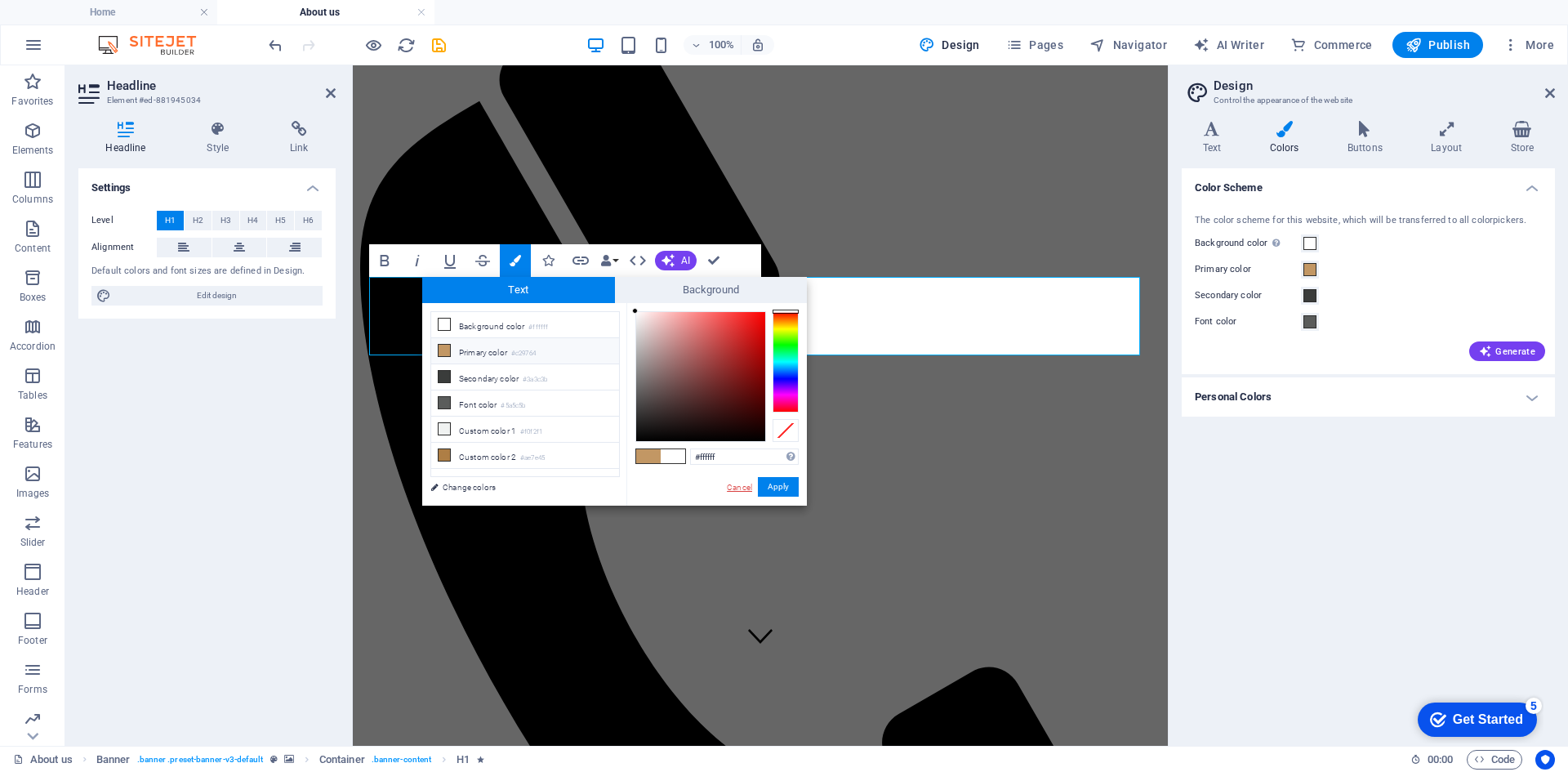
click at [740, 486] on link "Cancel" at bounding box center [740, 487] width 29 height 12
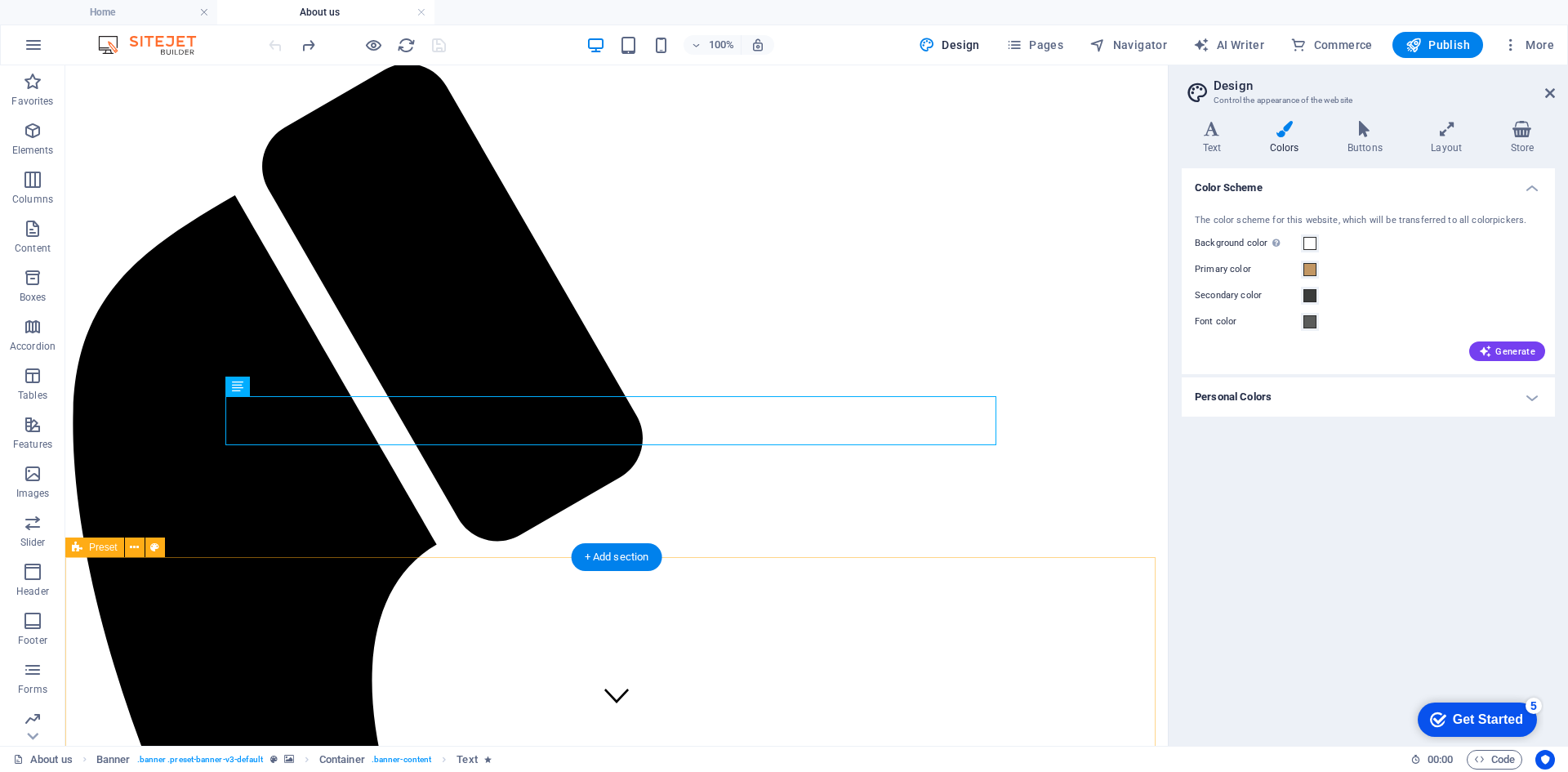
scroll to position [0, 0]
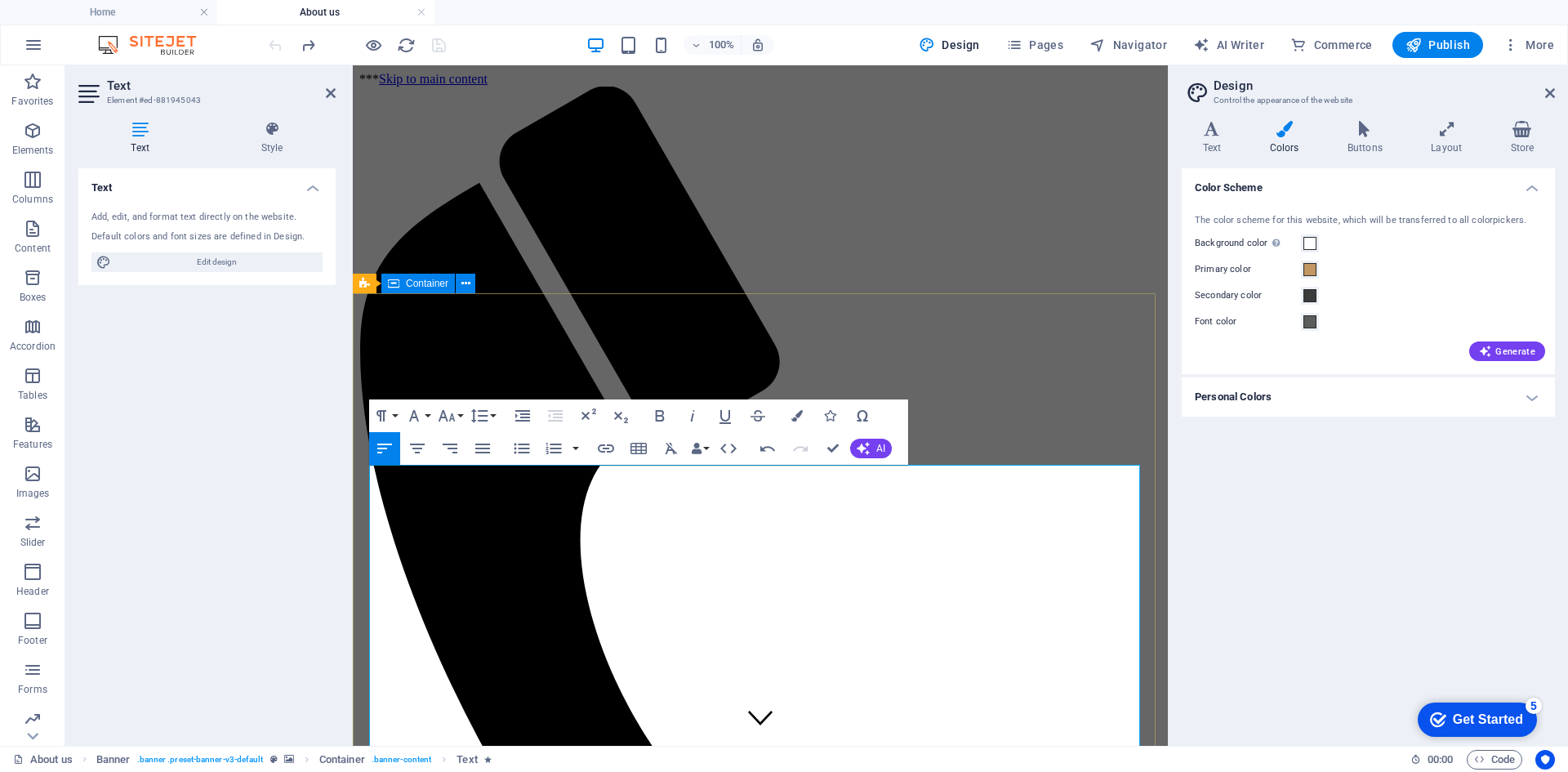
scroll to position [18001, 3]
click at [798, 417] on icon "button" at bounding box center [797, 415] width 11 height 11
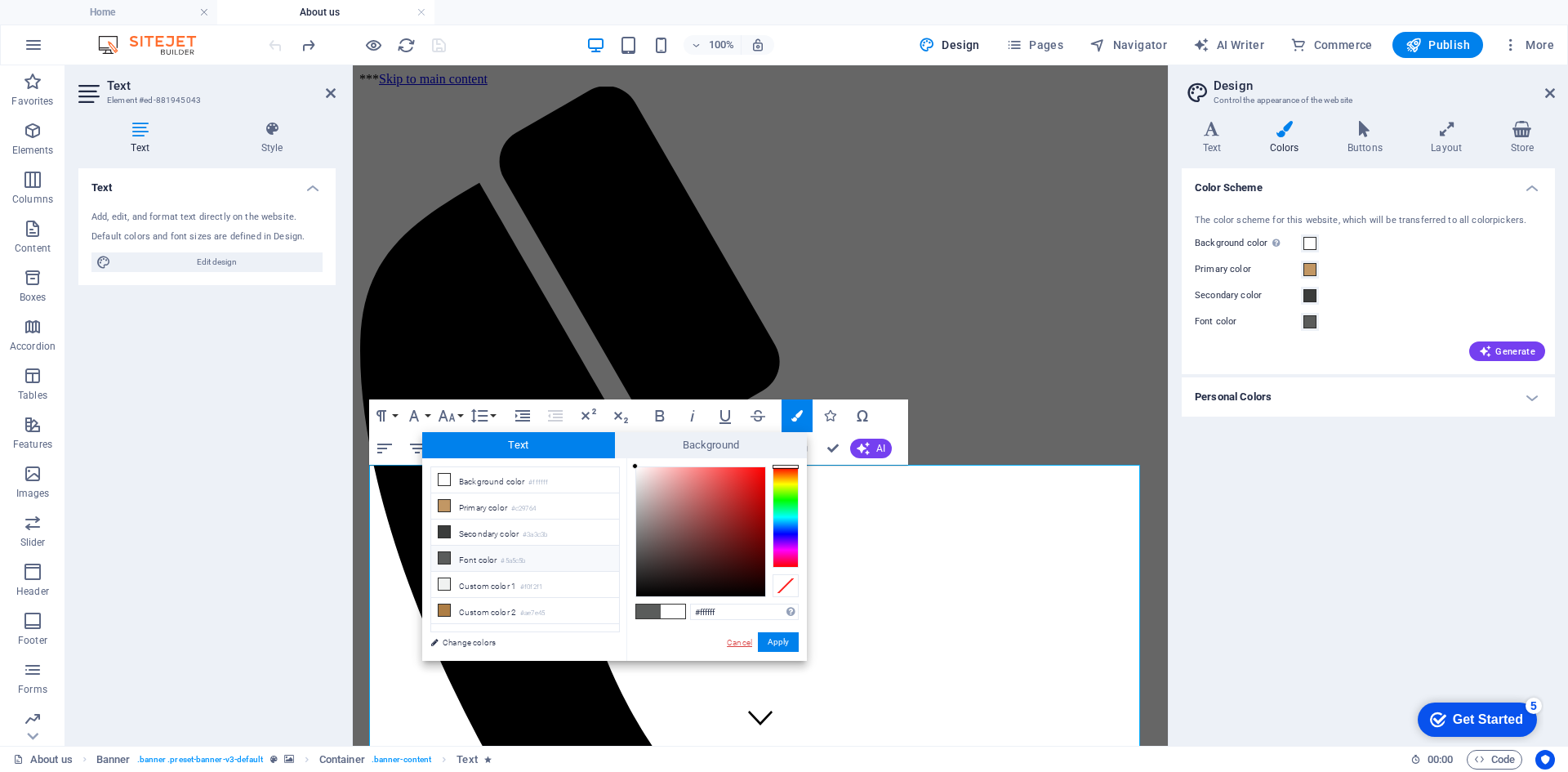
click at [750, 645] on link "Cancel" at bounding box center [740, 642] width 29 height 12
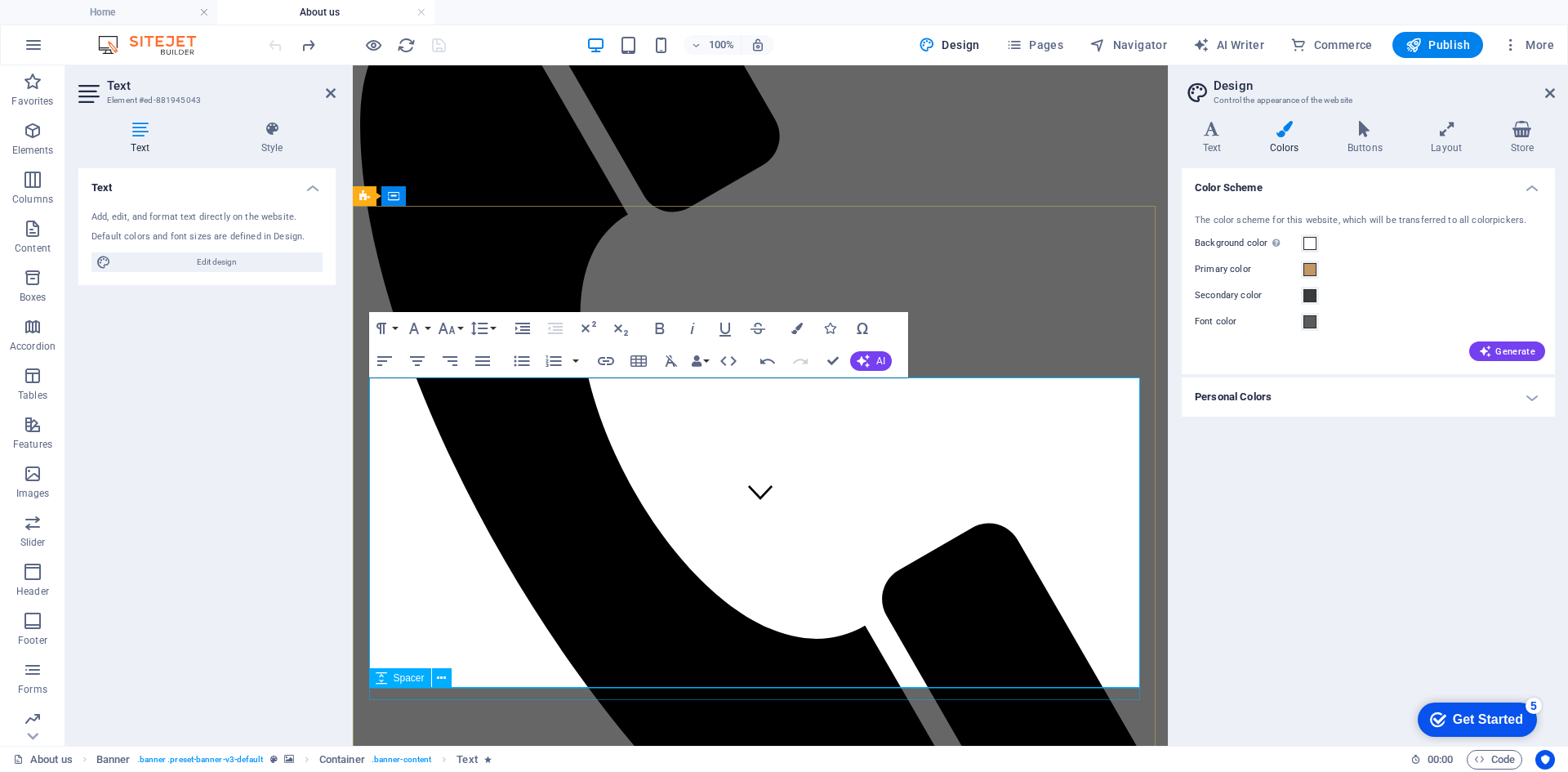
scroll to position [327, 0]
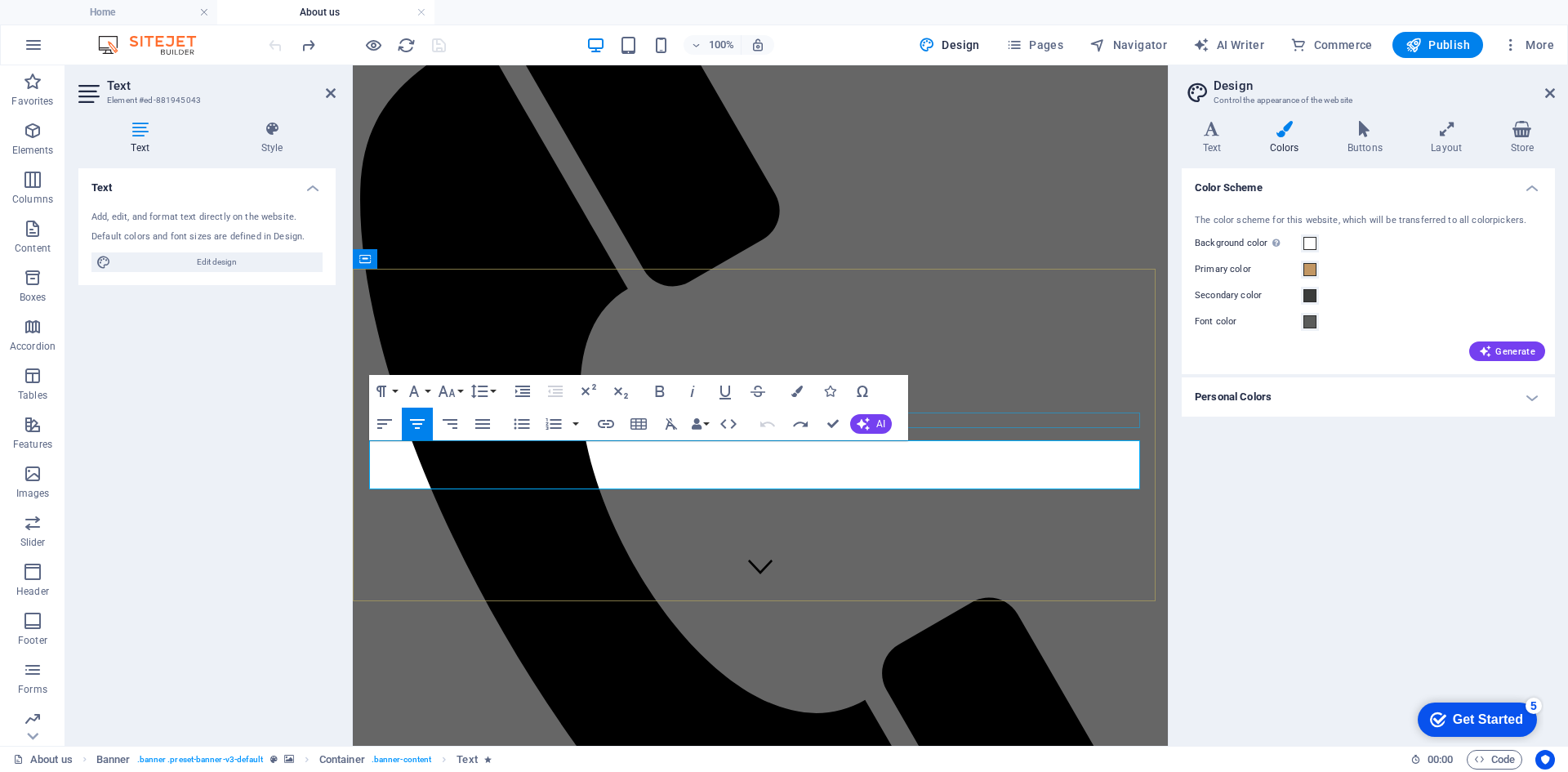
scroll to position [0, 0]
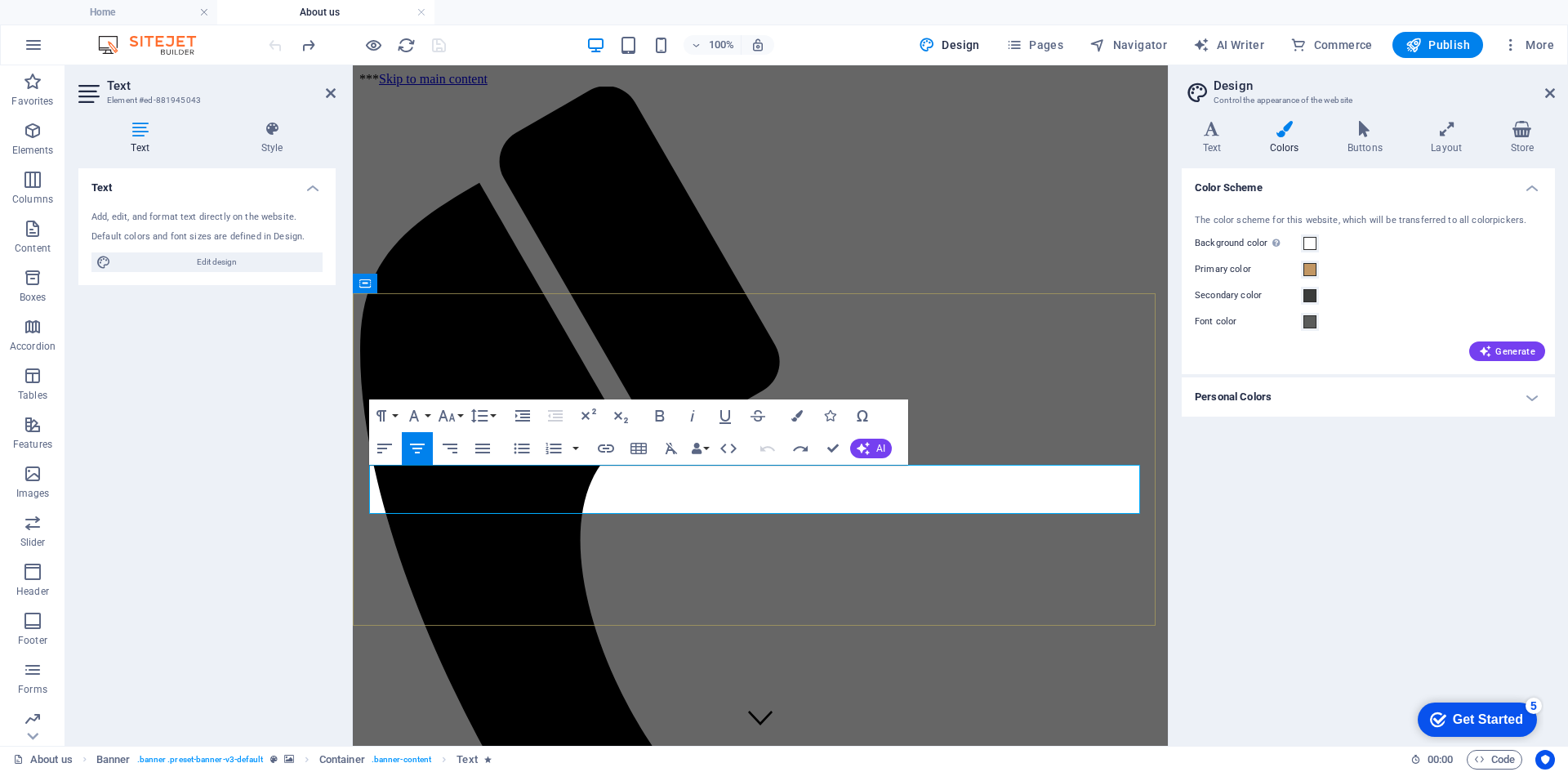
click at [206, 264] on span "Edit design" at bounding box center [217, 262] width 202 height 20
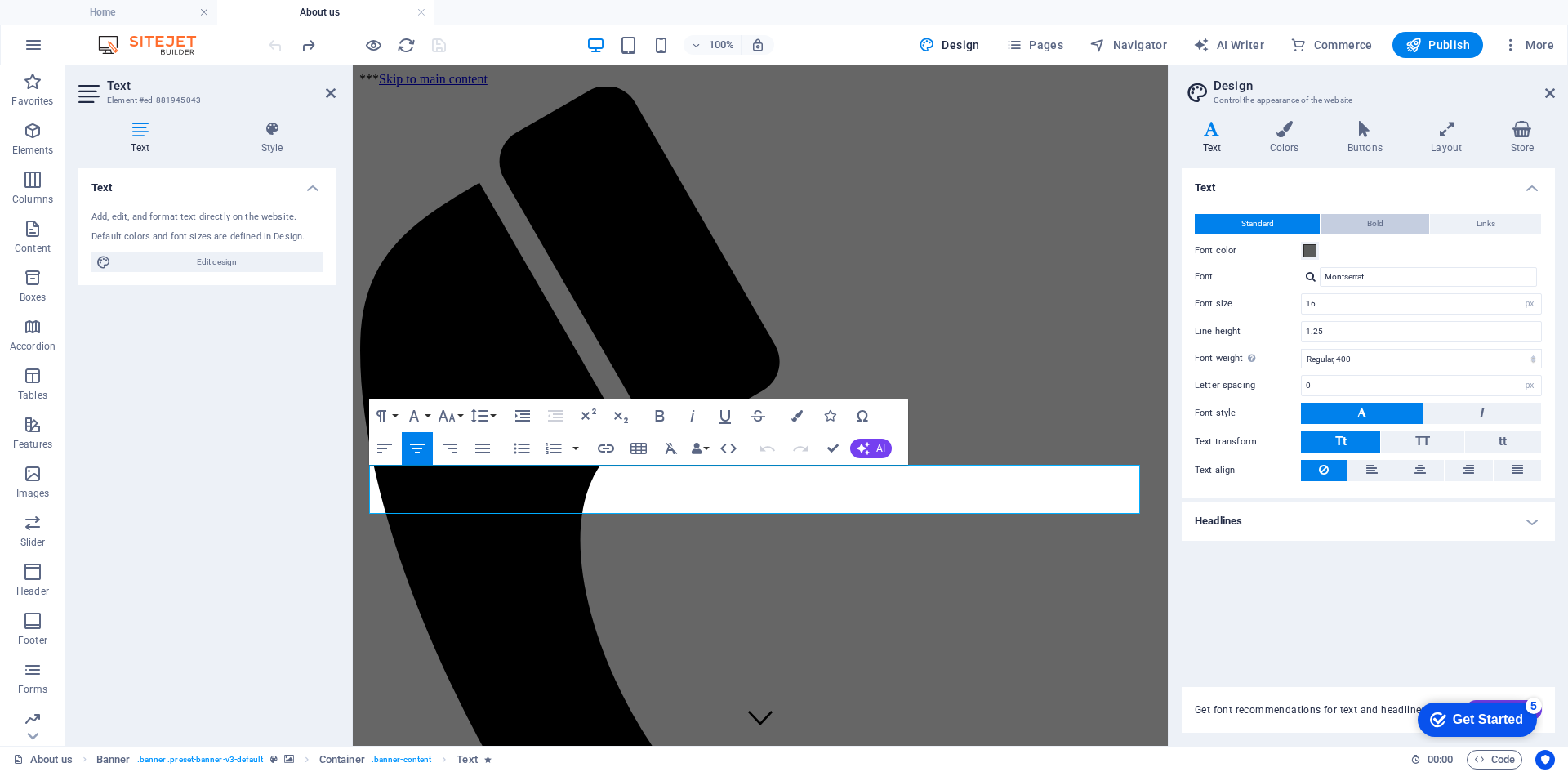
click at [1365, 223] on button "Bold" at bounding box center [1375, 223] width 109 height 20
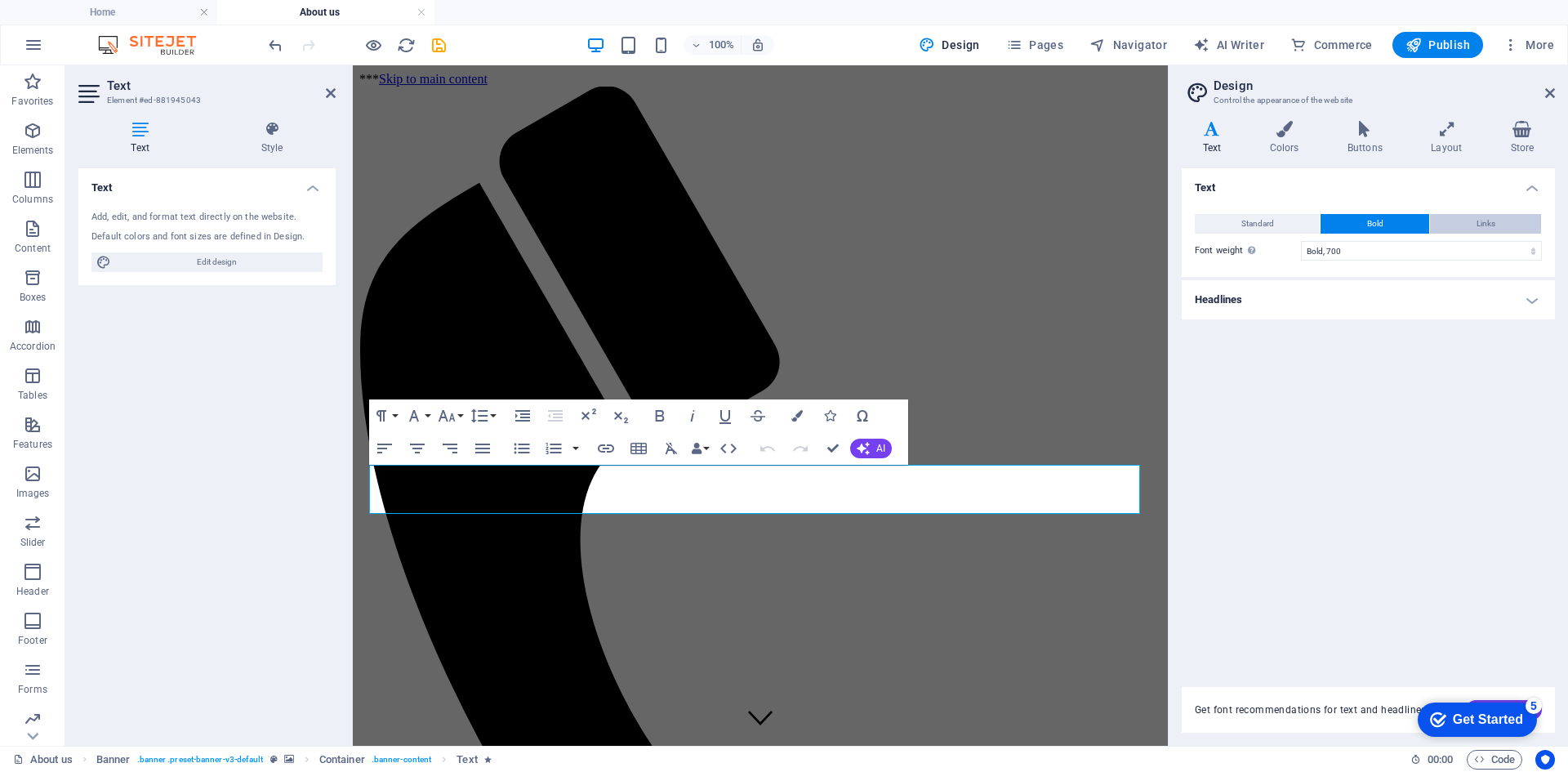
click at [1488, 222] on span "Links" at bounding box center [1486, 223] width 19 height 20
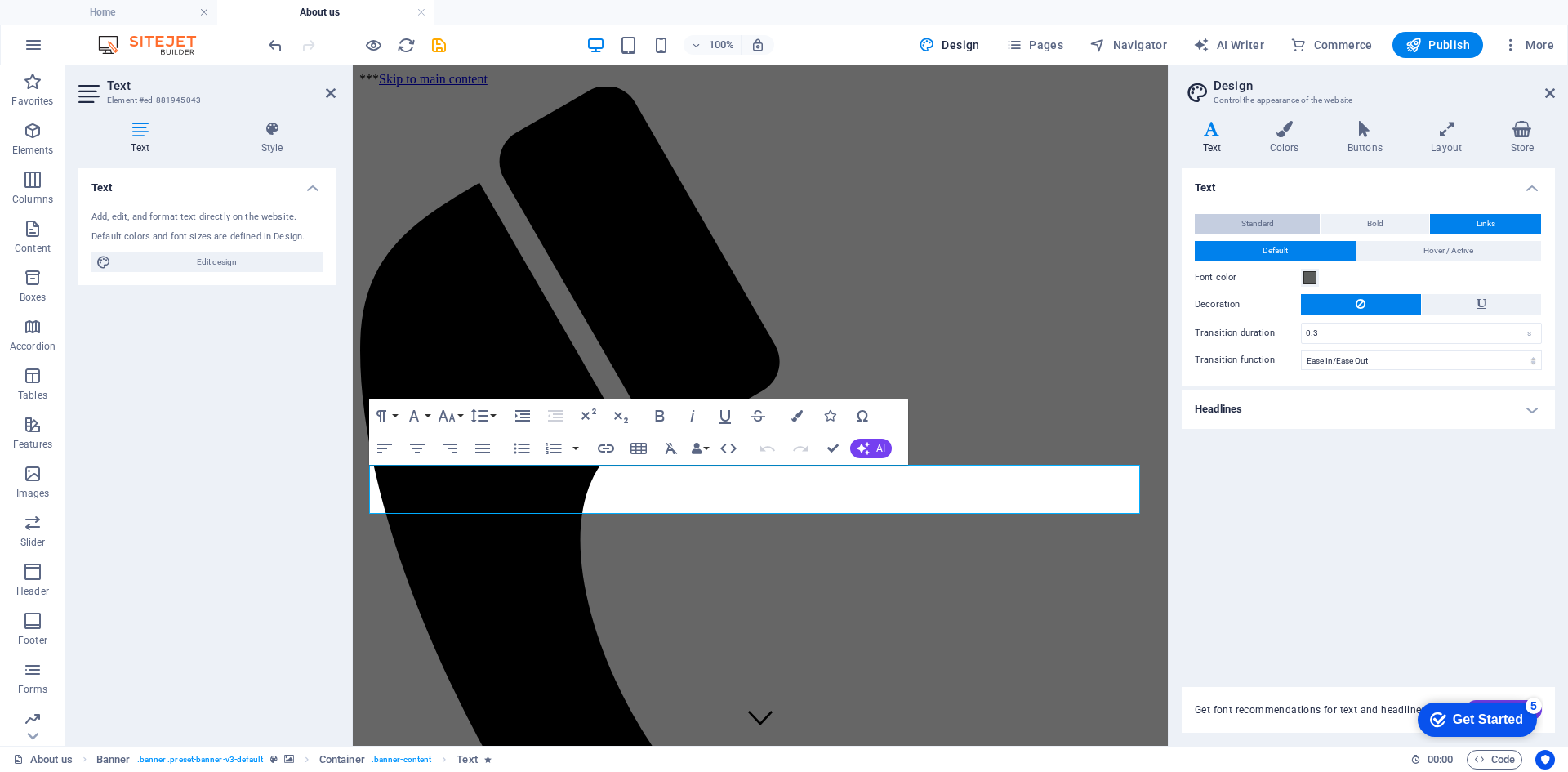
click at [1268, 222] on span "Standard" at bounding box center [1258, 223] width 32 height 20
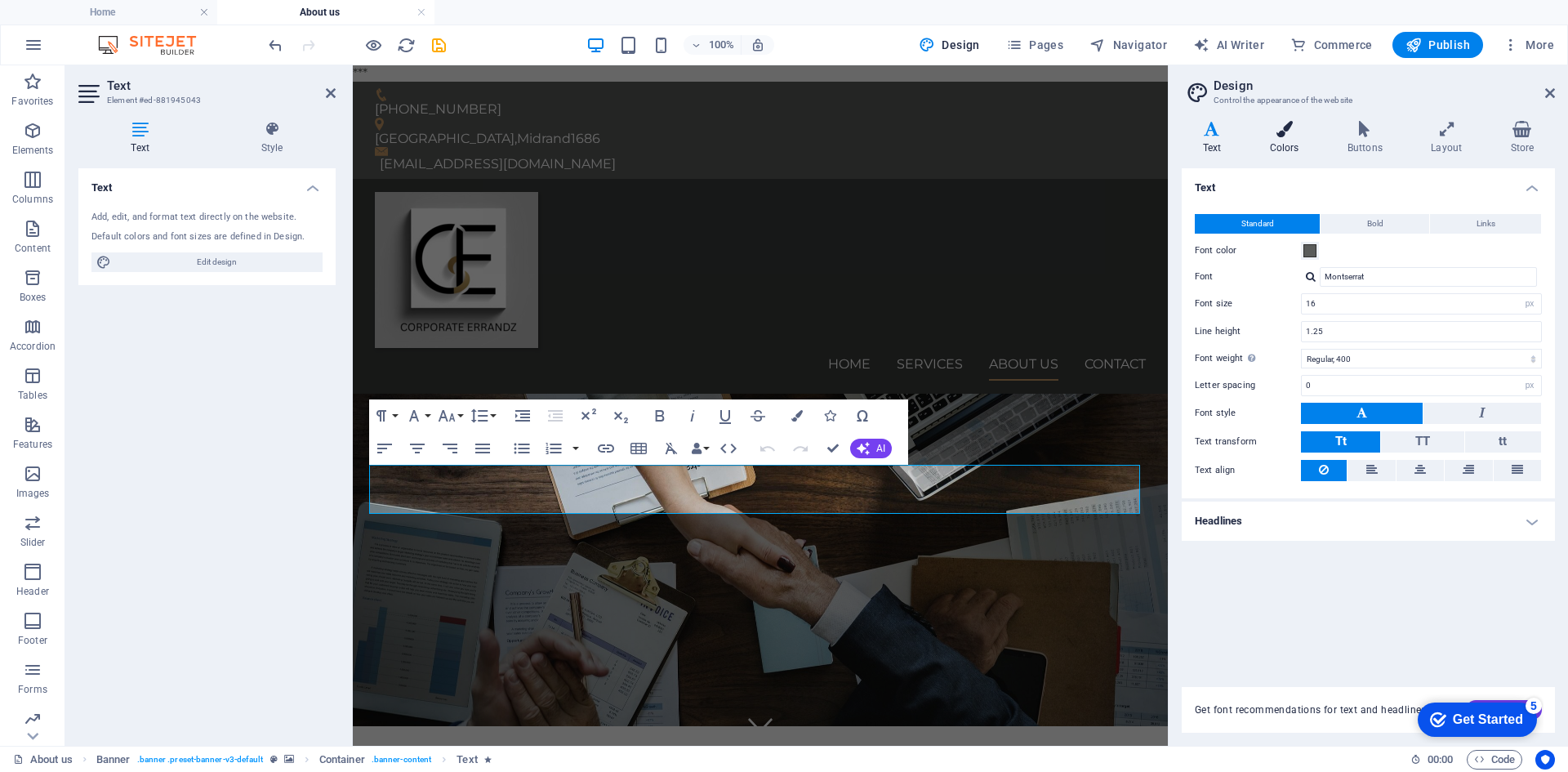
click at [1283, 128] on icon at bounding box center [1284, 128] width 71 height 16
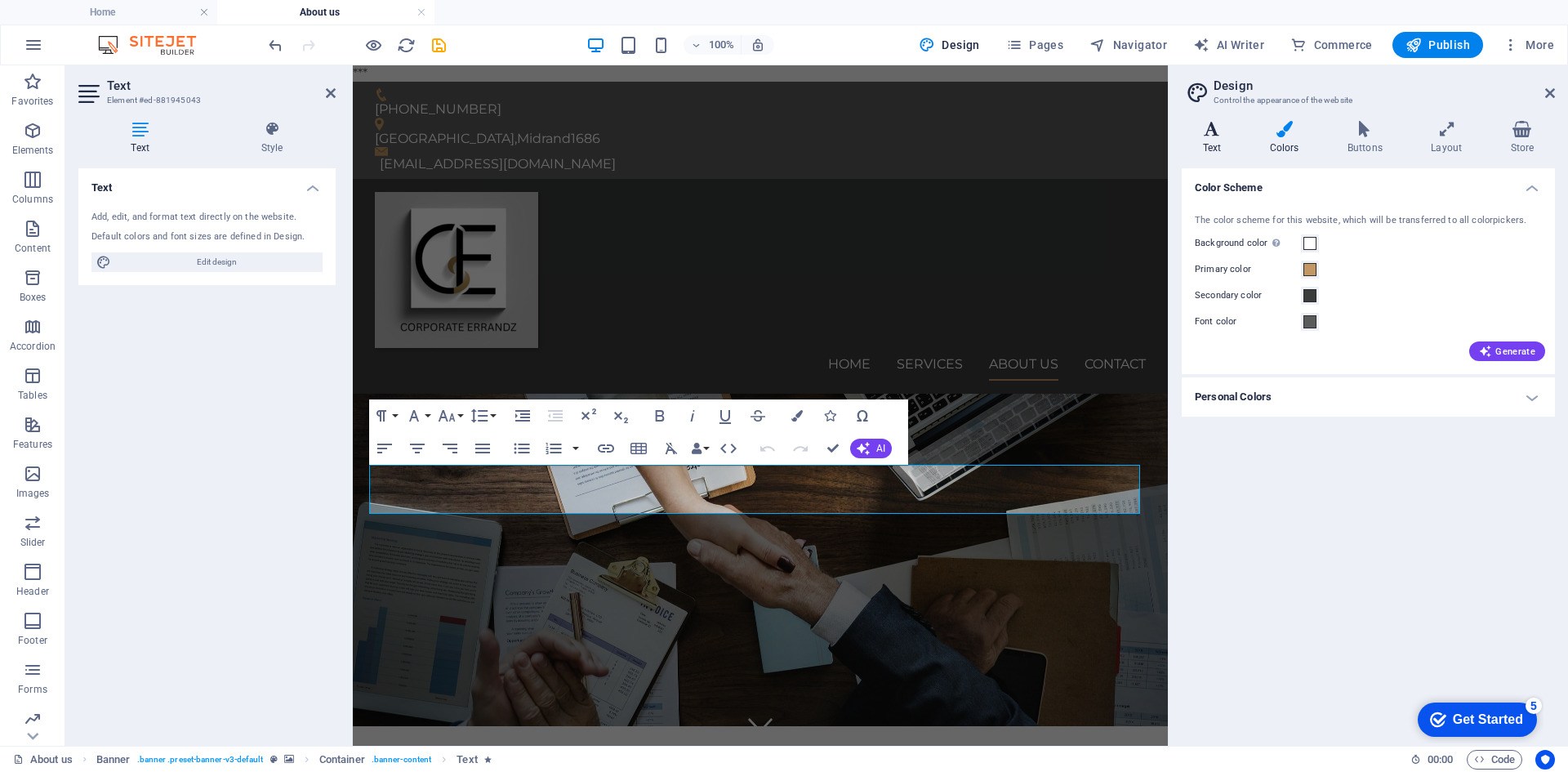
click at [1205, 127] on icon at bounding box center [1211, 128] width 60 height 16
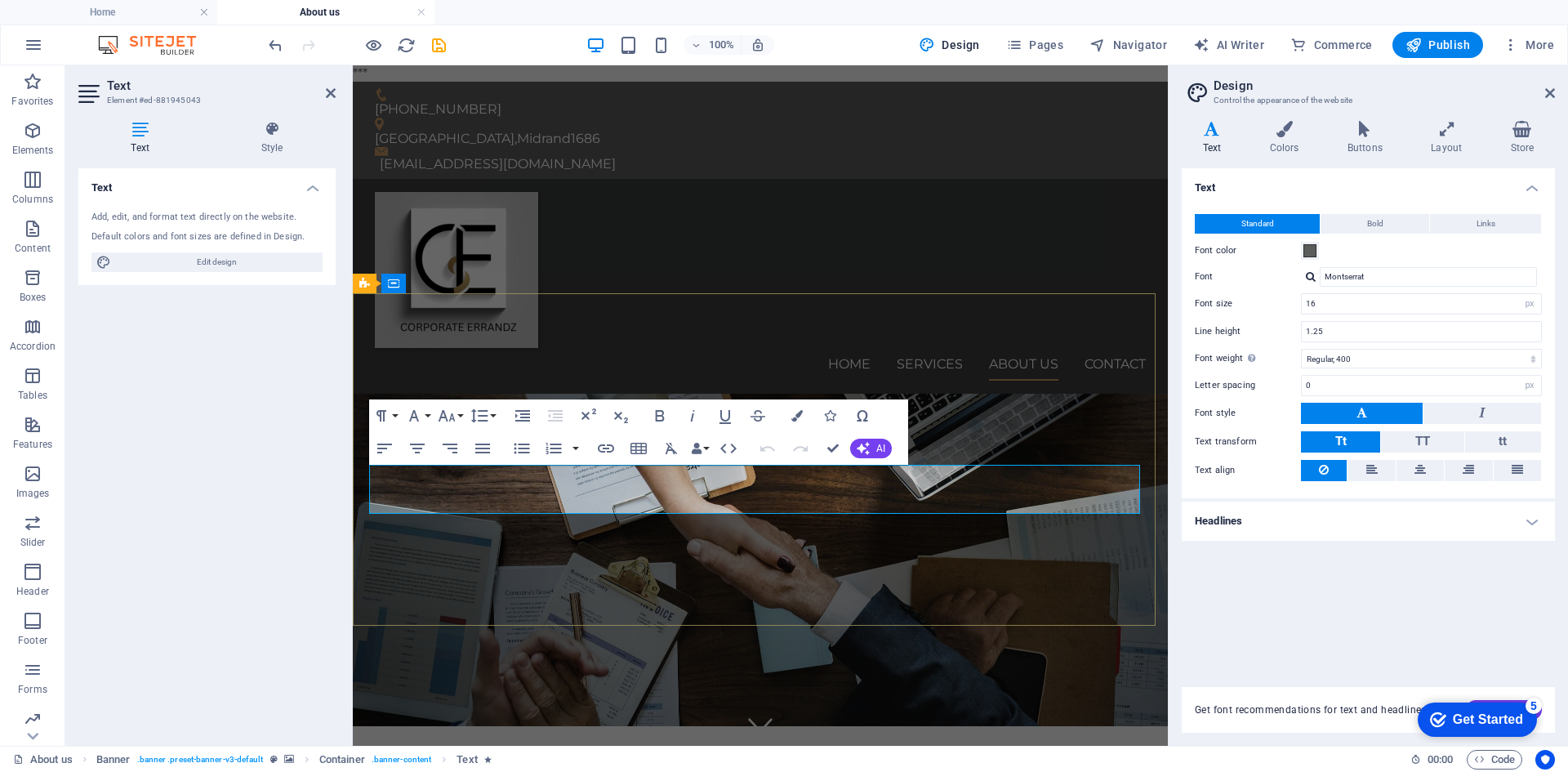
click at [273, 127] on icon at bounding box center [272, 128] width 127 height 16
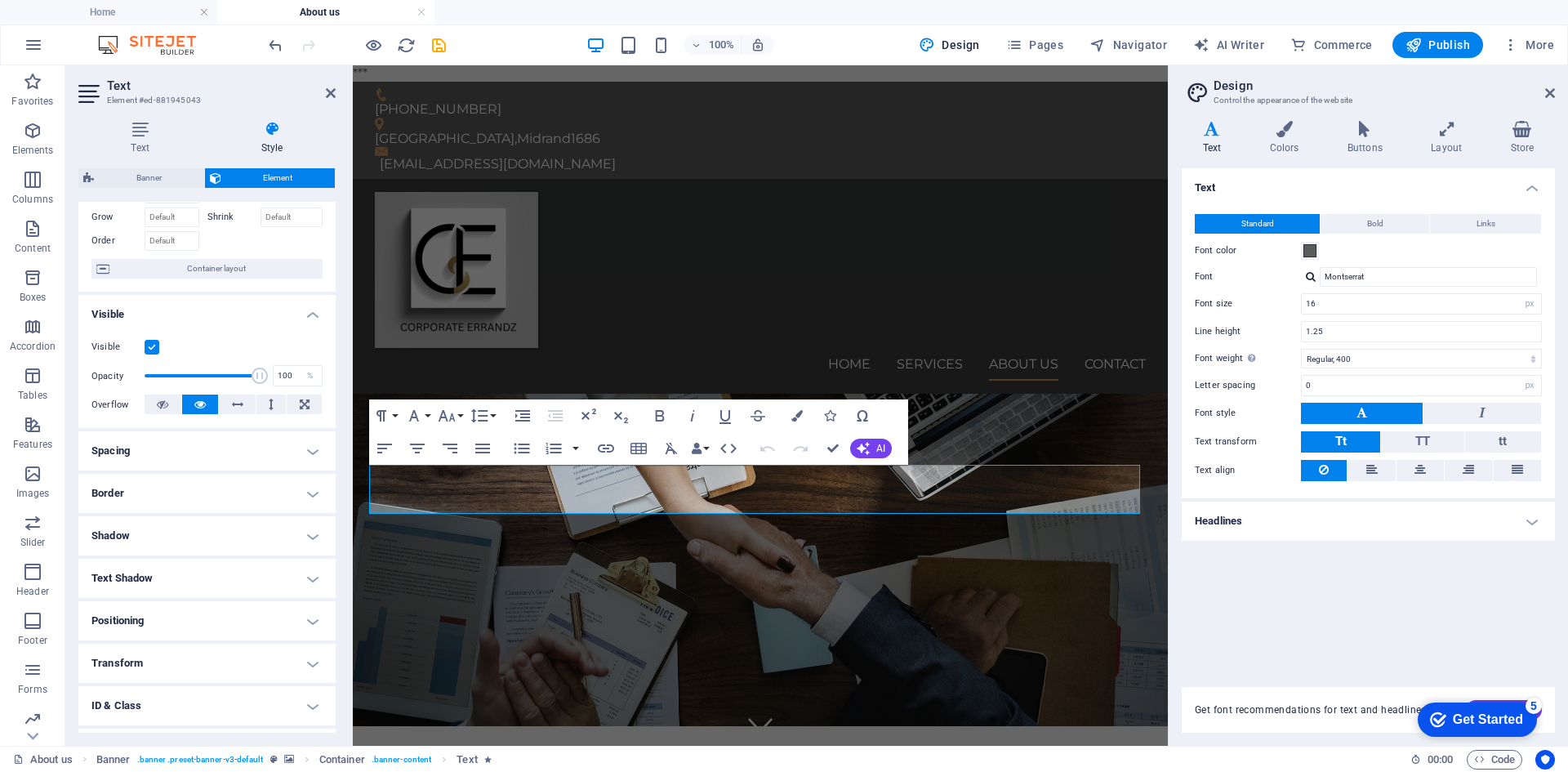
scroll to position [160, 0]
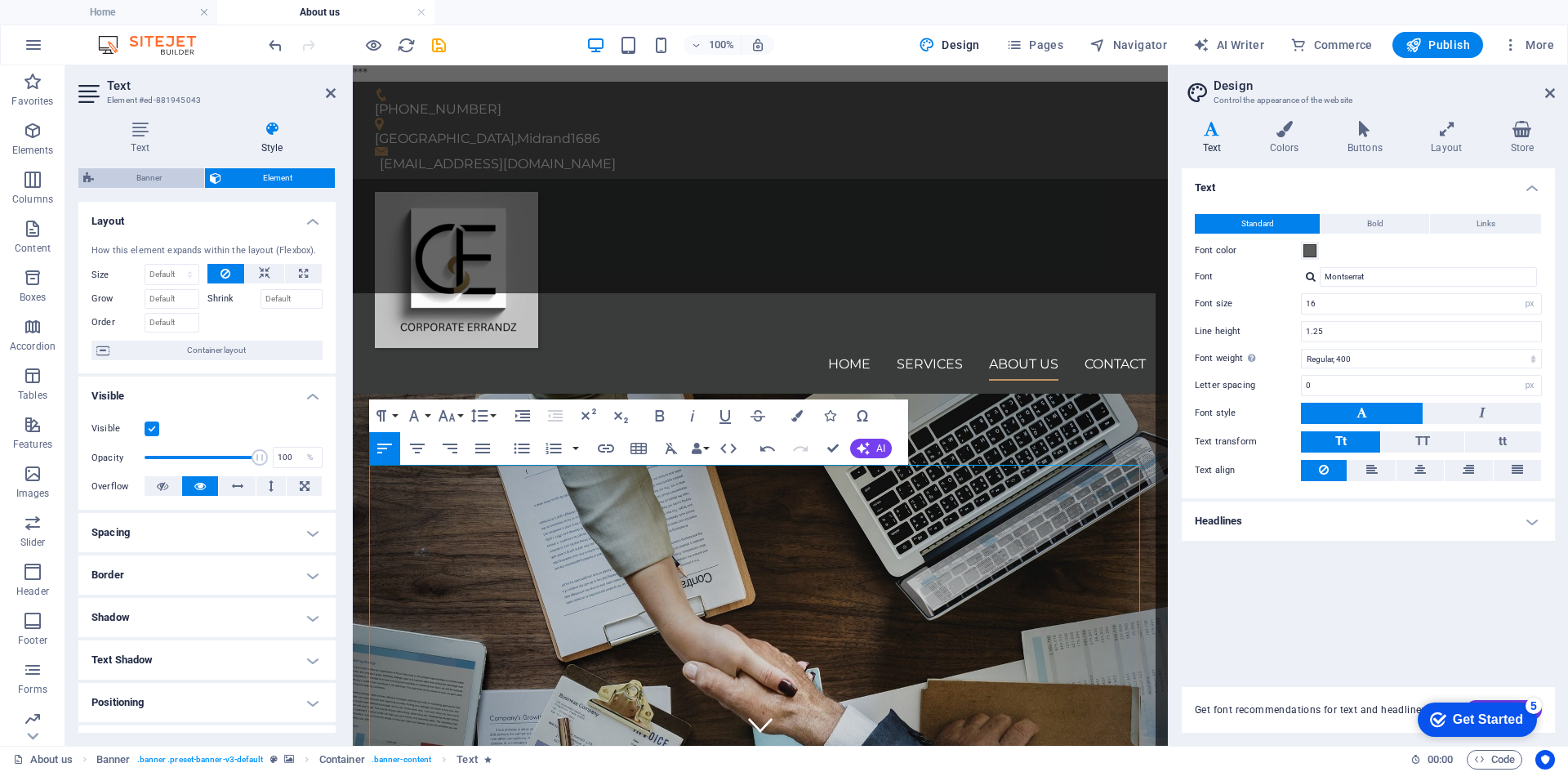
click at [138, 174] on span "Banner" at bounding box center [149, 178] width 100 height 20
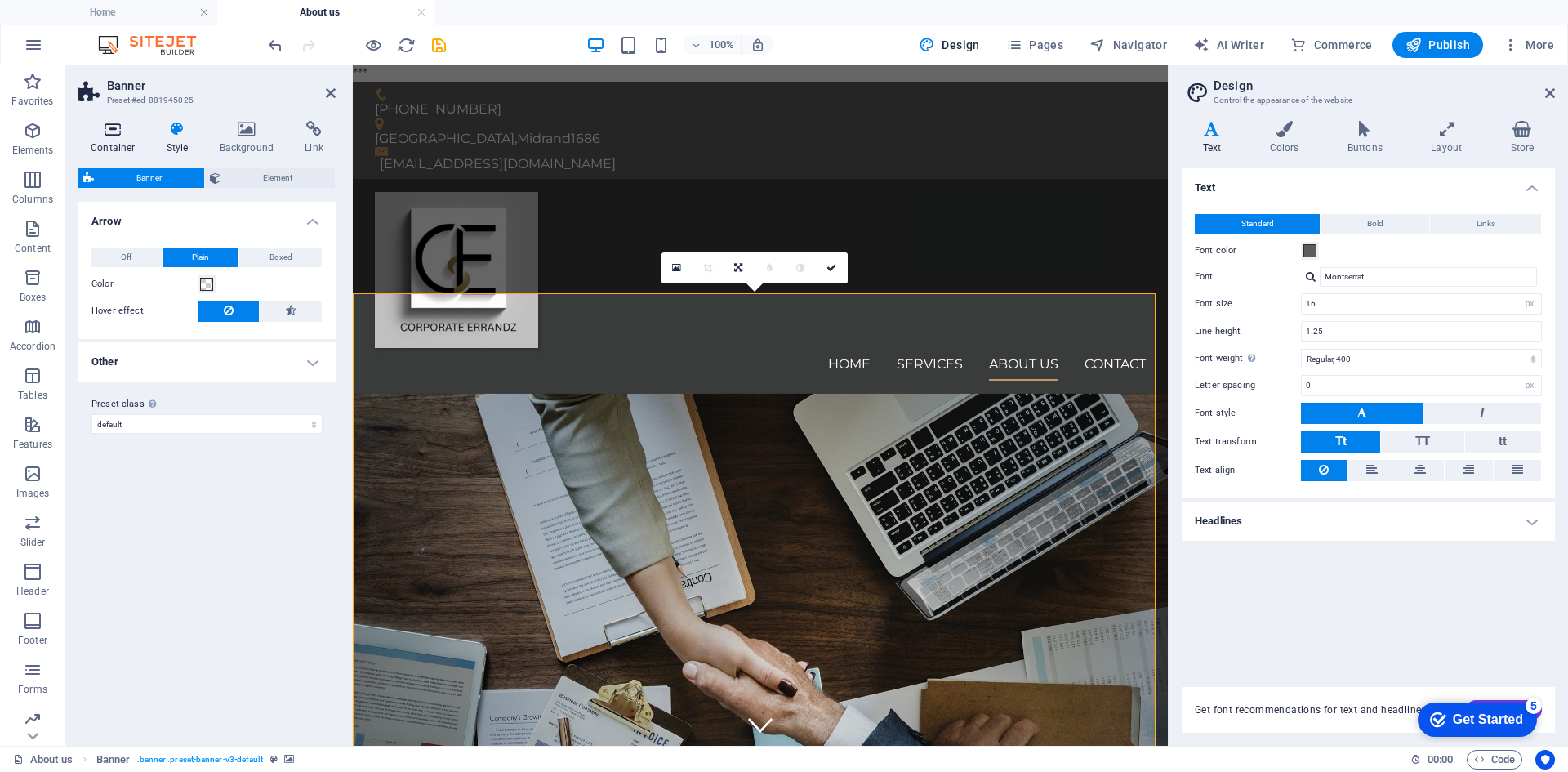
click at [112, 130] on icon at bounding box center [113, 128] width 70 height 16
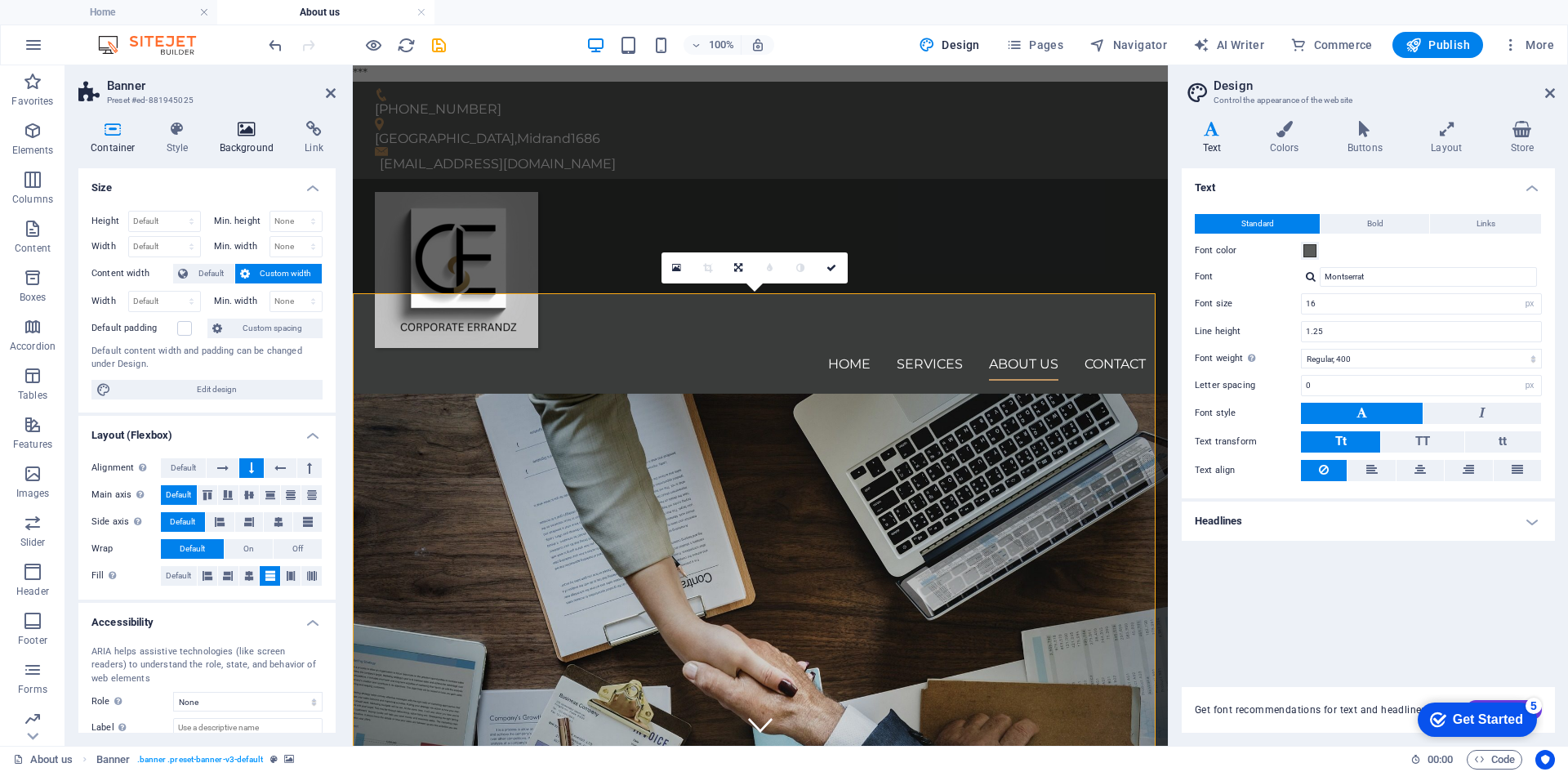
click at [248, 131] on icon at bounding box center [246, 128] width 79 height 16
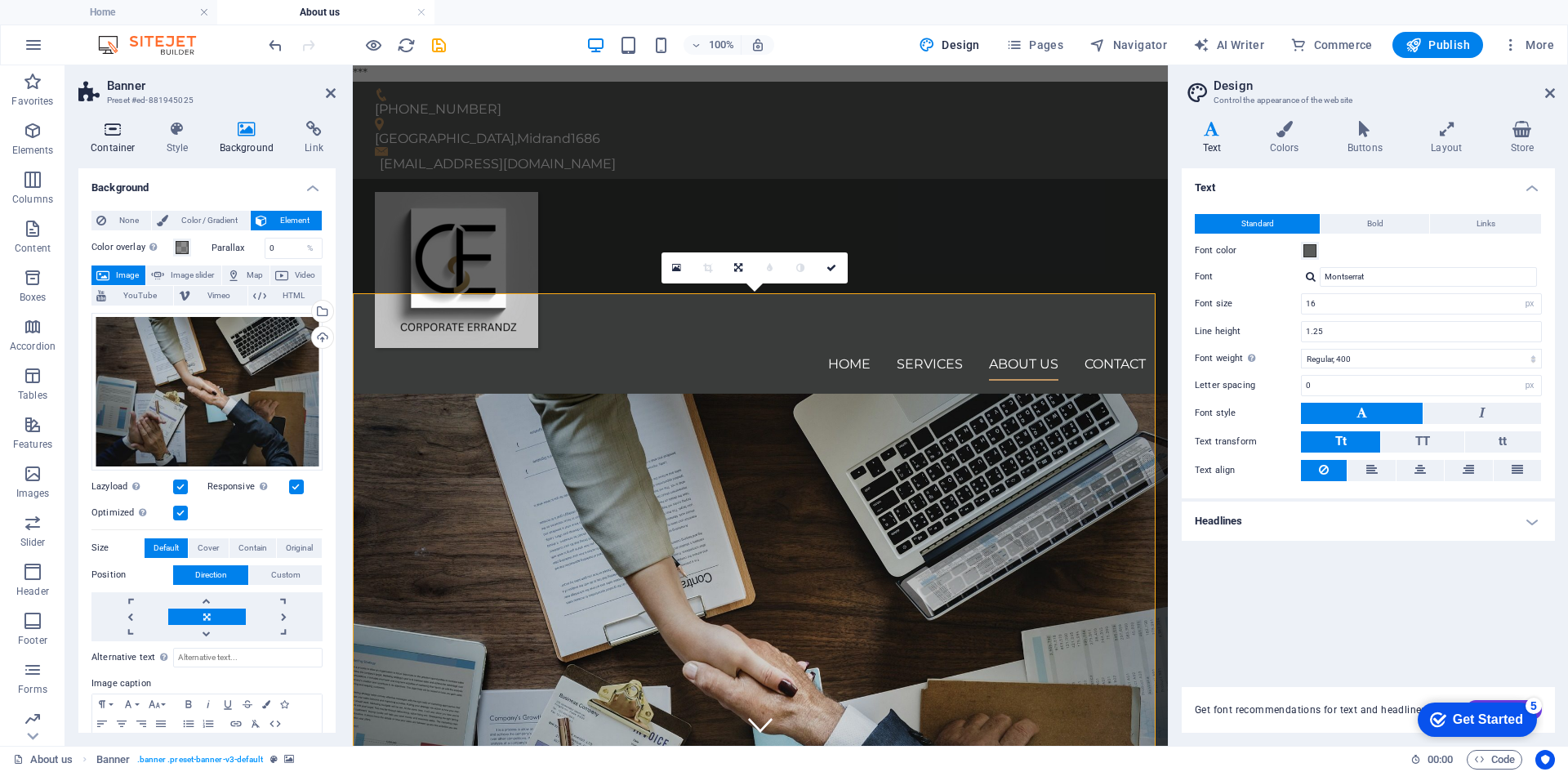
click at [114, 127] on icon at bounding box center [113, 128] width 70 height 16
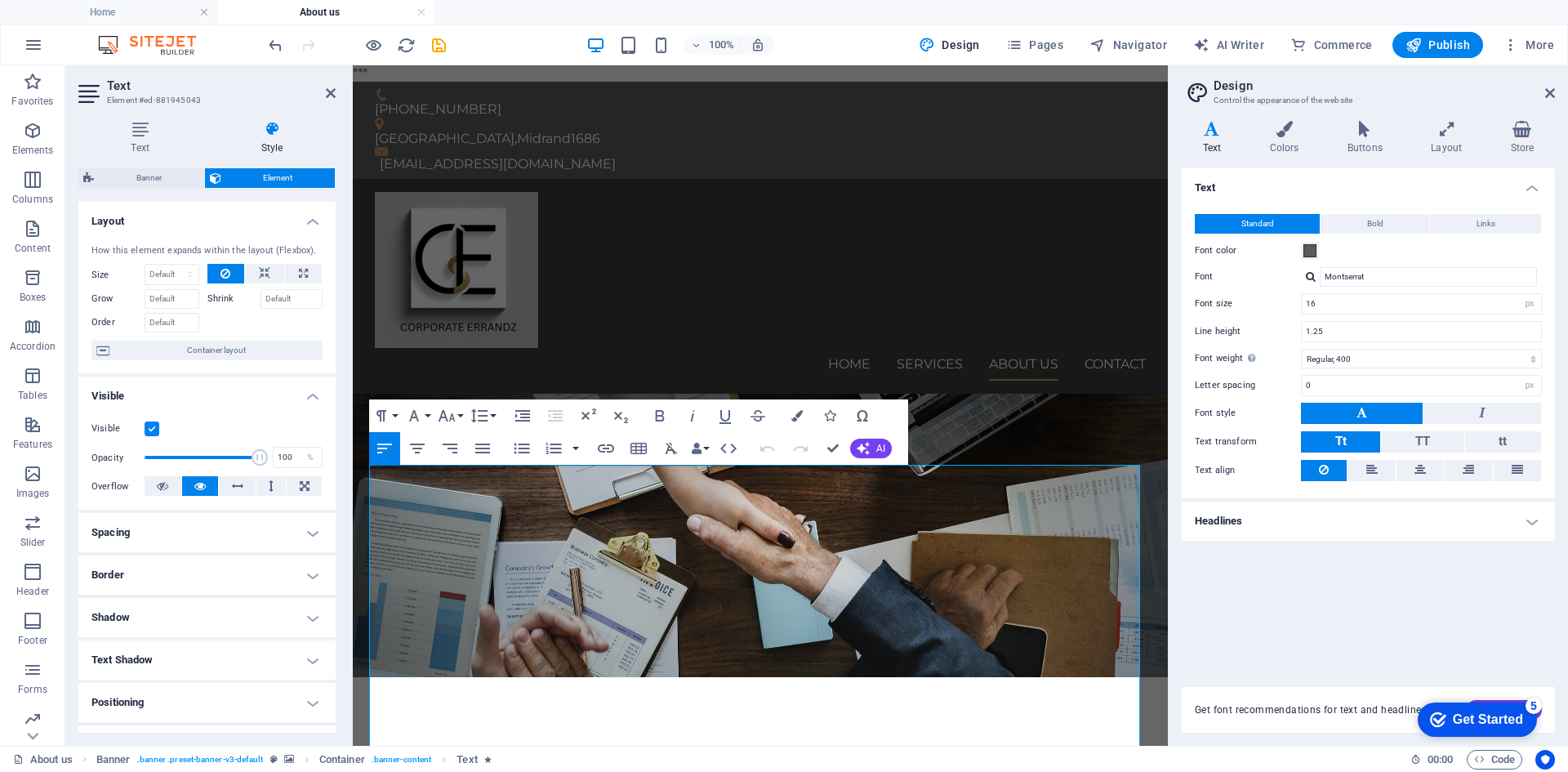
click at [178, 542] on h4 "Spacing" at bounding box center [206, 533] width 257 height 39
click at [178, 542] on h4 "Spacing" at bounding box center [206, 527] width 257 height 30
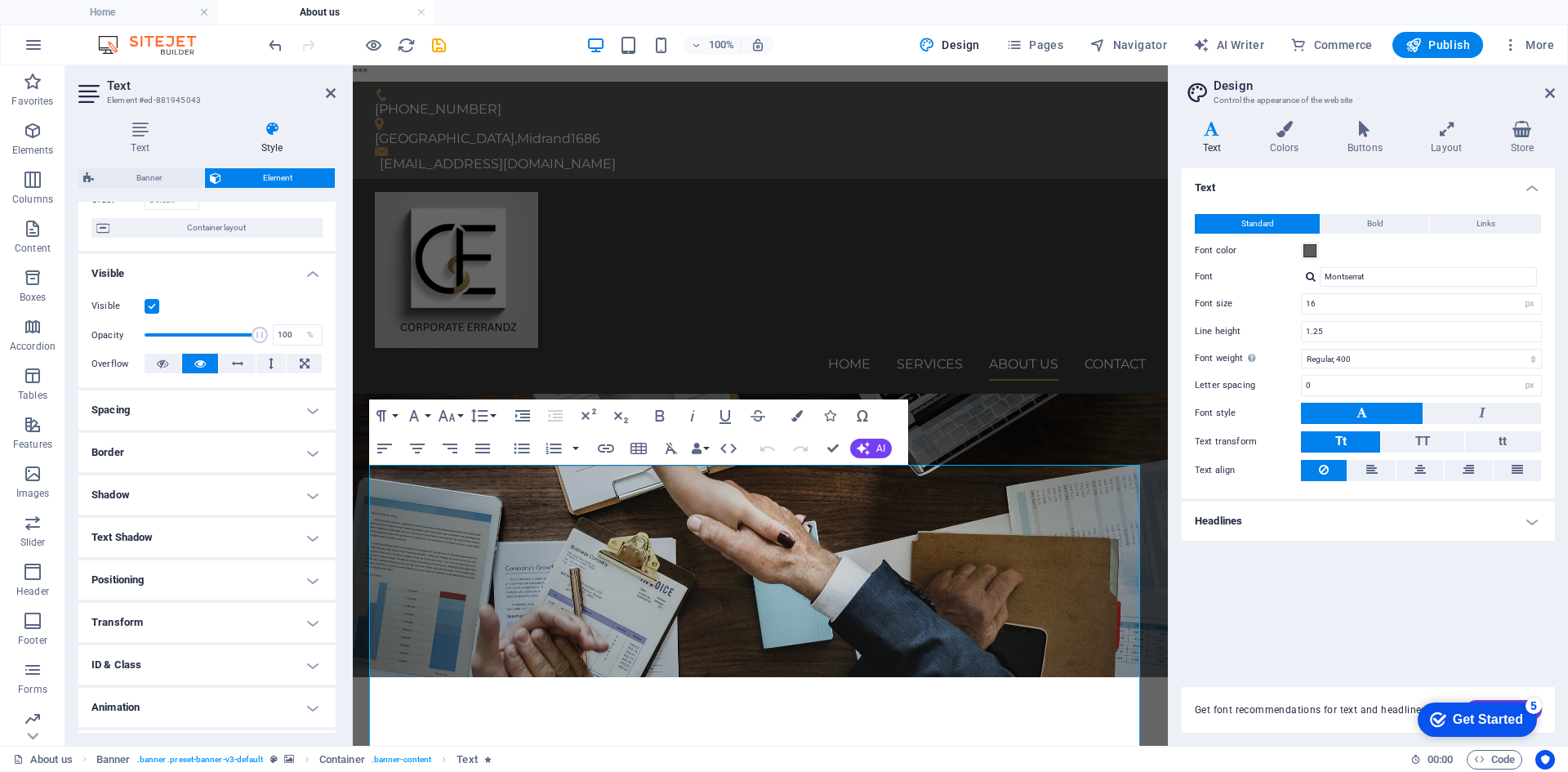
scroll to position [160, 0]
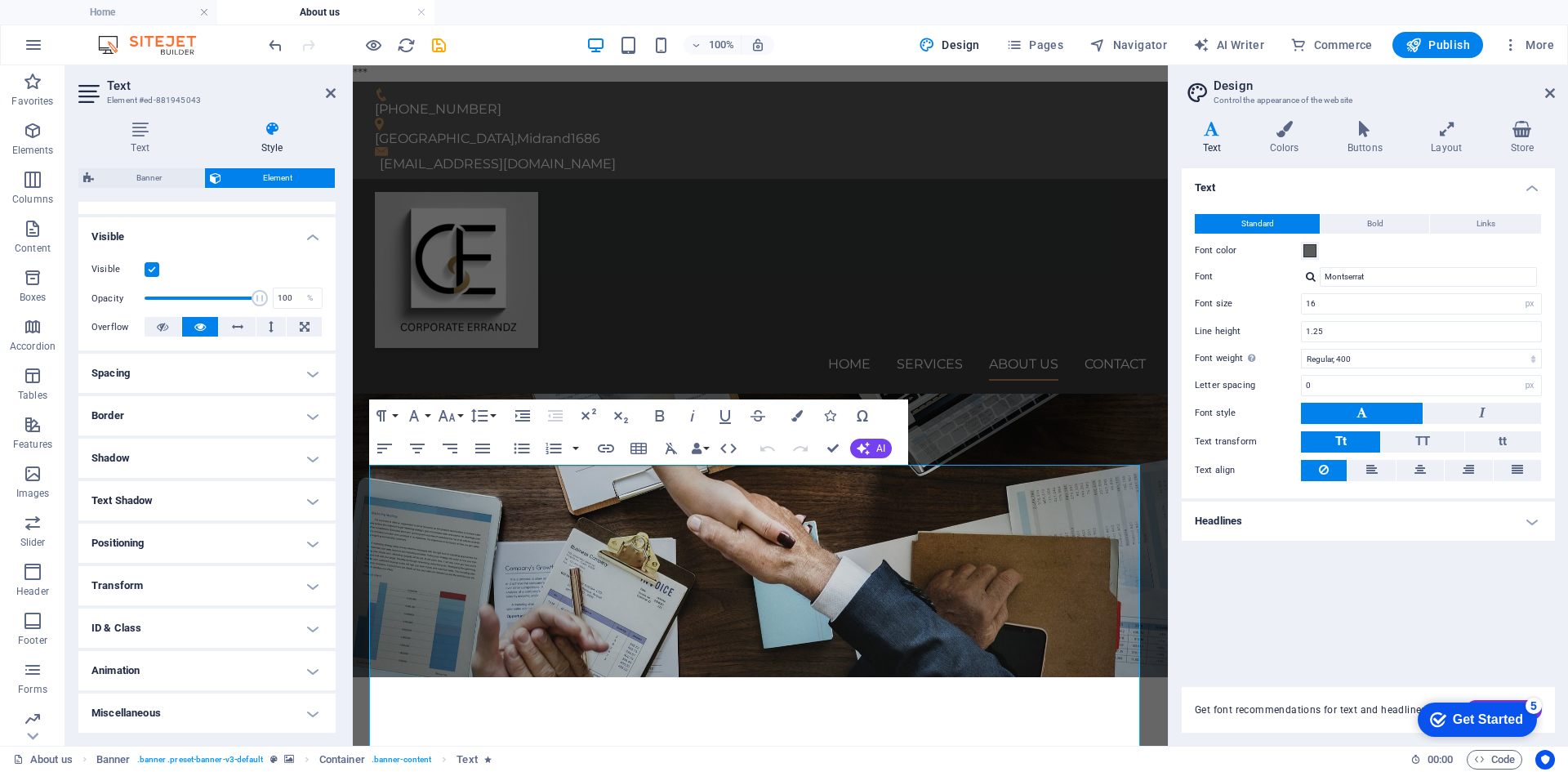
click at [169, 713] on h4 "Miscellaneous" at bounding box center [206, 713] width 257 height 39
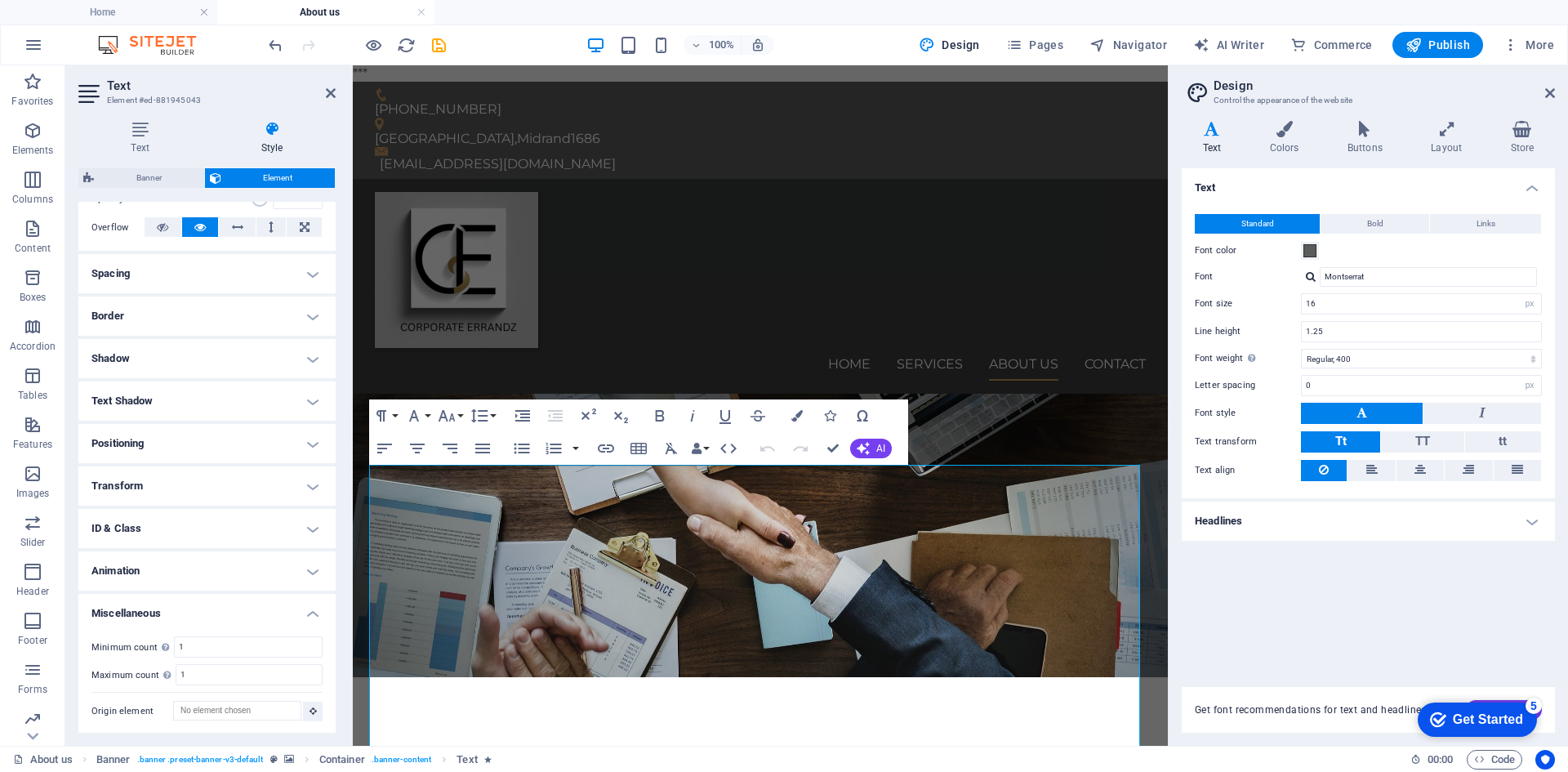
scroll to position [261, 0]
click at [143, 612] on h4 "Miscellaneous" at bounding box center [206, 606] width 257 height 30
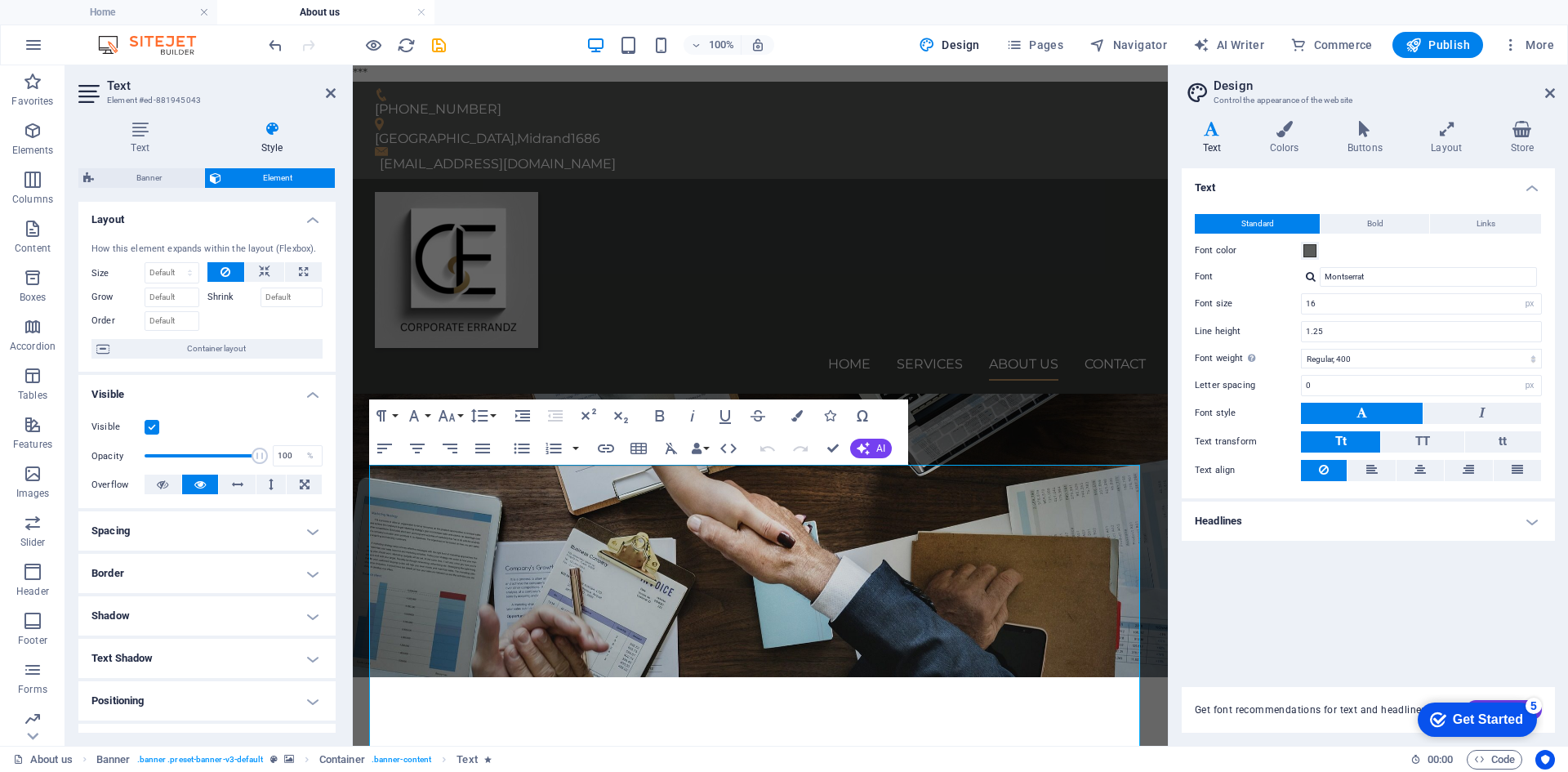
scroll to position [0, 0]
click at [271, 132] on icon at bounding box center [272, 128] width 127 height 16
click at [273, 131] on icon at bounding box center [272, 128] width 127 height 16
click at [253, 174] on span "Element" at bounding box center [278, 178] width 104 height 20
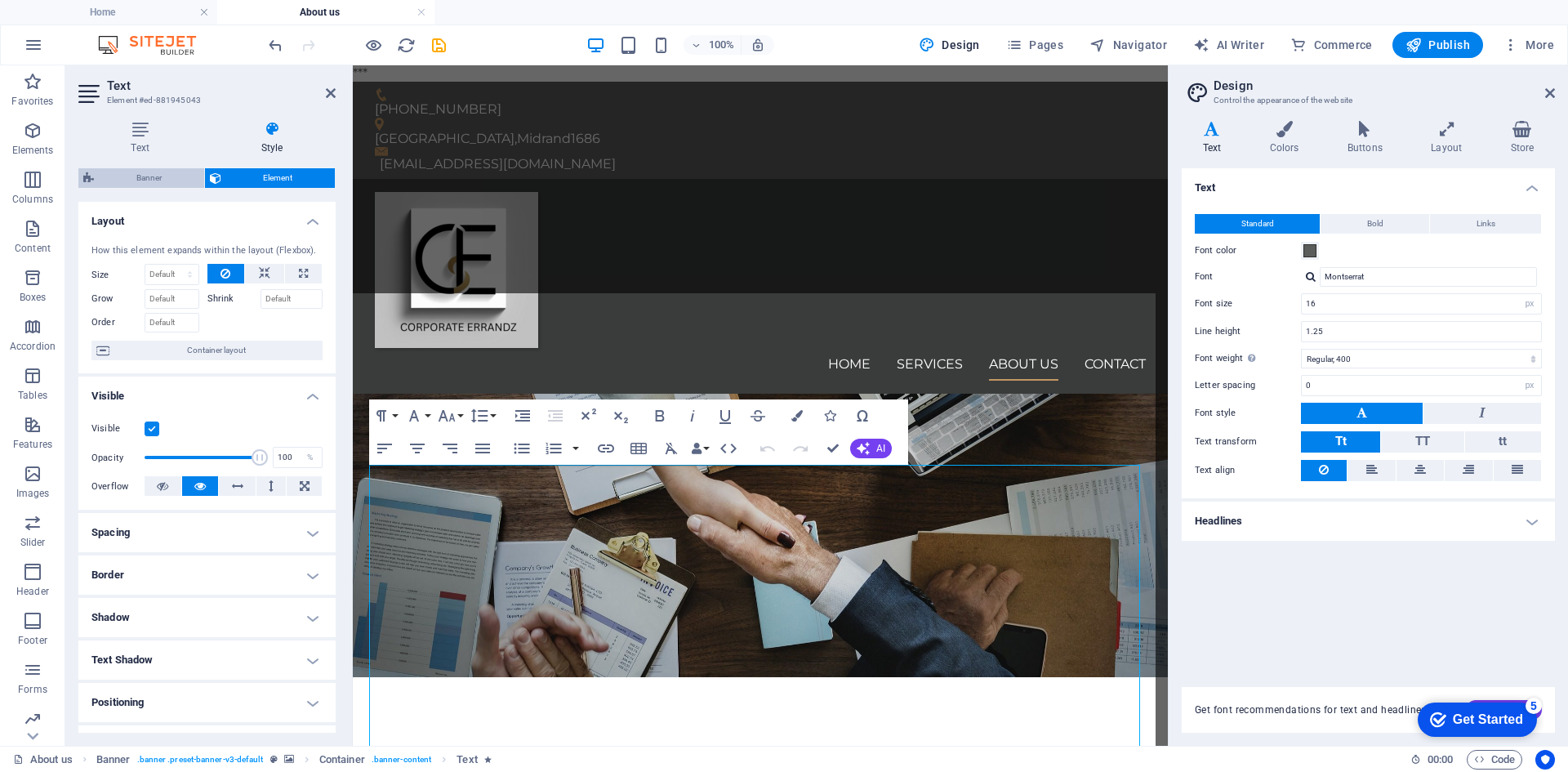
click at [138, 178] on span "Banner" at bounding box center [149, 178] width 100 height 20
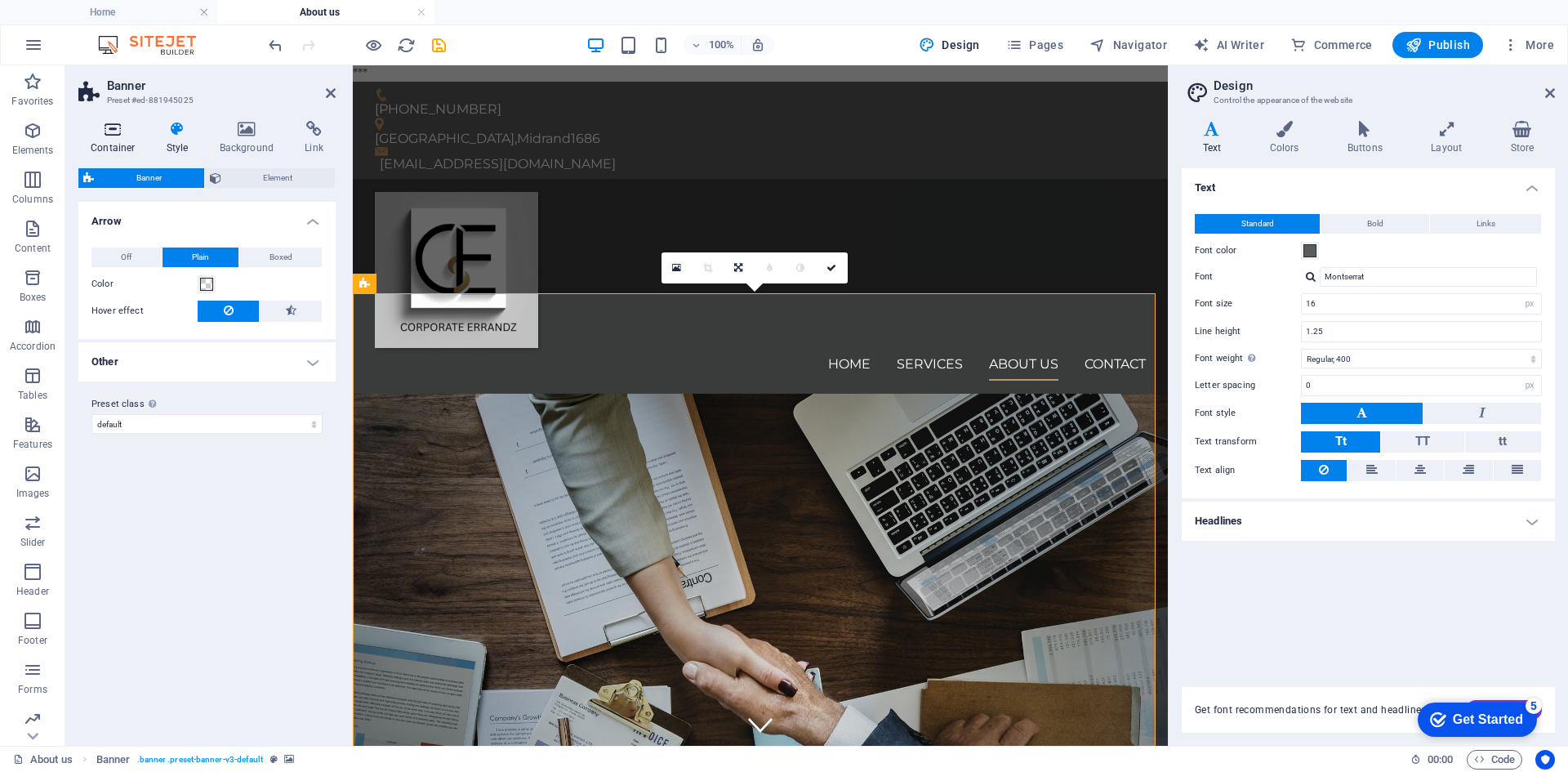
click at [121, 139] on h4 "Container" at bounding box center [116, 138] width 76 height 34
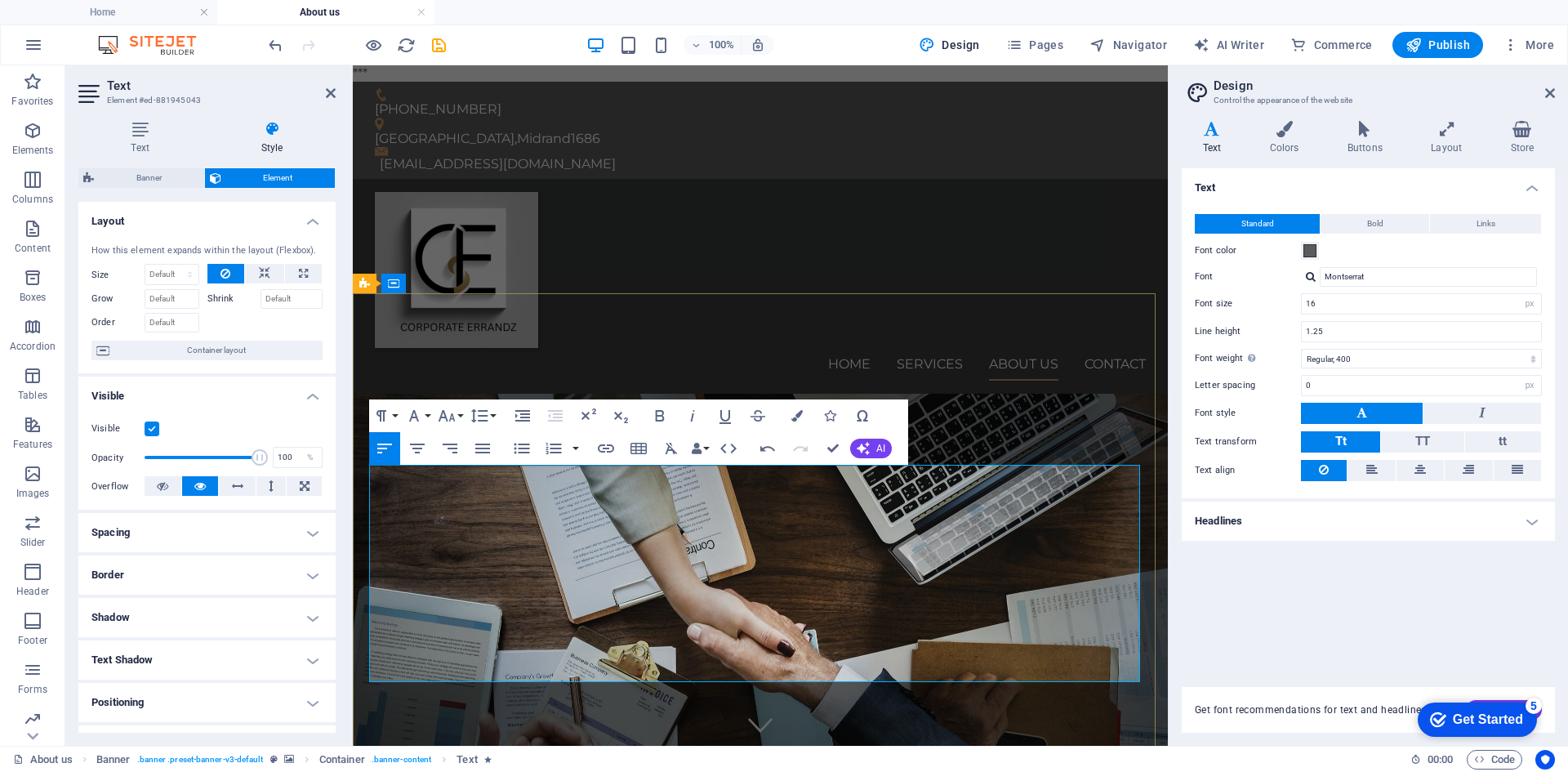
click at [1333, 304] on input "16" at bounding box center [1422, 303] width 240 height 20
click at [1345, 411] on button at bounding box center [1362, 413] width 121 height 21
click at [1335, 434] on span "Tt" at bounding box center [1340, 441] width 11 height 14
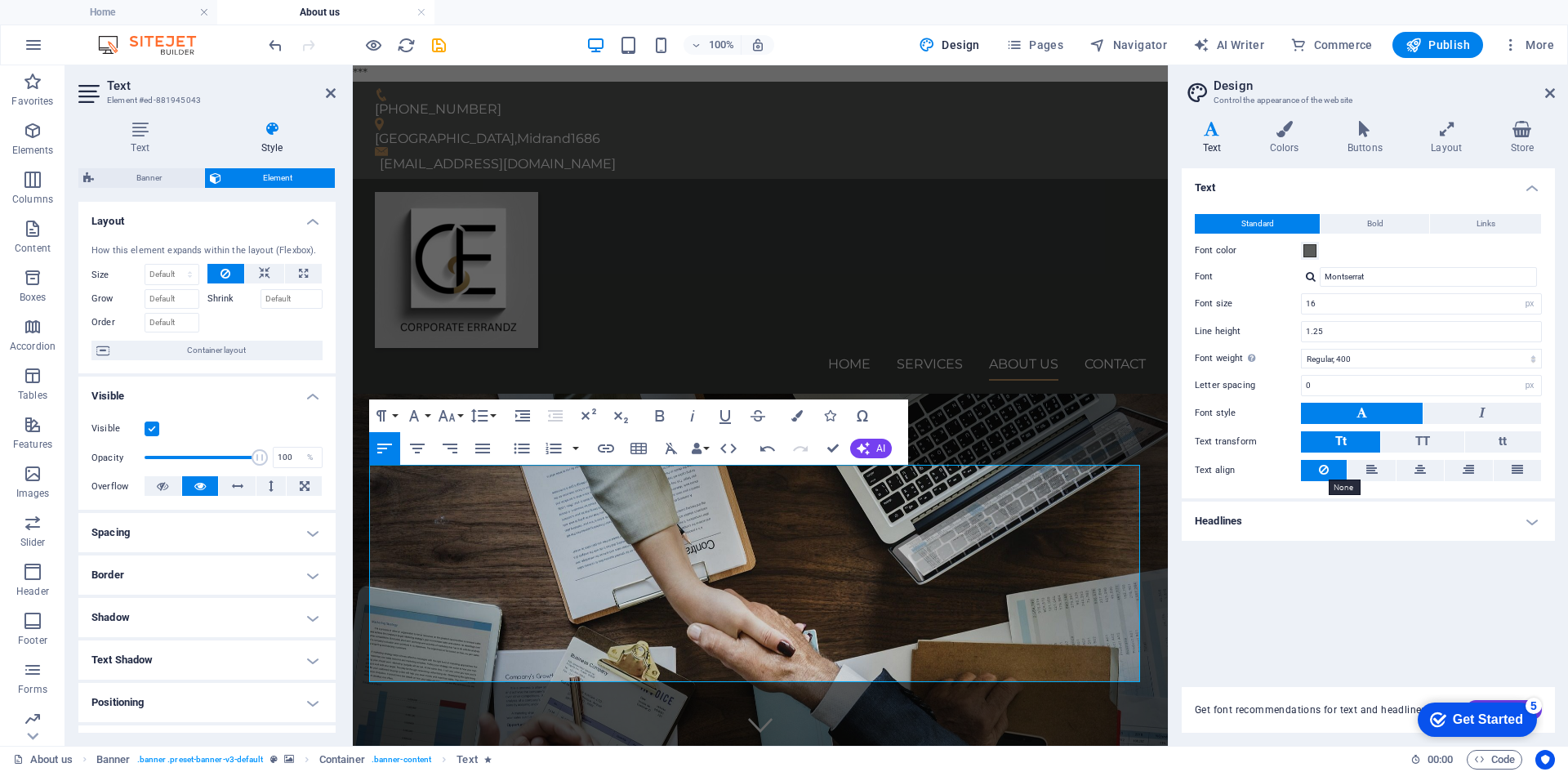
click at [1323, 471] on icon at bounding box center [1324, 469] width 10 height 20
click at [1311, 251] on span at bounding box center [1310, 251] width 13 height 13
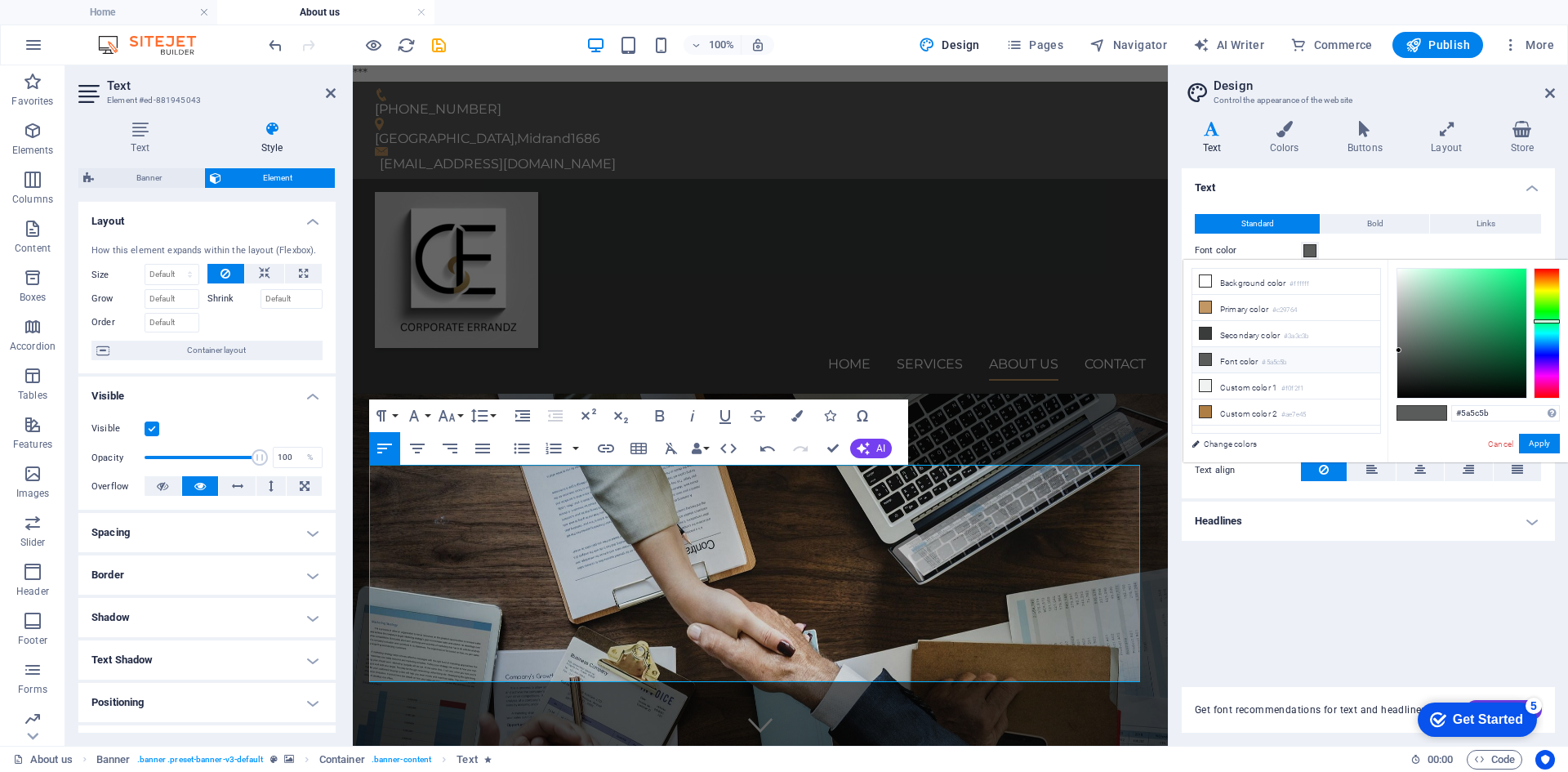
click at [1311, 251] on span at bounding box center [1310, 251] width 13 height 13
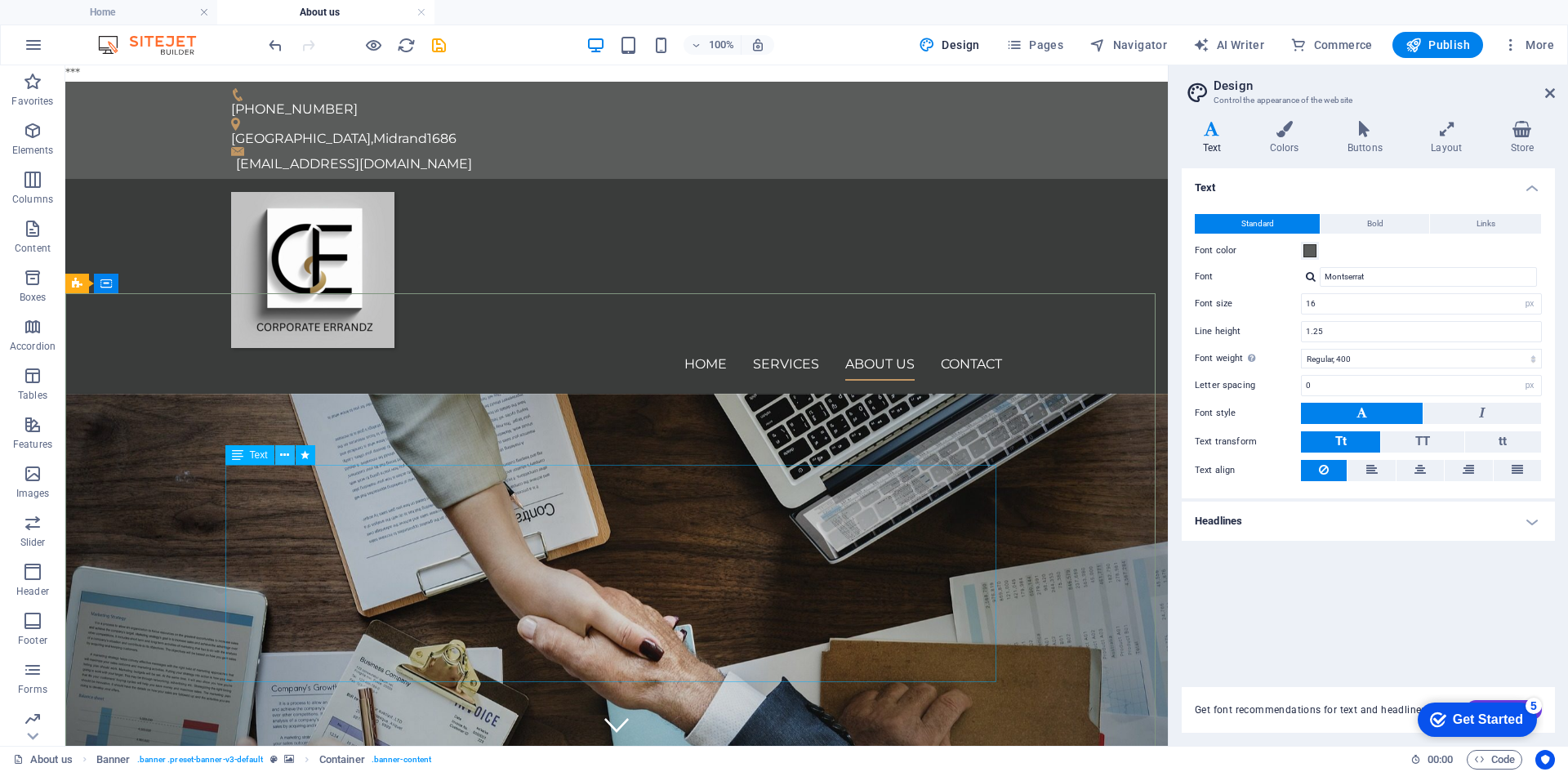
click at [287, 455] on icon at bounding box center [285, 455] width 9 height 17
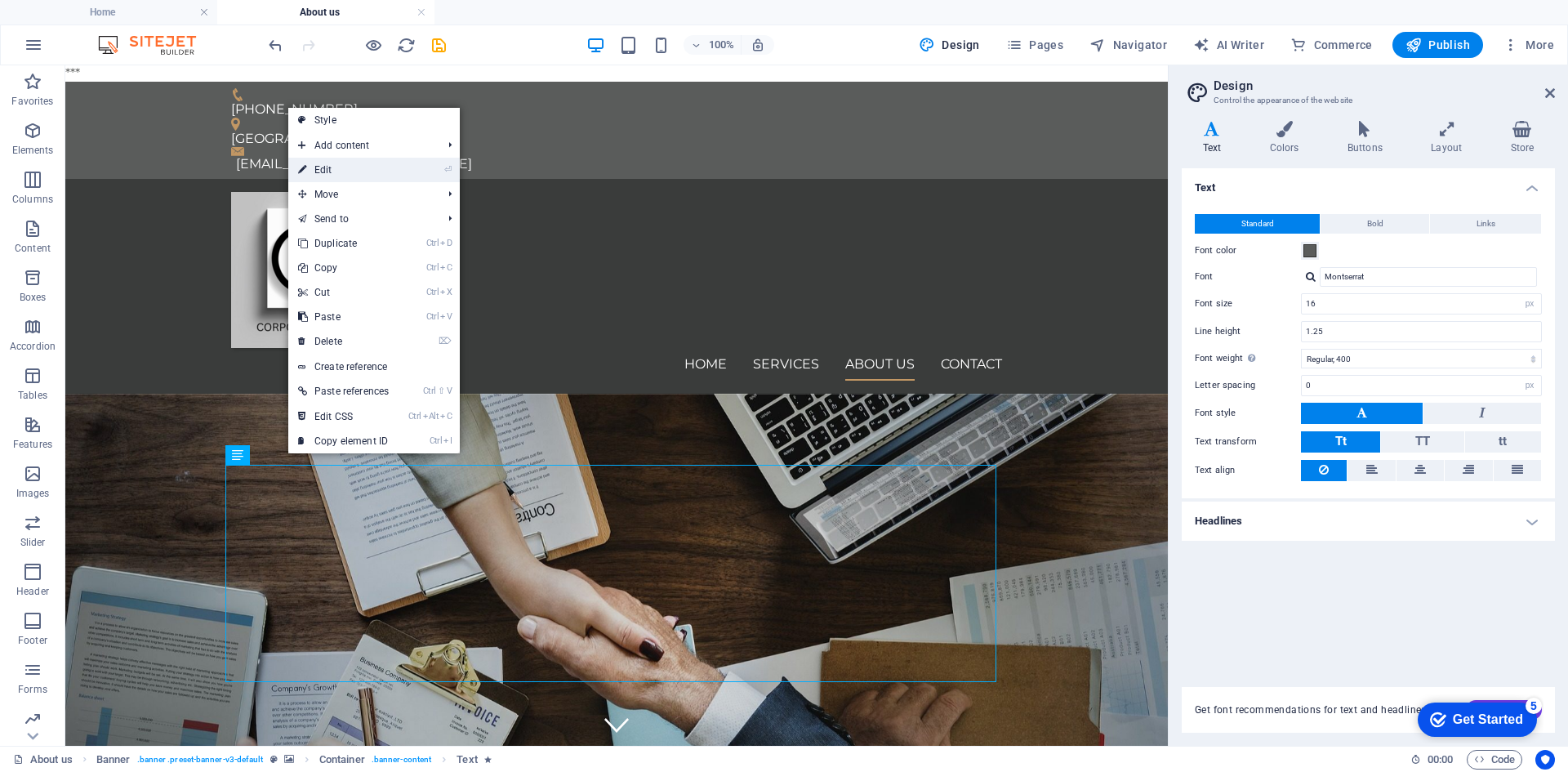
click at [338, 172] on link "⏎ Edit" at bounding box center [343, 170] width 110 height 25
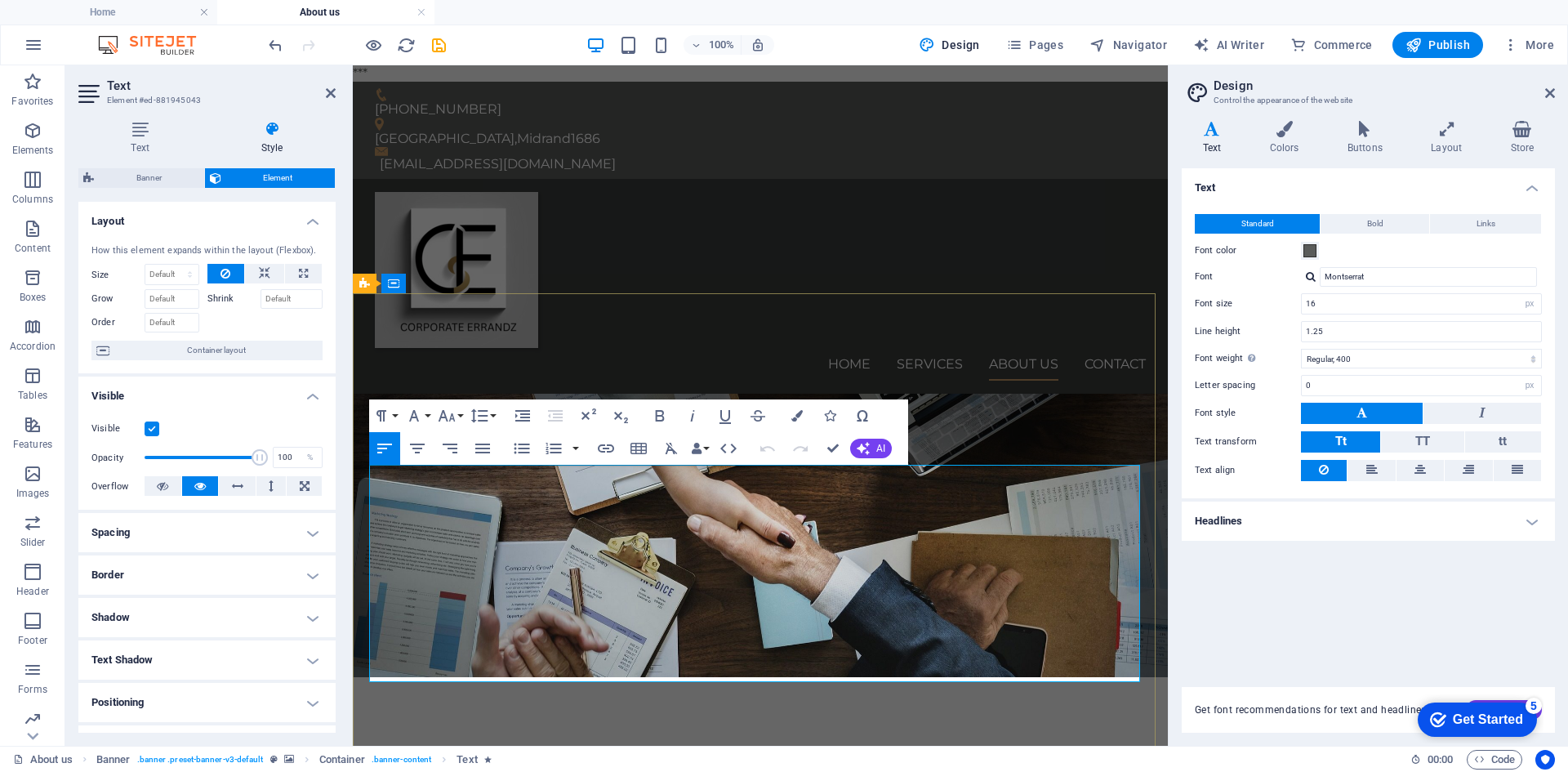
click at [437, 43] on icon "save" at bounding box center [439, 45] width 19 height 19
